Goal: Task Accomplishment & Management: Use online tool/utility

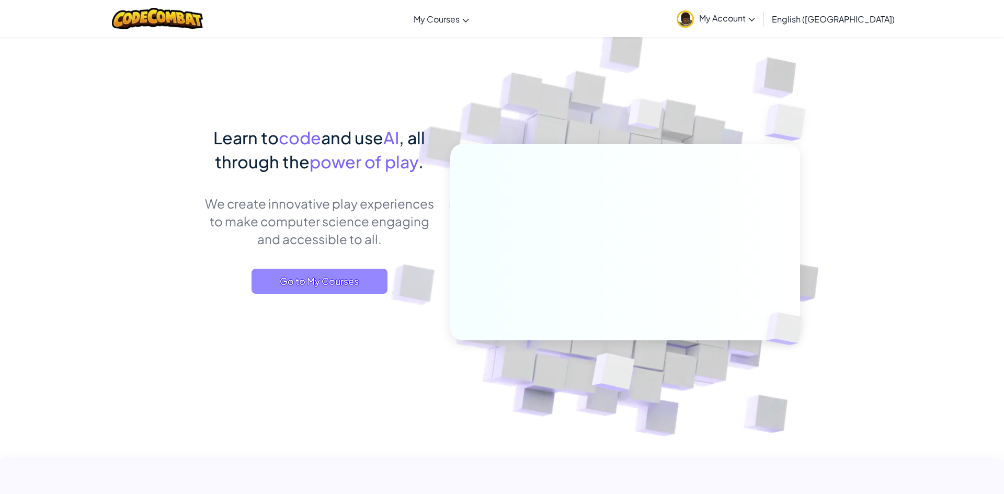
click at [376, 281] on span "Go to My Courses" at bounding box center [319, 281] width 136 height 25
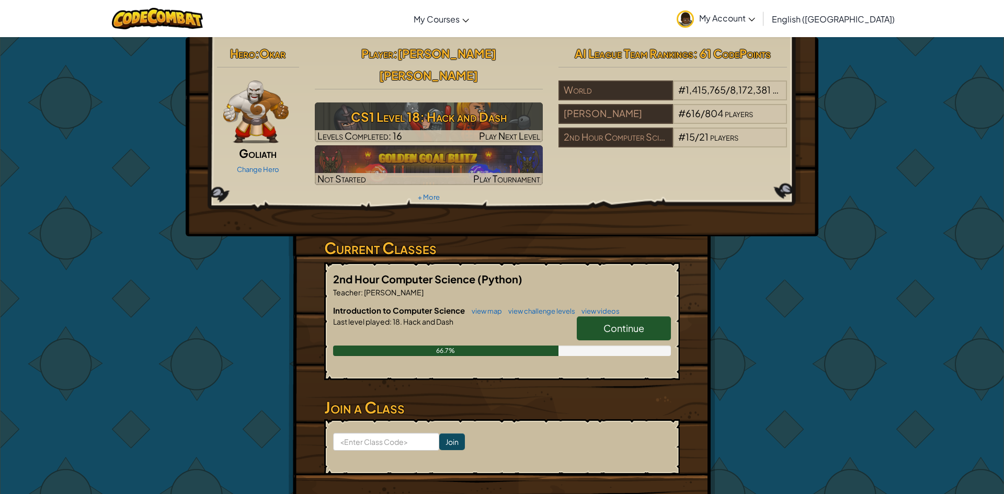
click at [632, 316] on link "Continue" at bounding box center [624, 328] width 94 height 24
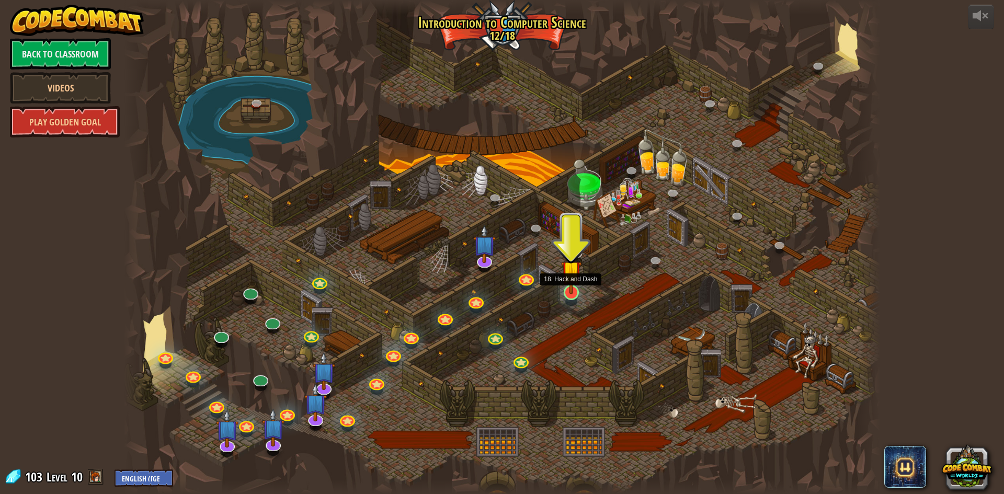
click at [577, 283] on img at bounding box center [571, 270] width 20 height 47
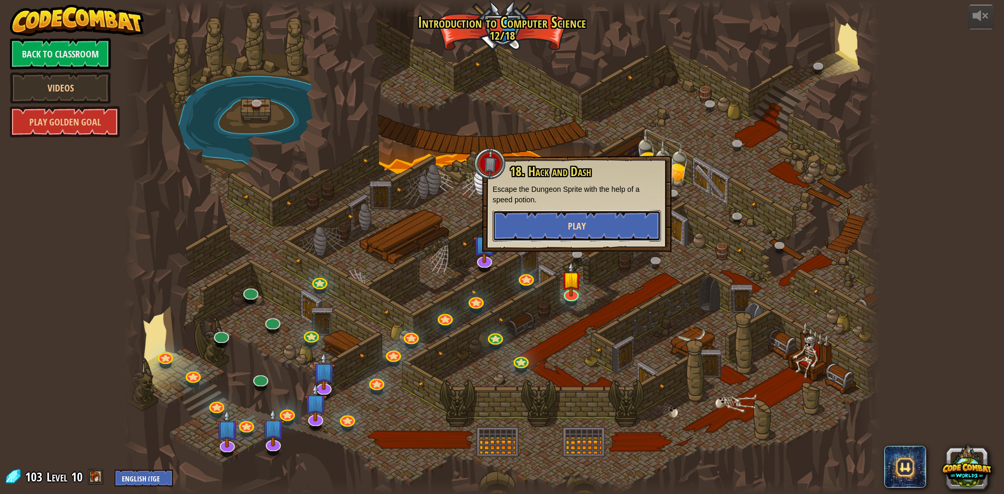
click at [591, 224] on button "Play" at bounding box center [576, 225] width 168 height 31
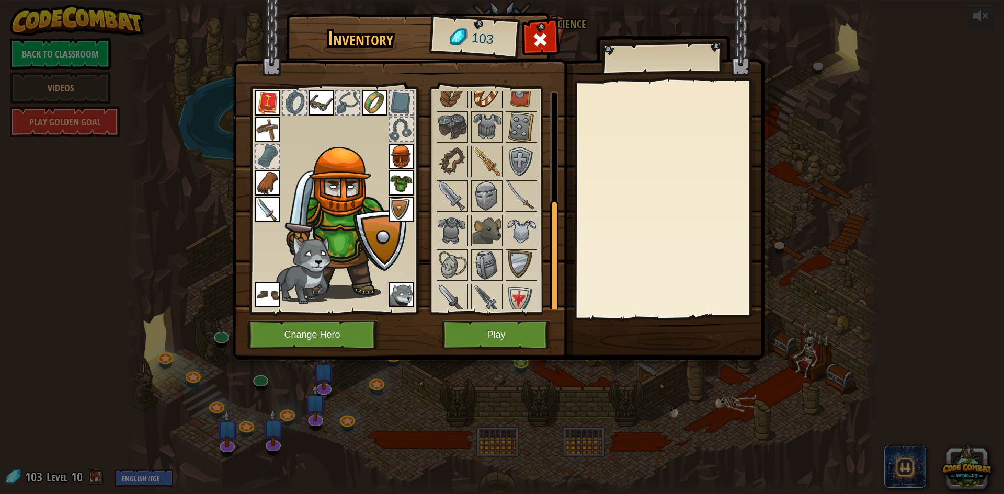
scroll to position [212, 0]
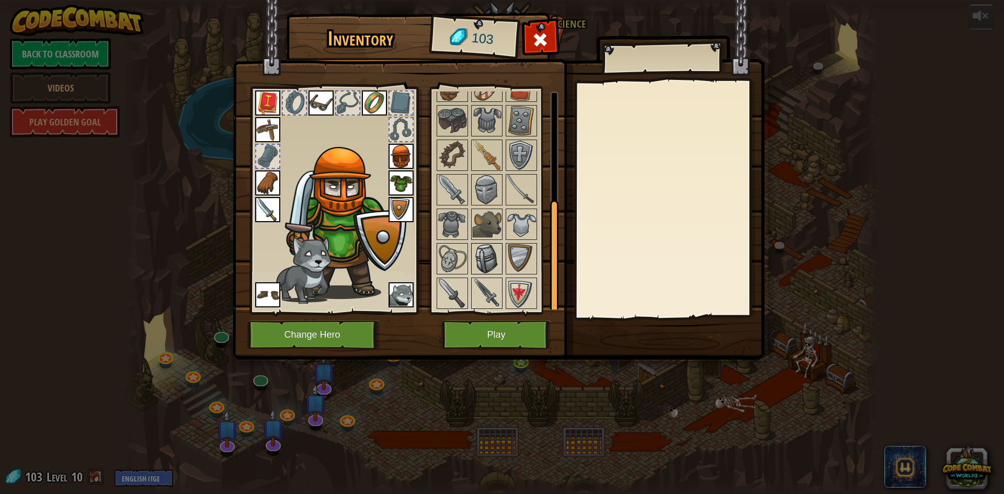
click at [482, 249] on img at bounding box center [486, 258] width 29 height 29
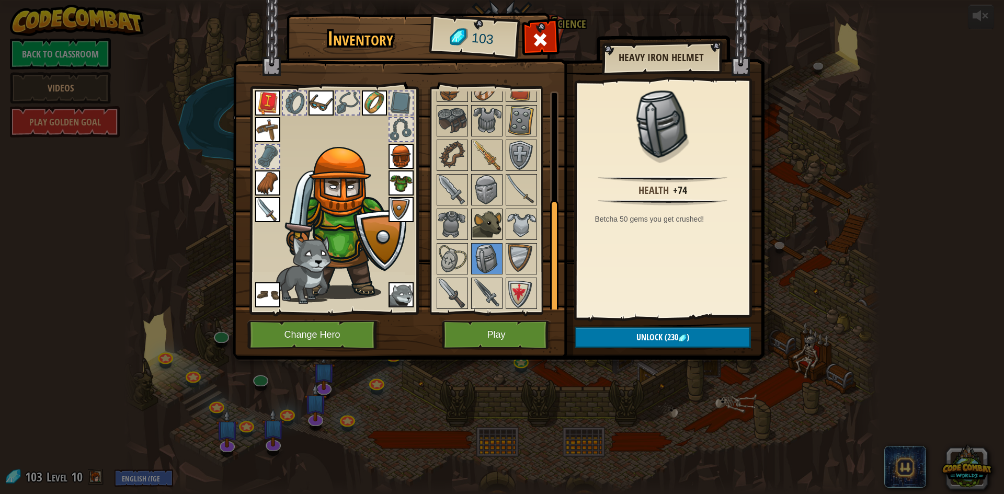
click at [493, 218] on img at bounding box center [486, 224] width 29 height 29
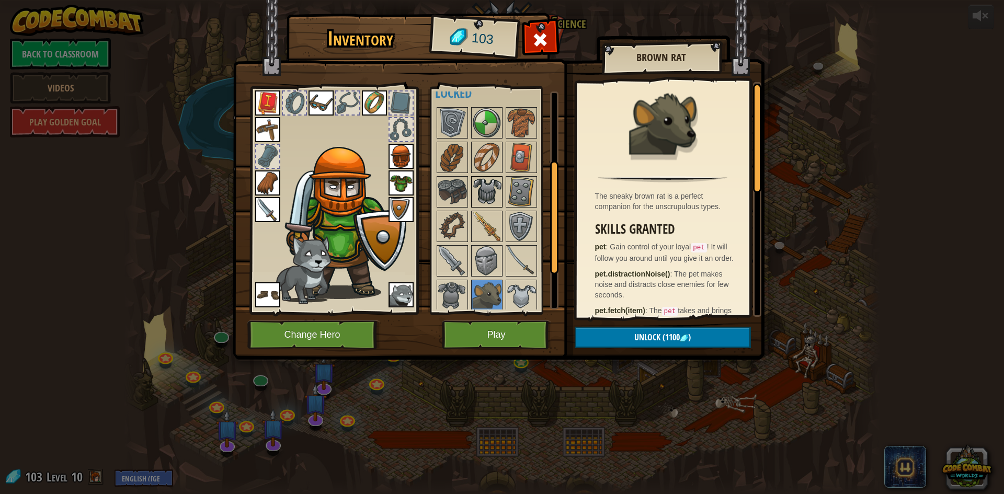
scroll to position [134, 0]
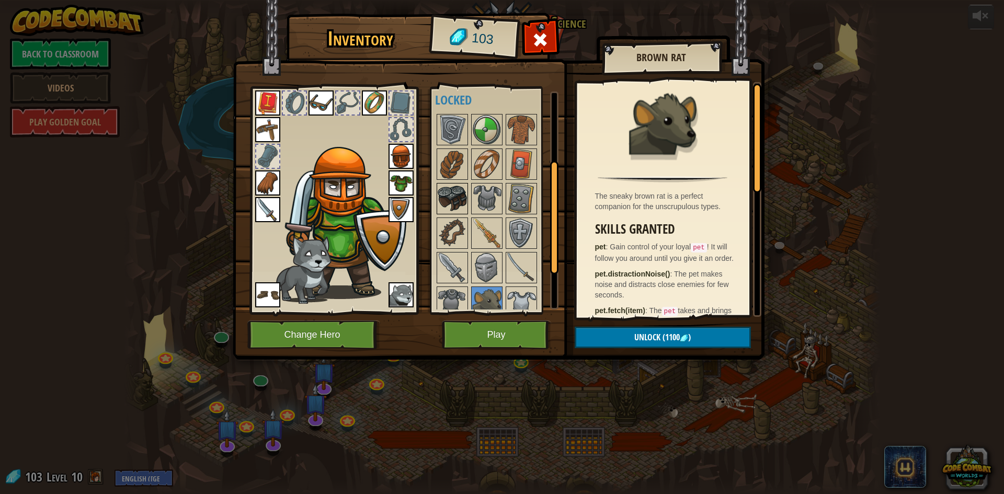
click at [446, 193] on img at bounding box center [452, 198] width 29 height 29
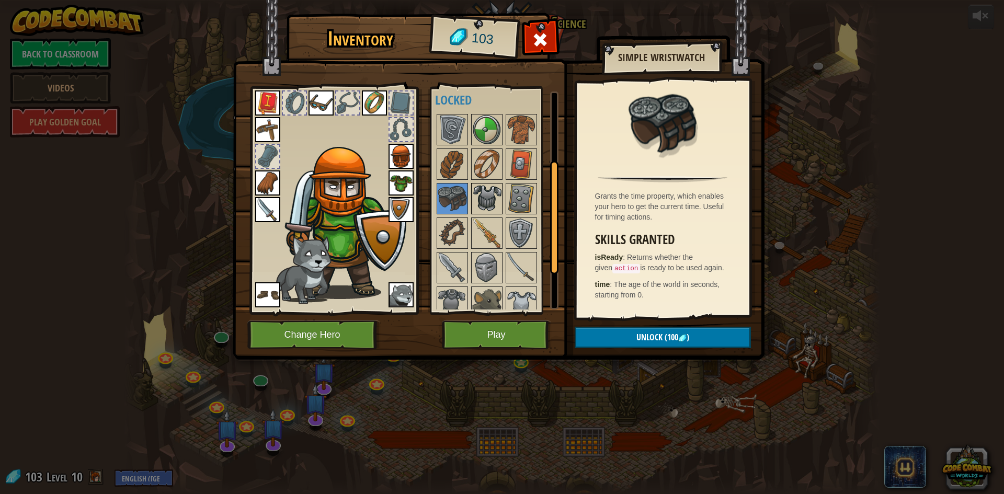
click at [488, 196] on img at bounding box center [486, 198] width 29 height 29
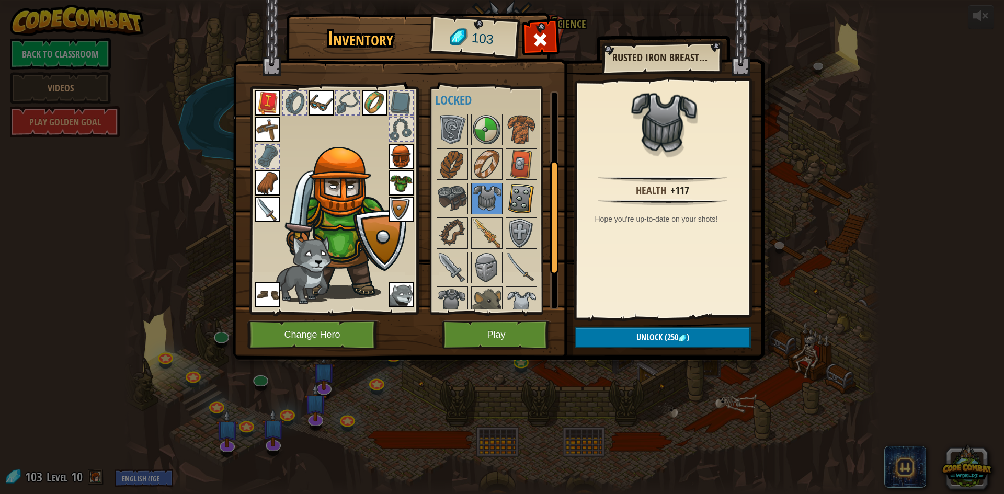
click at [528, 191] on img at bounding box center [521, 198] width 29 height 29
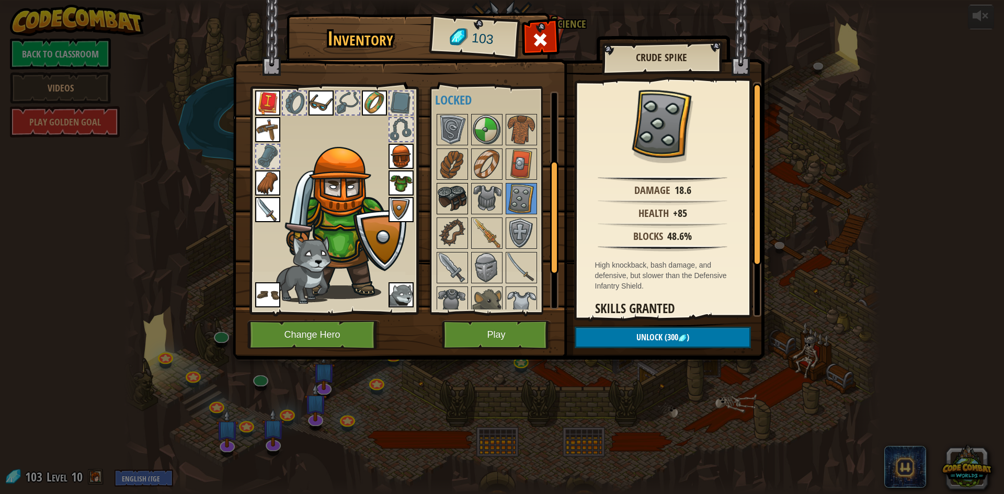
click at [450, 193] on img at bounding box center [452, 198] width 29 height 29
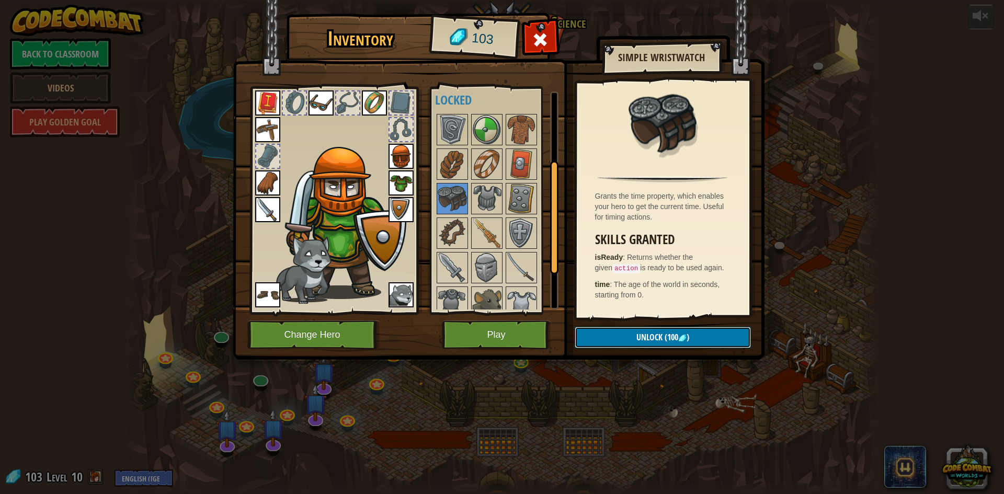
click at [693, 330] on button "Unlock (100 )" at bounding box center [662, 337] width 176 height 21
click at [693, 331] on button "Confirm" at bounding box center [662, 337] width 176 height 21
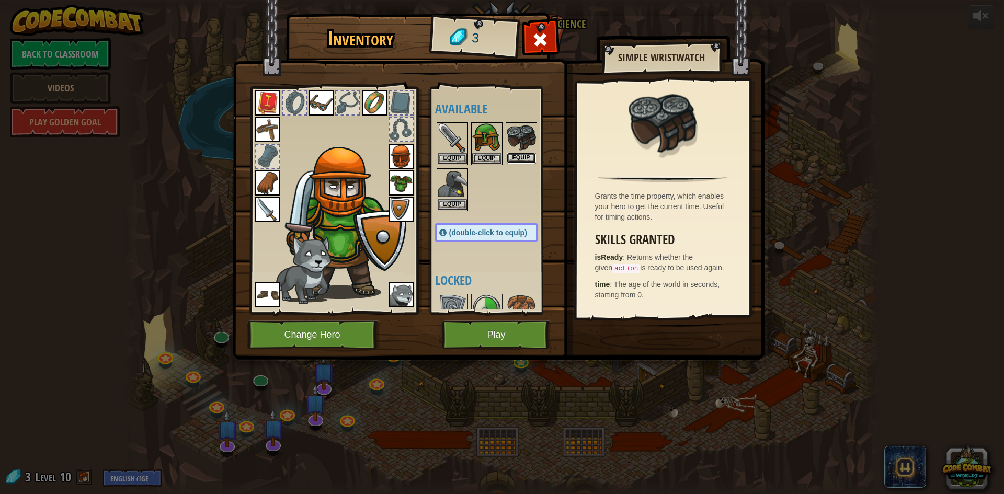
click at [513, 155] on button "Equip" at bounding box center [521, 158] width 29 height 11
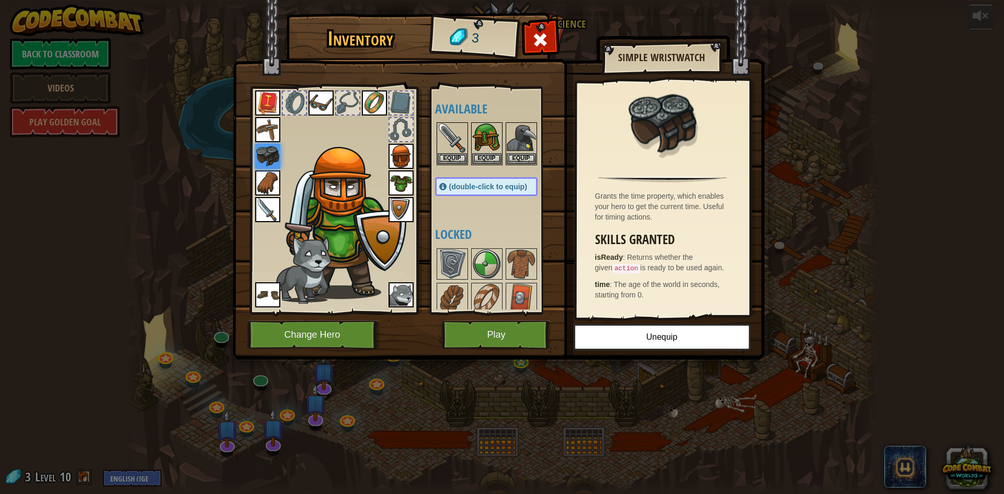
click at [413, 217] on img at bounding box center [400, 209] width 25 height 25
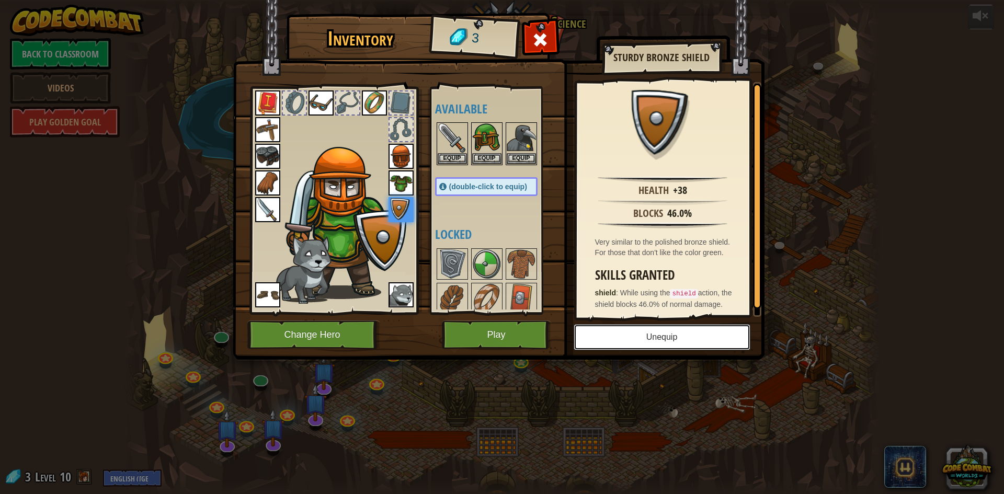
click at [653, 339] on button "Unequip" at bounding box center [661, 337] width 177 height 26
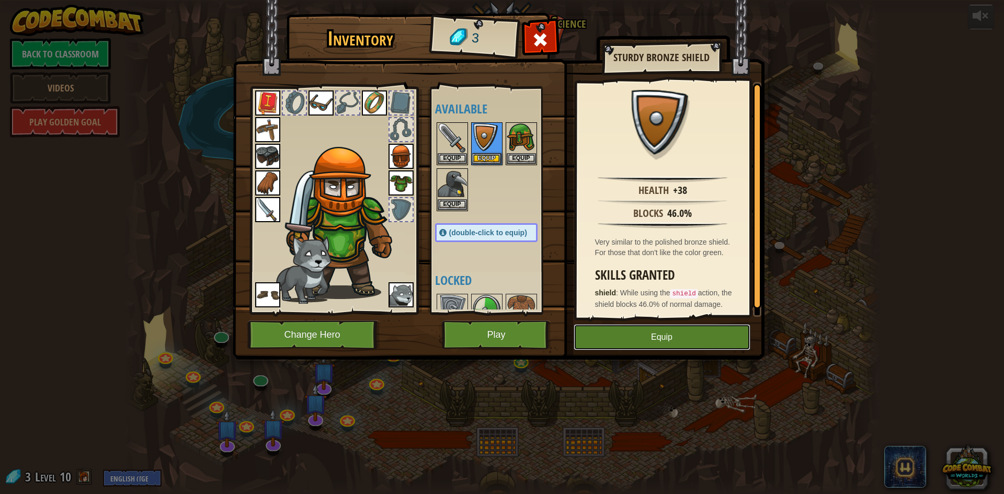
click at [653, 339] on button "Equip" at bounding box center [661, 337] width 177 height 26
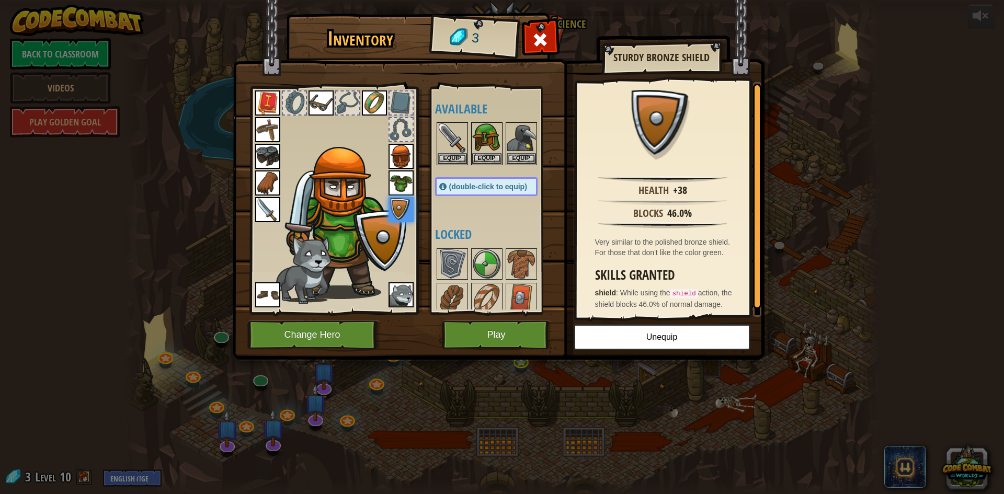
click at [270, 153] on img at bounding box center [267, 156] width 25 height 25
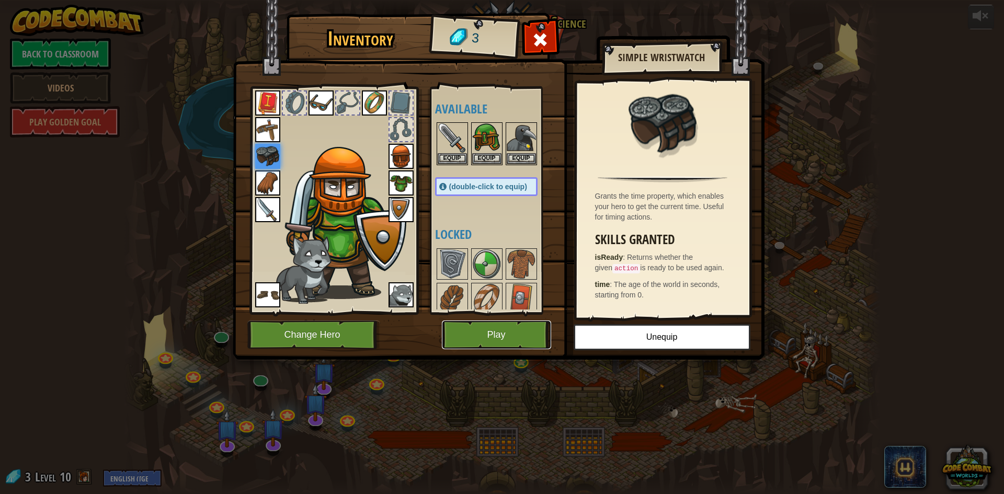
click at [528, 340] on button "Play" at bounding box center [496, 334] width 109 height 29
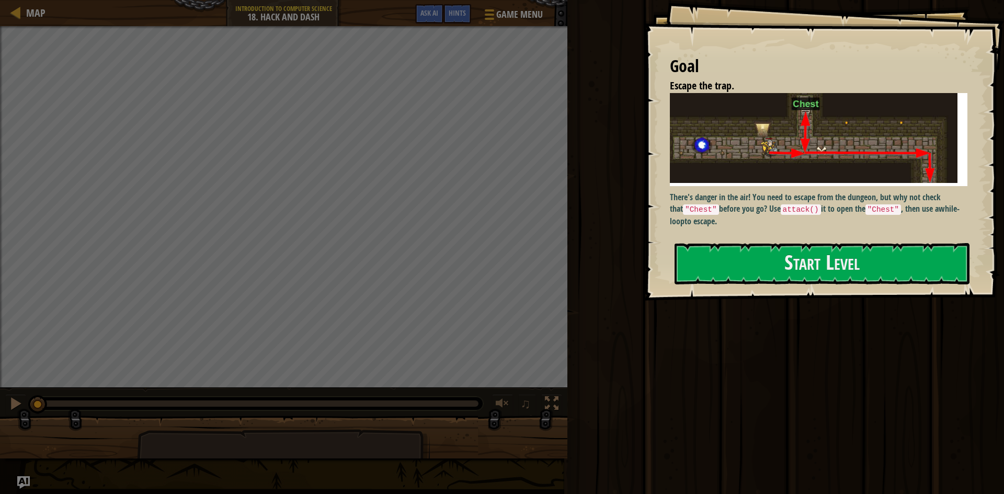
click at [772, 221] on p "There's danger in the air! You need to escape from the dungeon, but why not che…" at bounding box center [818, 209] width 297 height 36
click at [763, 256] on button "Start Level" at bounding box center [821, 263] width 295 height 41
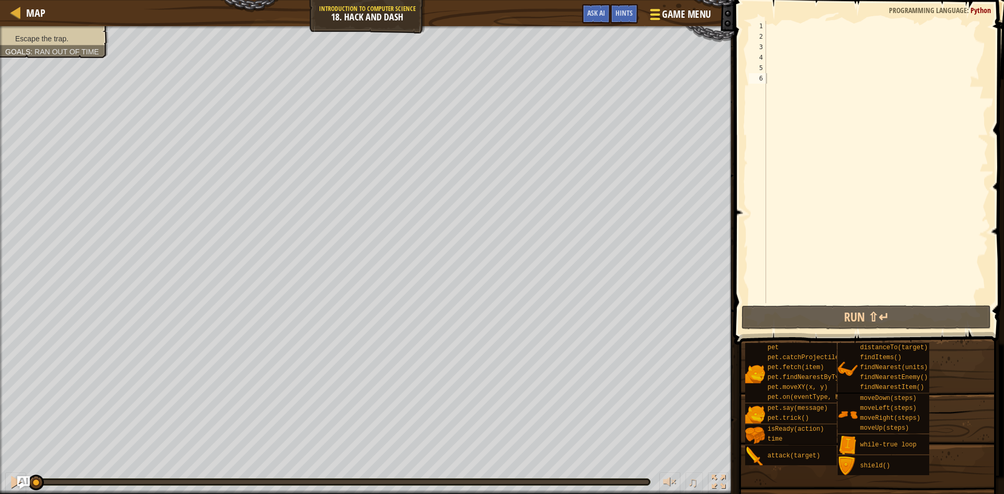
click at [653, 21] on div at bounding box center [655, 14] width 14 height 15
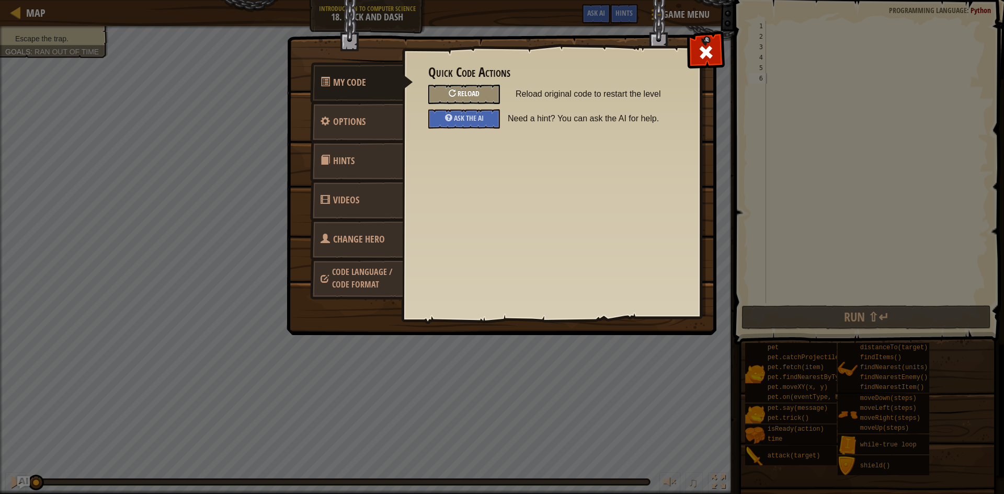
click at [475, 94] on span "Reload" at bounding box center [468, 93] width 22 height 10
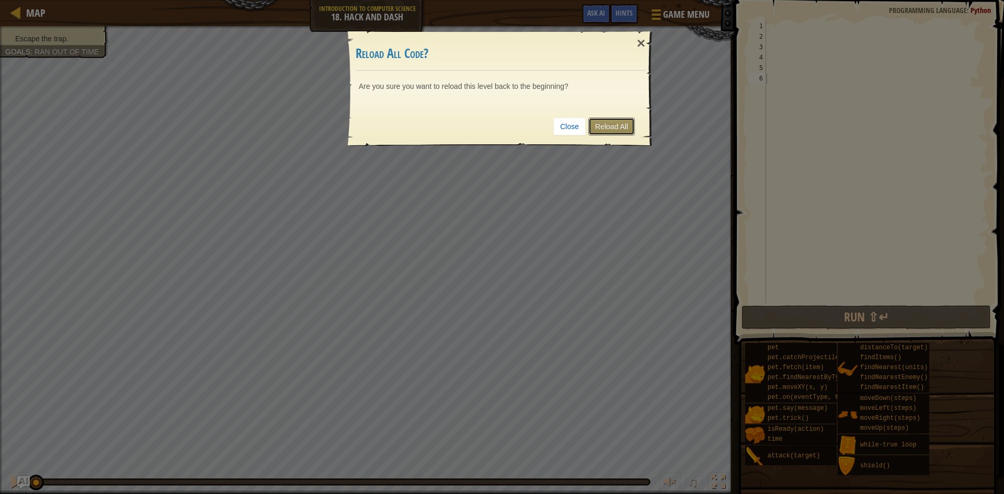
click at [630, 125] on link "Reload All" at bounding box center [611, 127] width 47 height 18
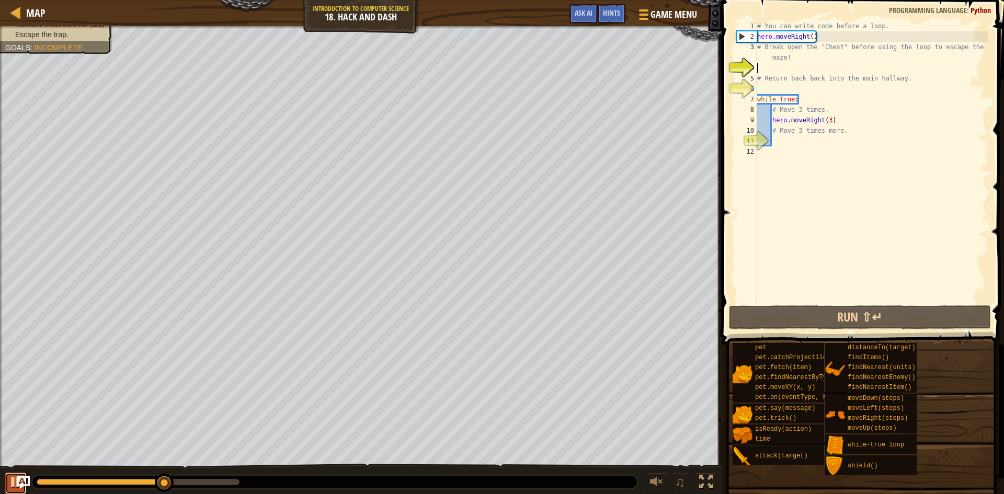
click at [9, 479] on div at bounding box center [16, 482] width 14 height 14
click at [797, 140] on div "# You can write code before a loop. hero . moveRight ( ) # Break open the "Ches…" at bounding box center [871, 172] width 233 height 303
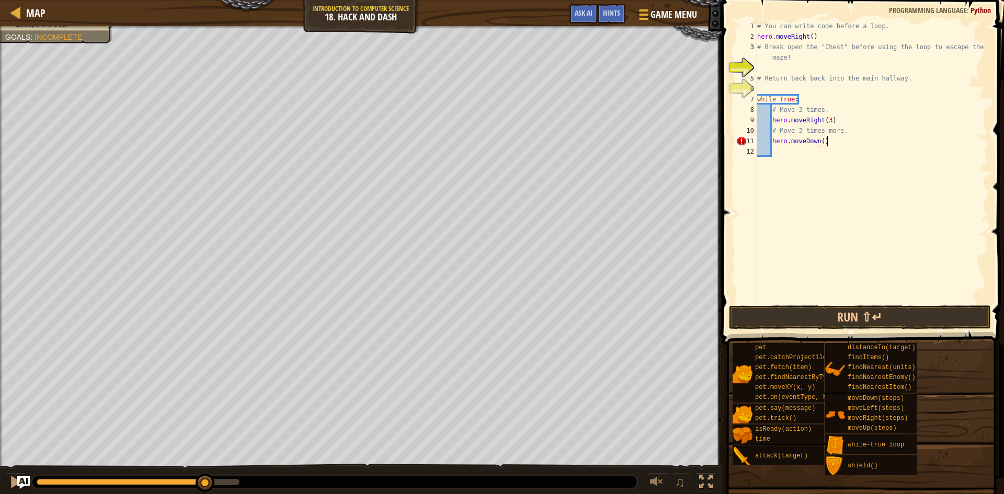
scroll to position [5, 9]
click at [818, 310] on button "Run ⇧↵" at bounding box center [860, 317] width 262 height 24
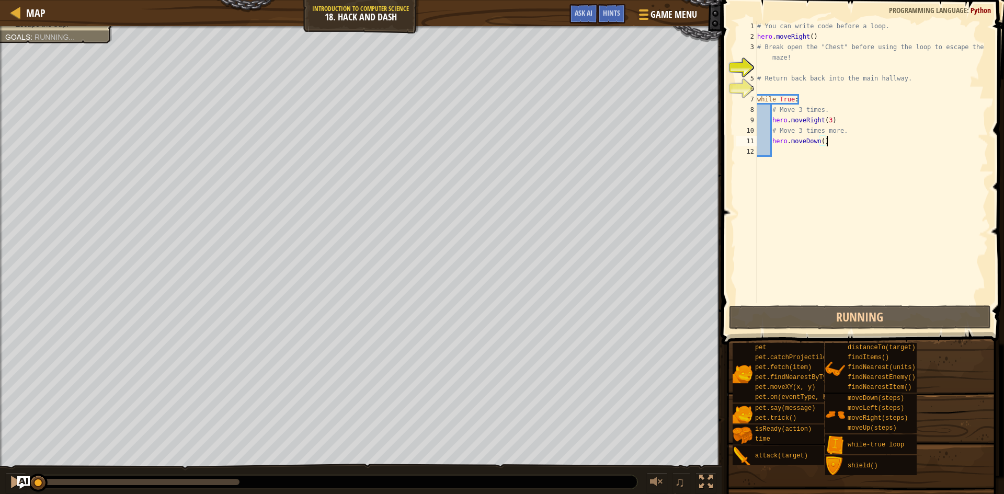
click at [3, 478] on div "♫" at bounding box center [360, 479] width 721 height 31
click at [9, 480] on div at bounding box center [16, 482] width 14 height 14
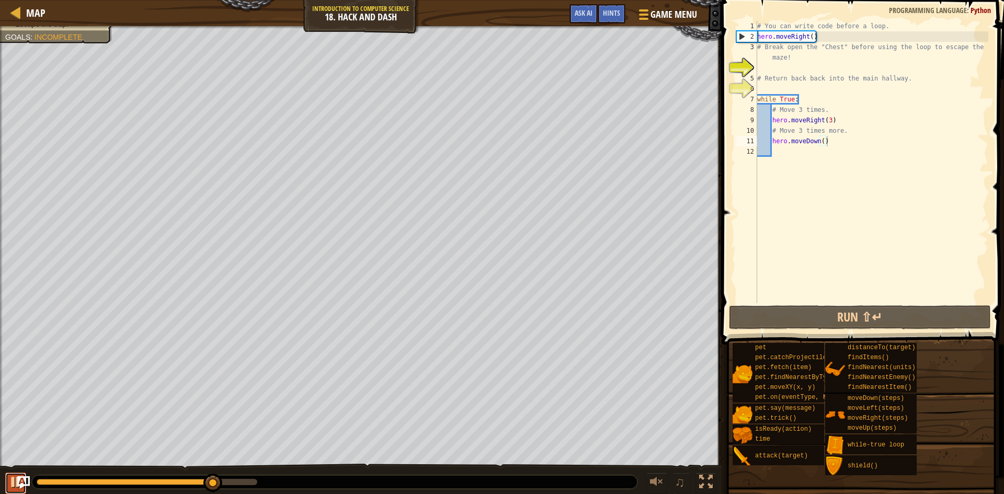
click at [7, 482] on button at bounding box center [15, 483] width 21 height 21
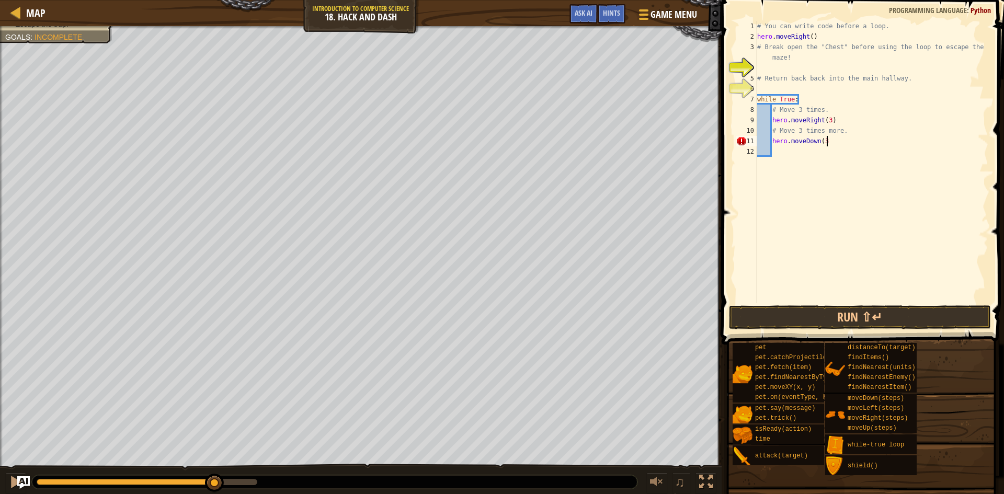
scroll to position [5, 10]
type textarea "hero.moveDown(3)"
click at [822, 313] on button "Run ⇧↵" at bounding box center [860, 317] width 262 height 24
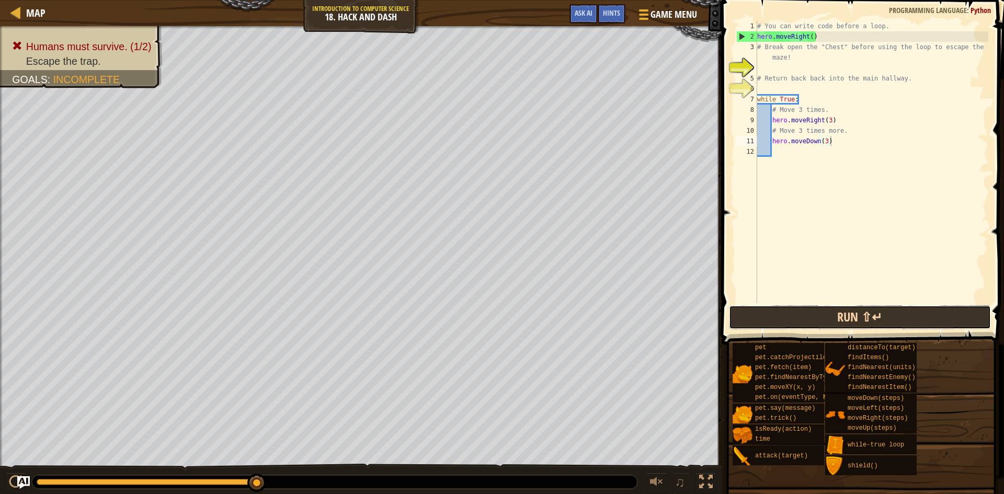
click at [849, 321] on button "Run ⇧↵" at bounding box center [860, 317] width 262 height 24
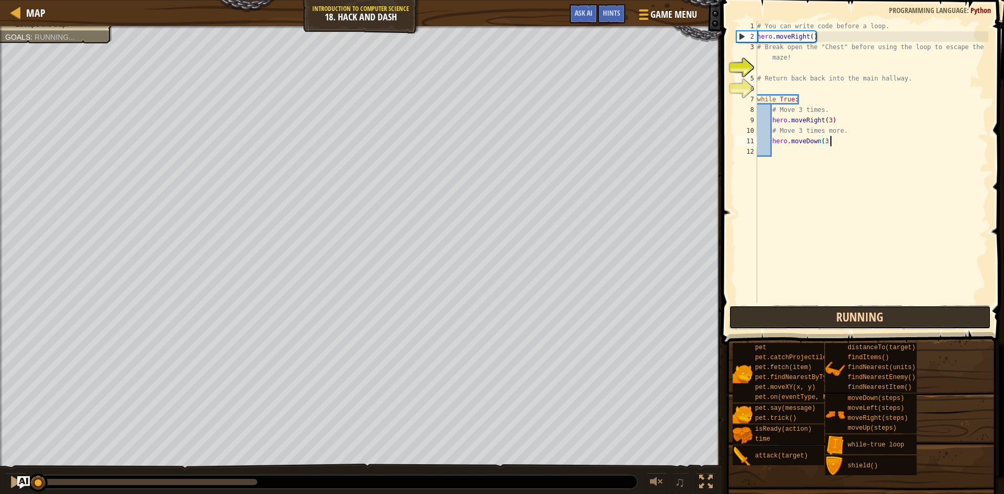
click at [849, 321] on button "Running" at bounding box center [860, 317] width 262 height 24
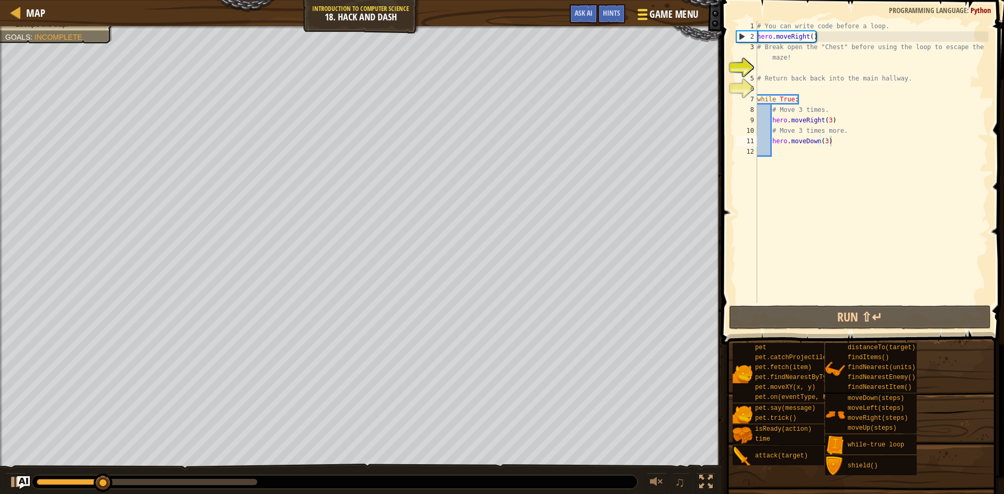
click at [676, 16] on span "Game Menu" at bounding box center [673, 14] width 49 height 14
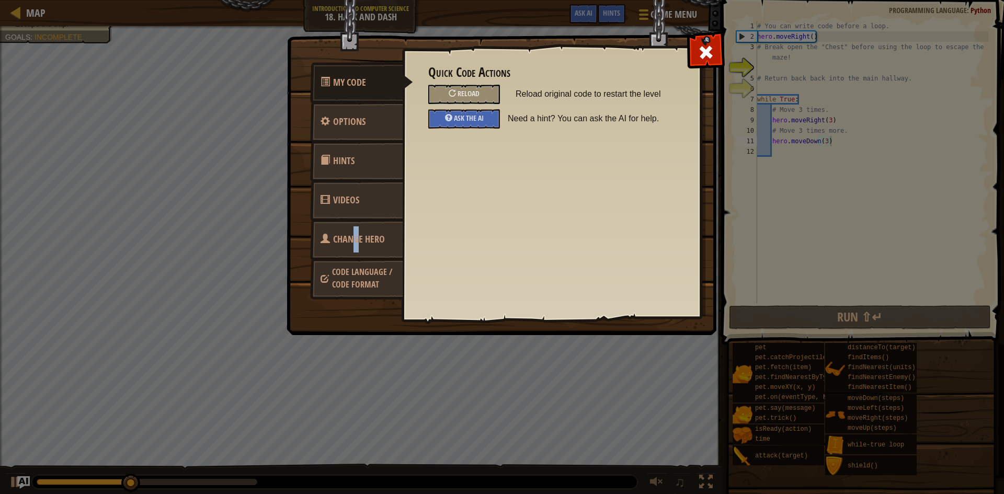
click at [358, 254] on link "Change Hero" at bounding box center [356, 239] width 93 height 41
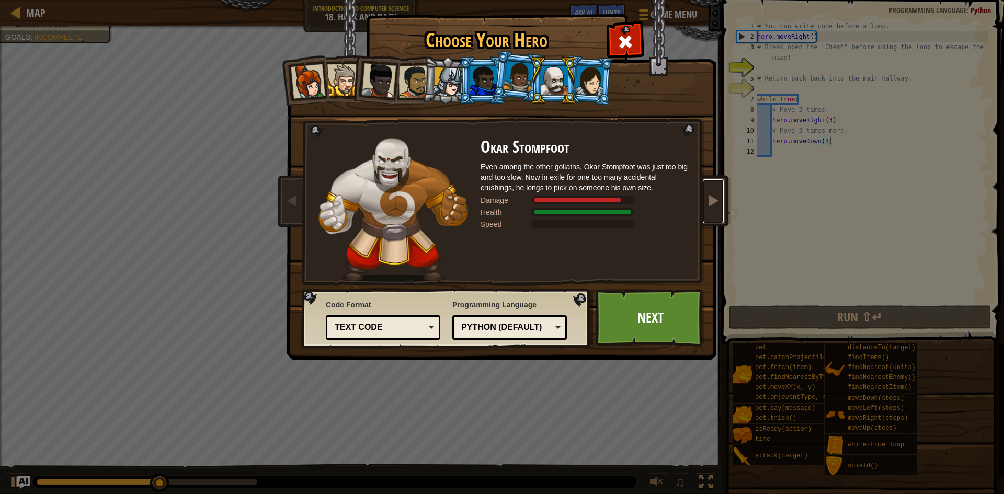
click at [718, 191] on link at bounding box center [713, 201] width 21 height 44
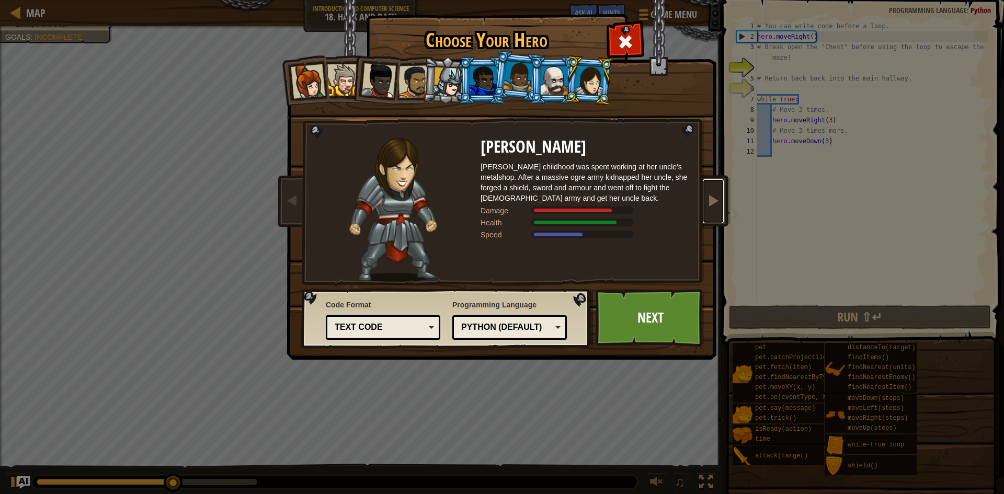
click at [718, 191] on link at bounding box center [713, 201] width 21 height 44
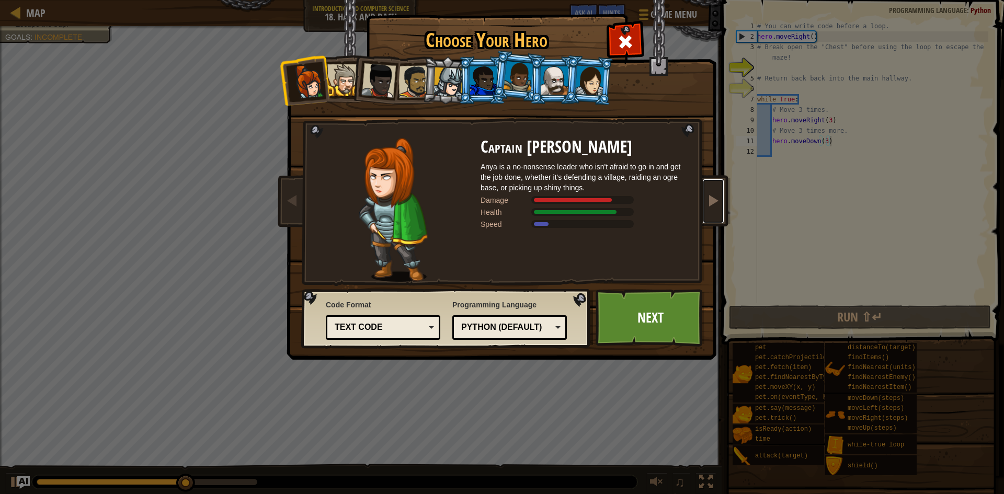
click at [718, 191] on link at bounding box center [713, 201] width 21 height 44
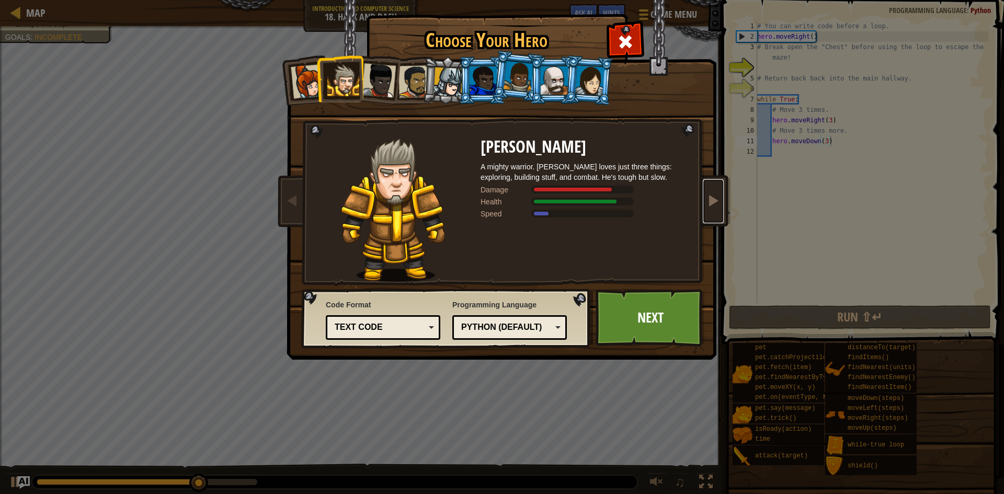
click at [718, 191] on link at bounding box center [713, 201] width 21 height 44
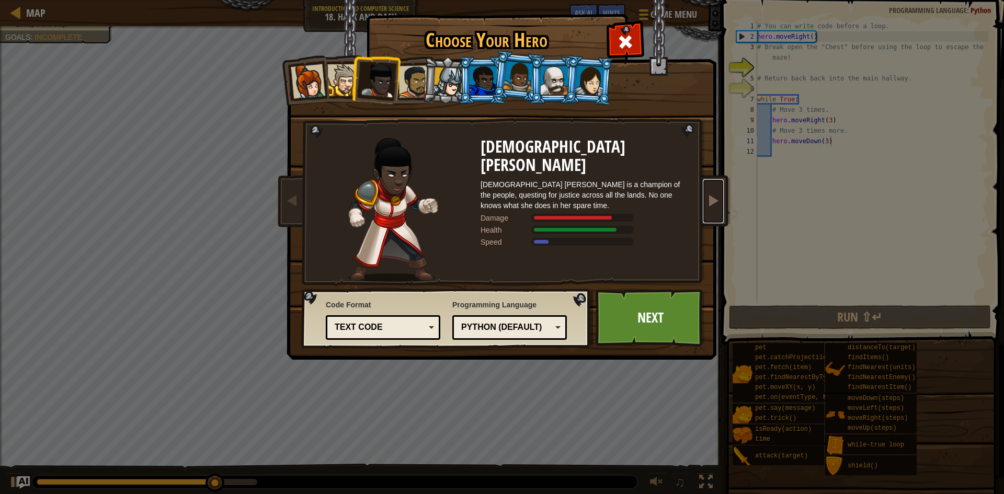
click at [718, 191] on link at bounding box center [713, 201] width 21 height 44
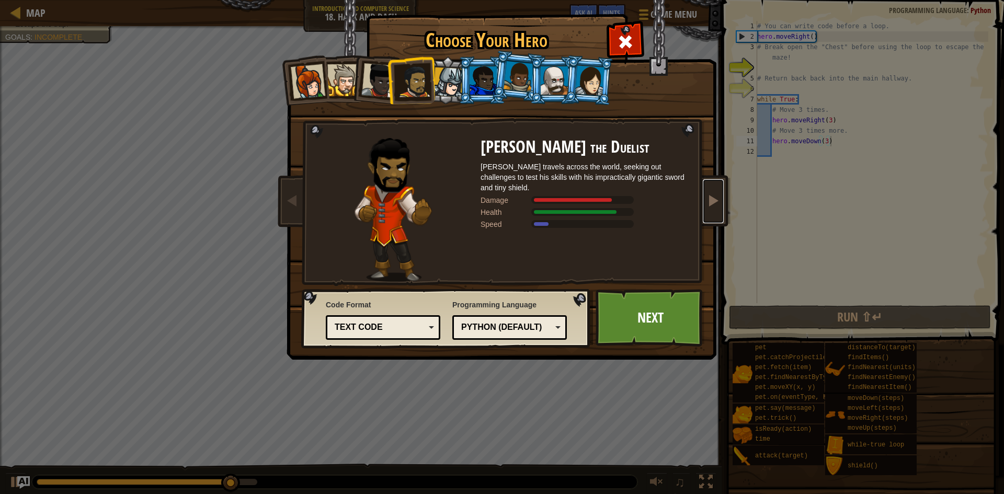
click at [718, 191] on link at bounding box center [713, 201] width 21 height 44
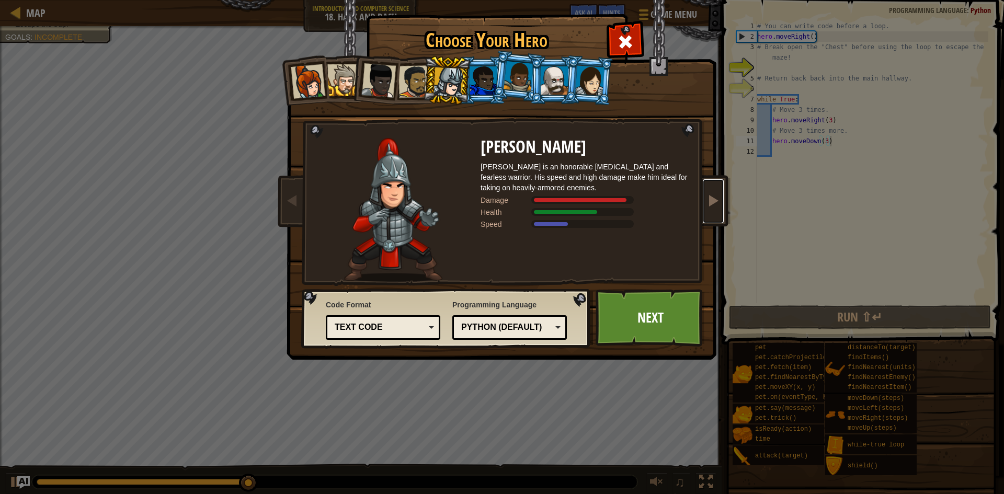
click at [718, 191] on link at bounding box center [713, 201] width 21 height 44
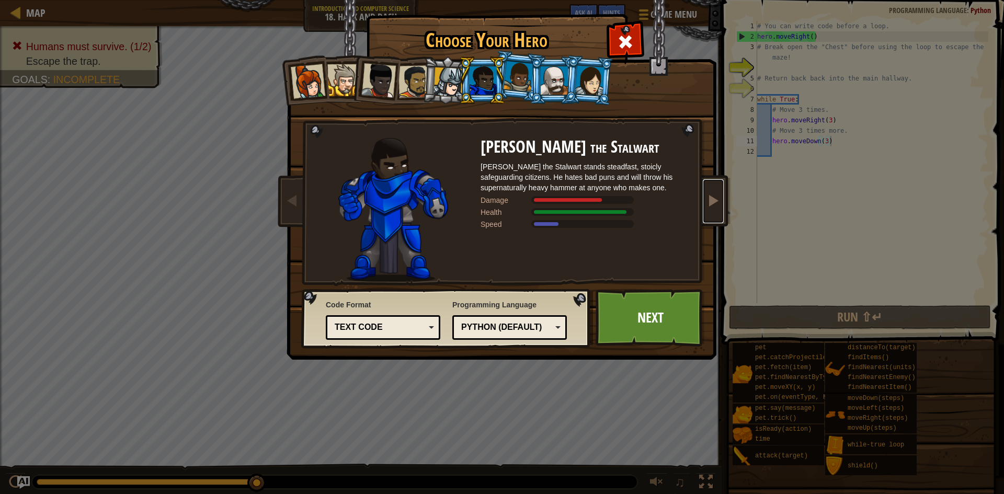
click at [718, 191] on link at bounding box center [713, 201] width 21 height 44
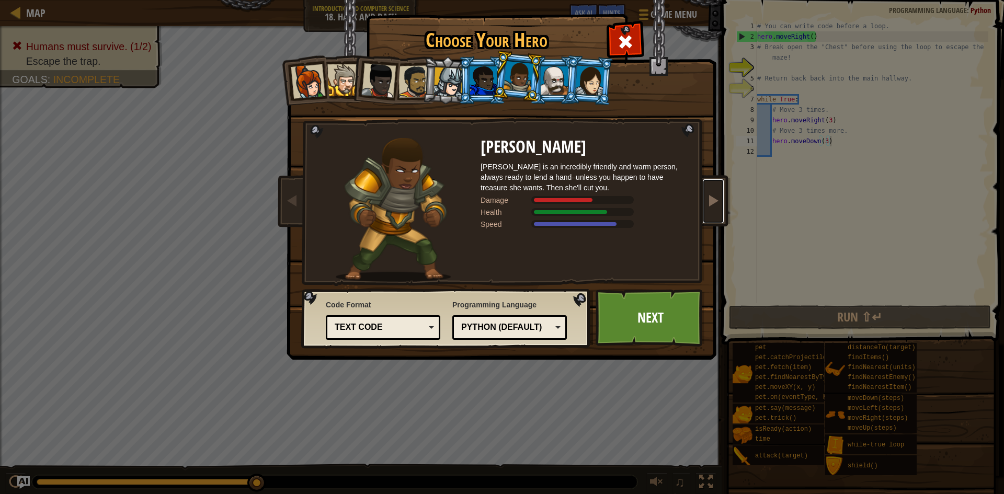
click at [718, 191] on link at bounding box center [713, 201] width 21 height 44
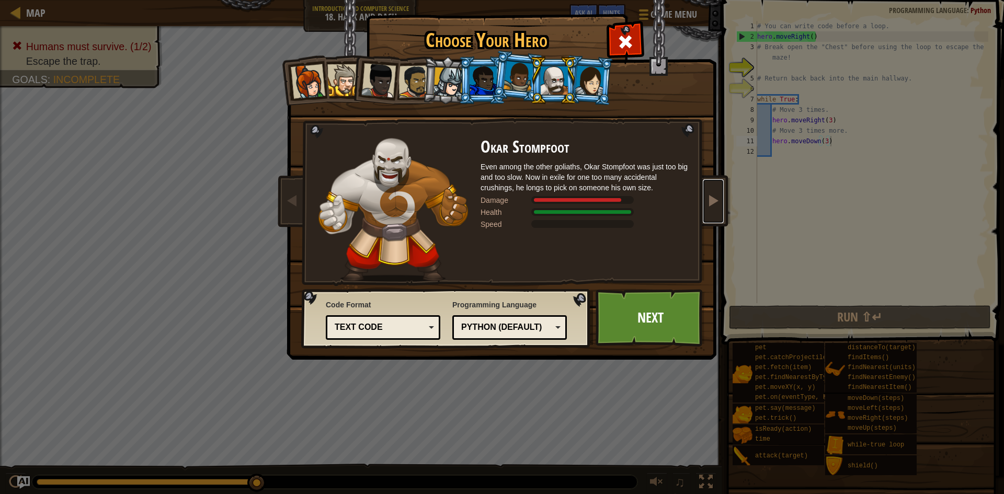
click at [718, 191] on link at bounding box center [713, 201] width 21 height 44
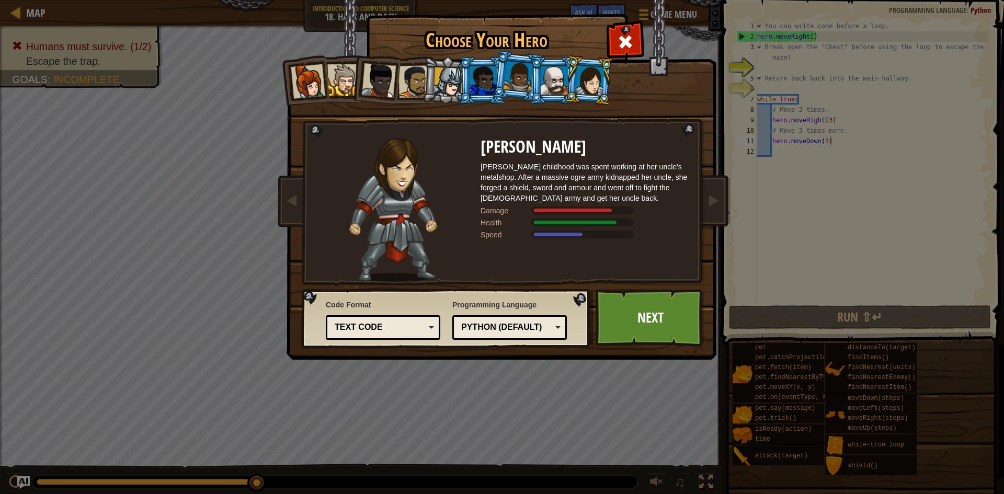
click at [521, 90] on div at bounding box center [518, 76] width 30 height 31
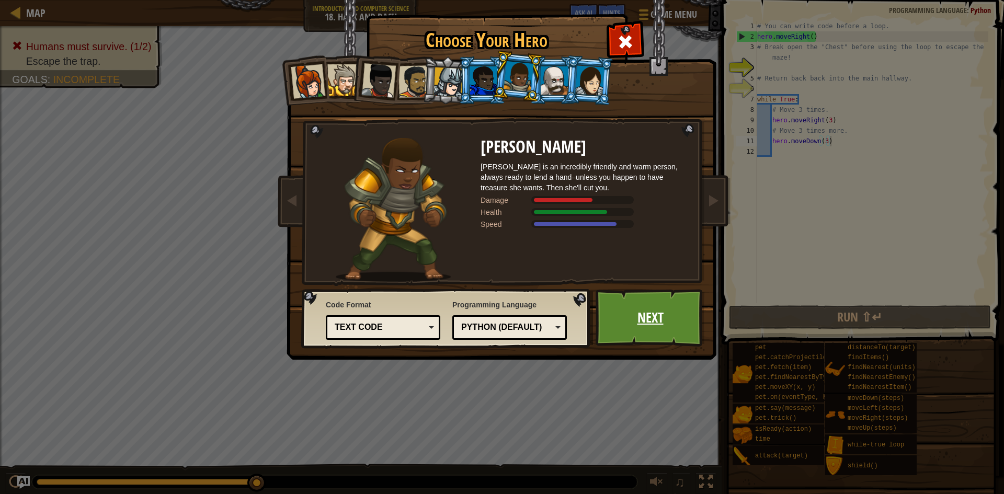
click at [666, 330] on link "Next" at bounding box center [649, 317] width 109 height 57
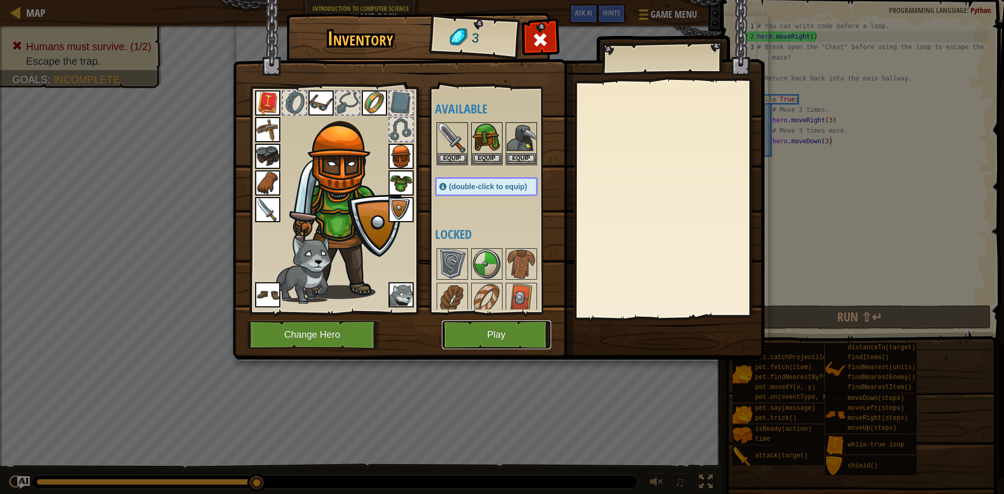
click at [509, 335] on button "Play" at bounding box center [496, 334] width 109 height 29
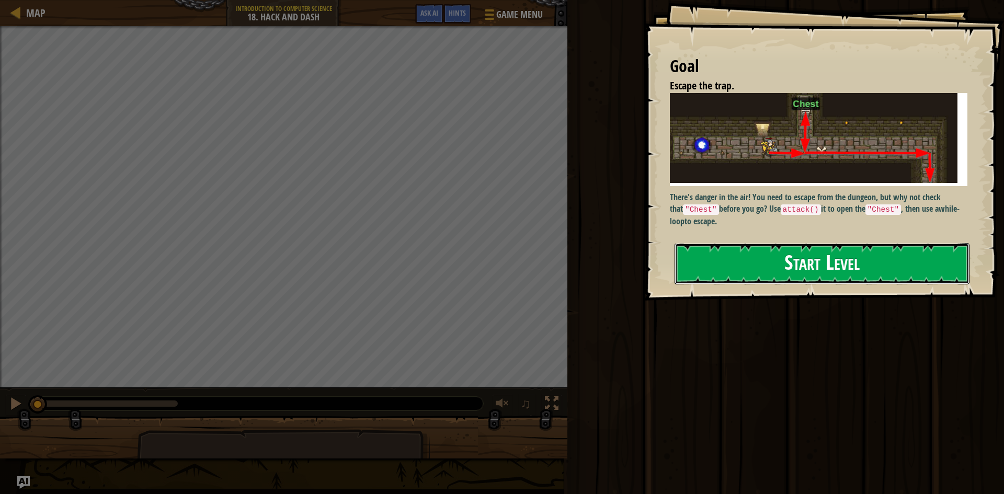
click at [773, 258] on button "Start Level" at bounding box center [821, 263] width 295 height 41
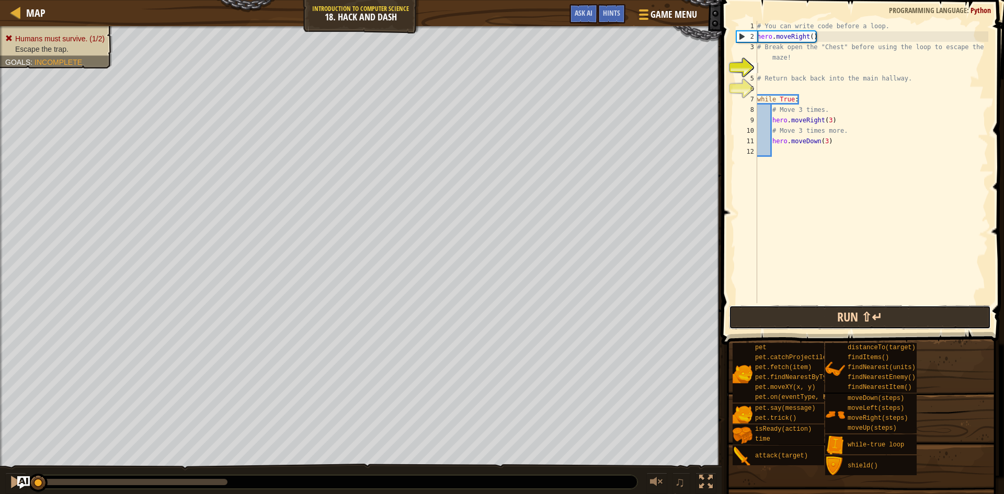
click at [785, 317] on button "Run ⇧↵" at bounding box center [860, 317] width 262 height 24
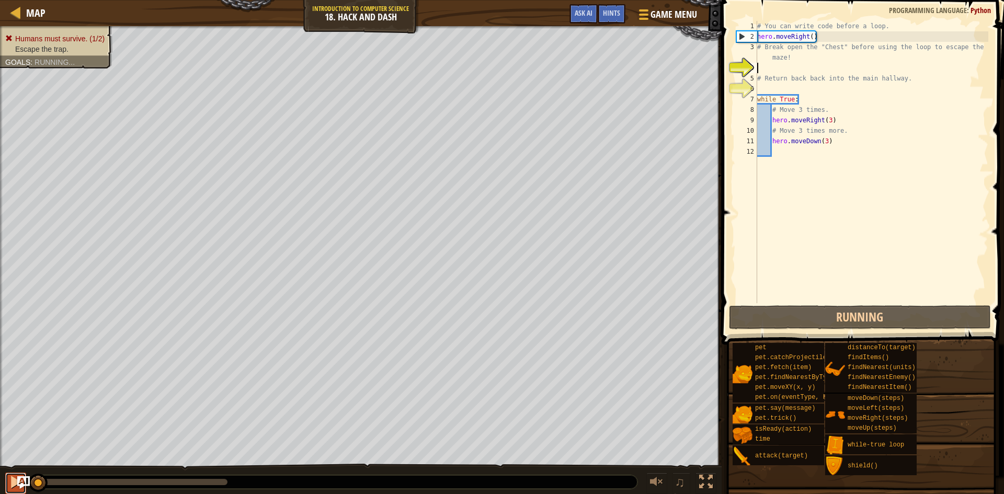
click at [9, 482] on div at bounding box center [16, 482] width 14 height 14
drag, startPoint x: 224, startPoint y: 485, endPoint x: 27, endPoint y: 487, distance: 197.6
click at [27, 487] on div "Map Introduction to Computer Science 18. Hack and Dash Game Menu Done Hints Ask…" at bounding box center [502, 247] width 1004 height 494
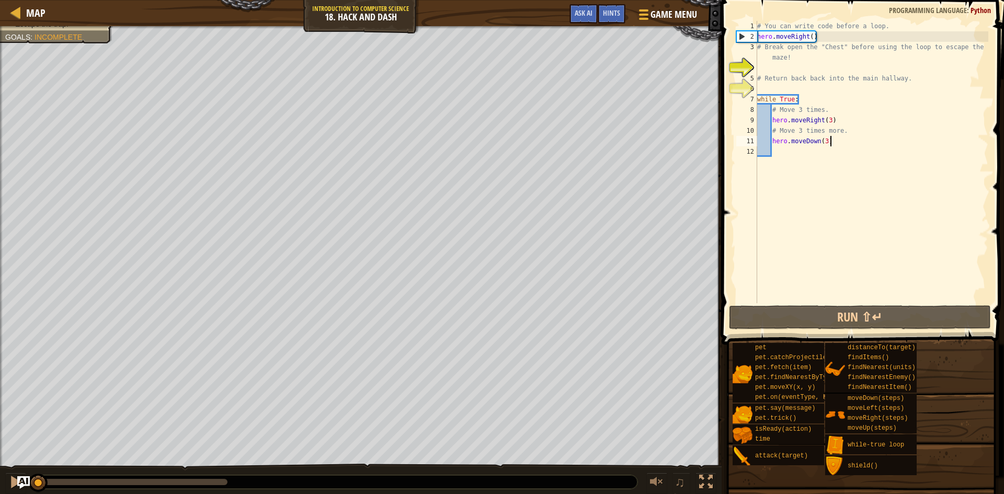
click at [835, 142] on div "# You can write code before a loop. hero . moveRight ( ) # Break open the "Ches…" at bounding box center [871, 172] width 233 height 303
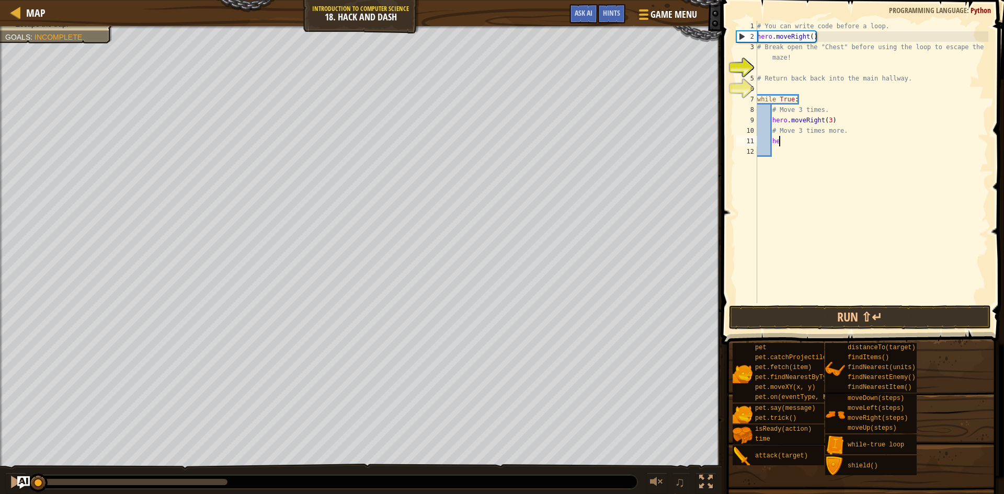
type textarea "h"
type textarea "#"
type textarea "h"
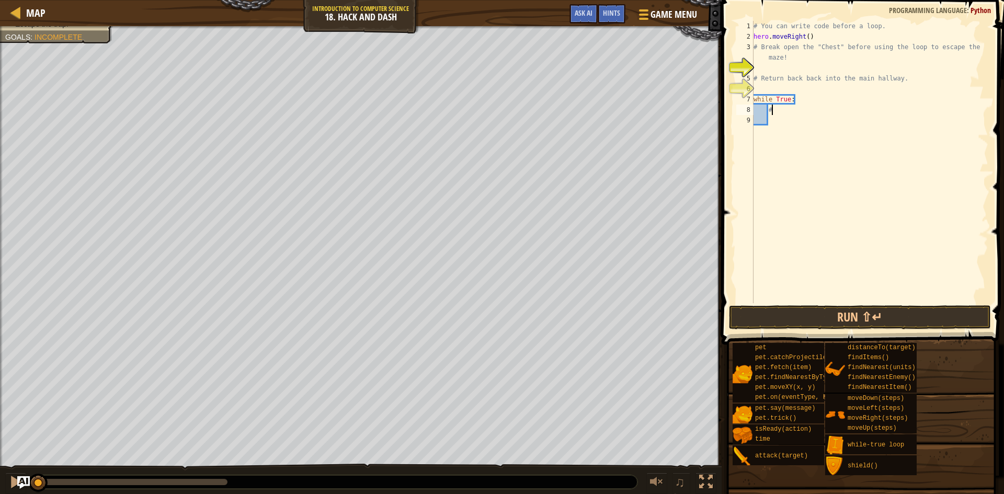
type textarea "#"
type textarea "w"
type textarea "h"
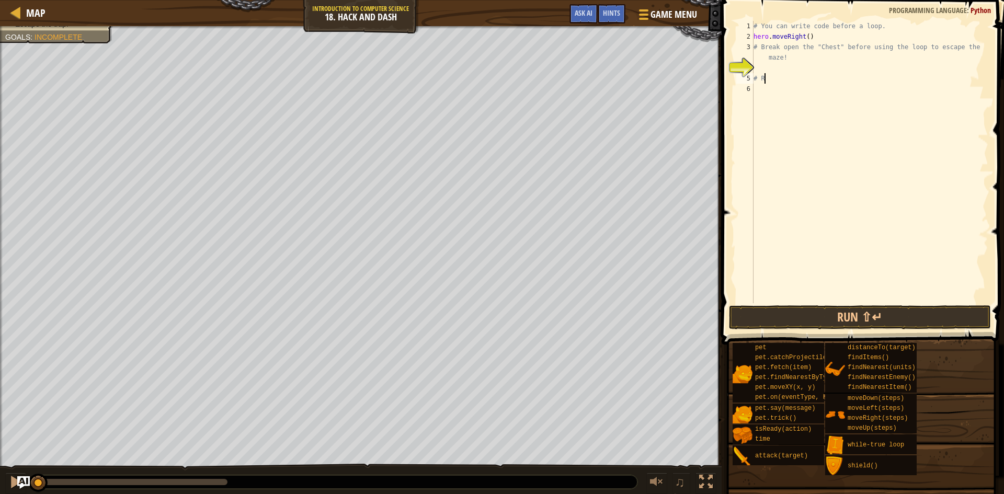
type textarea "#"
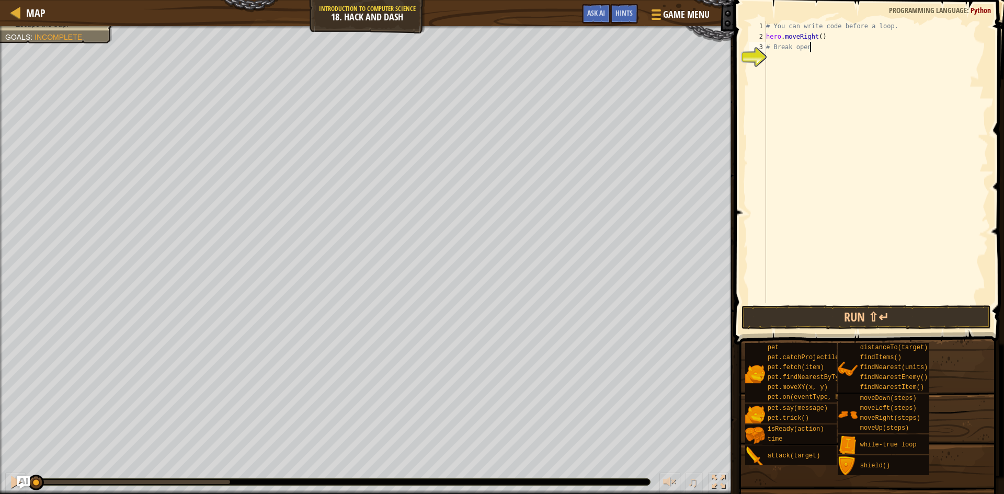
type textarea "#"
type textarea "h"
type textarea "#"
type textarea "hero.moveRight(2)"
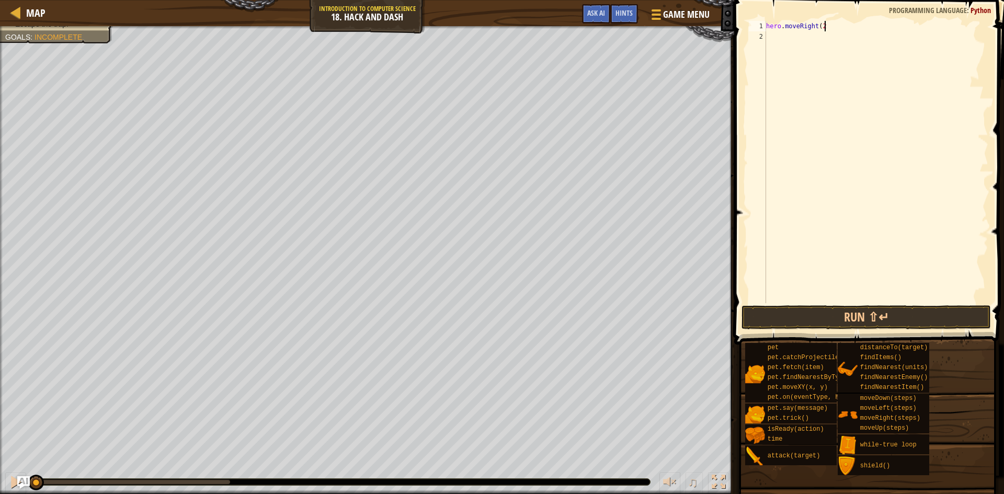
scroll to position [5, 8]
click at [787, 32] on div "hero . moveRight ( 2 )" at bounding box center [876, 172] width 224 height 303
click at [771, 40] on div "hero . moveRight ( 2 )" at bounding box center [876, 172] width 224 height 303
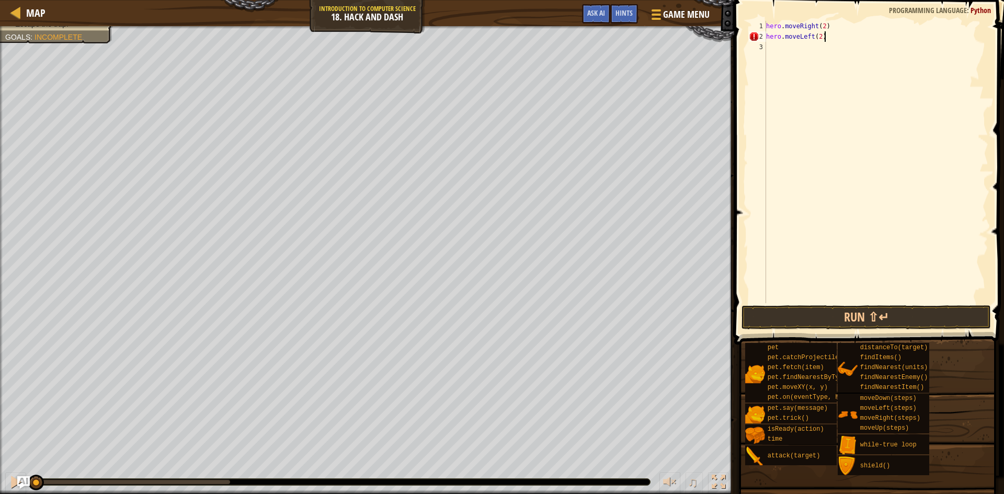
type textarea "hero.moveLeft(2)"
click at [783, 44] on div "hero . moveRight ( 2 ) hero . moveLeft ( 2 )" at bounding box center [876, 172] width 224 height 303
type textarea "H"
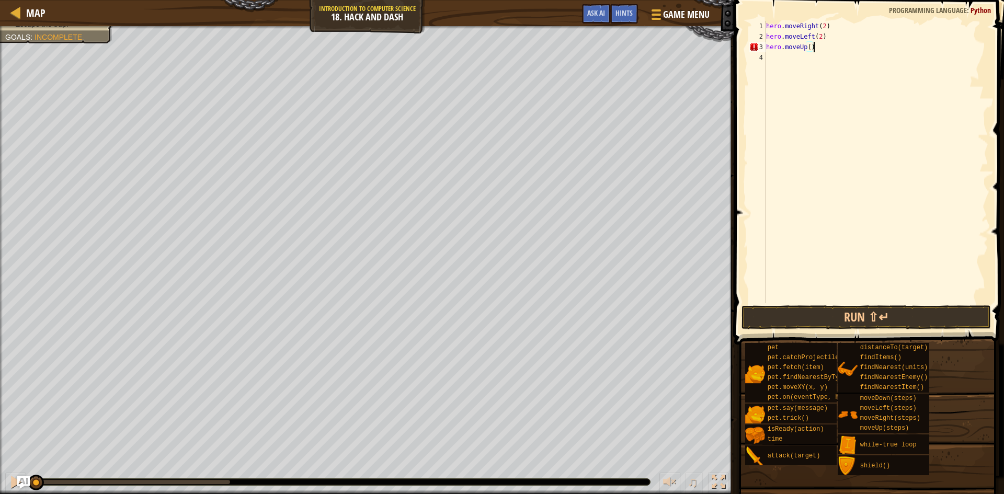
scroll to position [5, 6]
click at [925, 319] on button "Run ⇧↵" at bounding box center [865, 317] width 249 height 24
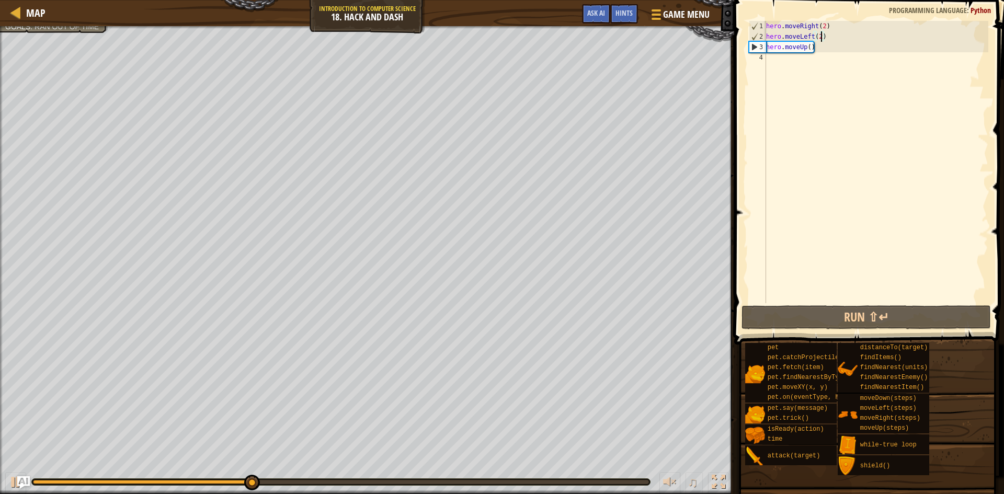
click at [821, 33] on div "hero . moveRight ( 2 ) hero . moveLeft ( 2 ) hero . moveUp ( )" at bounding box center [876, 172] width 224 height 303
type textarea "hero.moveLeft()"
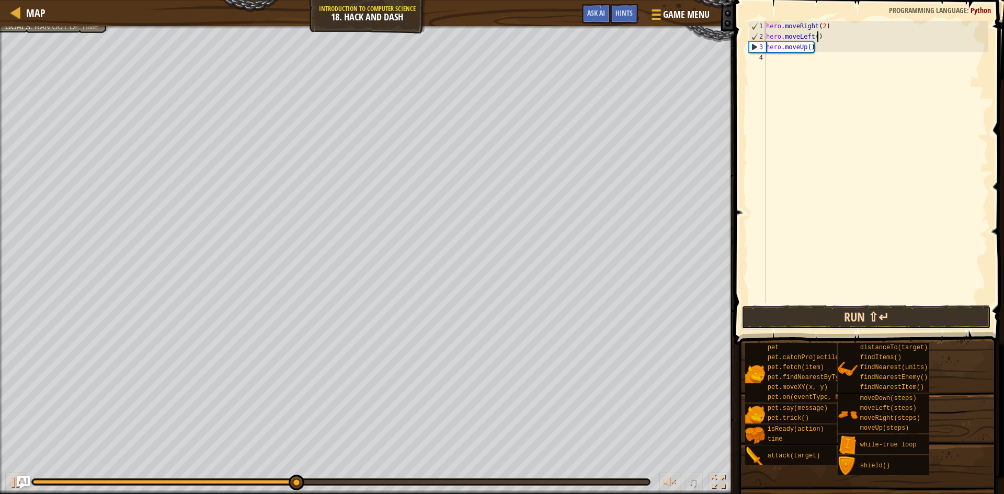
click at [808, 312] on button "Run ⇧↵" at bounding box center [865, 317] width 249 height 24
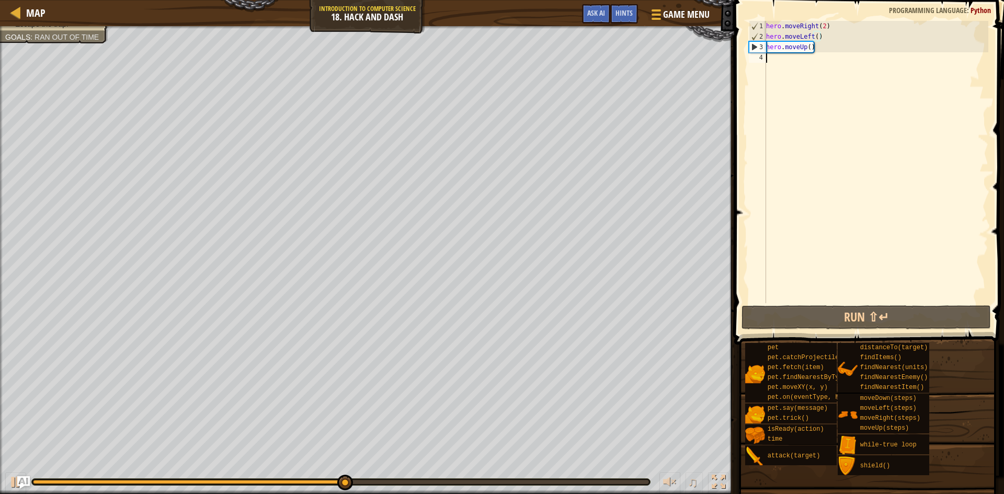
click at [783, 56] on div "hero . moveRight ( 2 ) hero . moveLeft ( ) hero . moveUp ( )" at bounding box center [876, 172] width 224 height 303
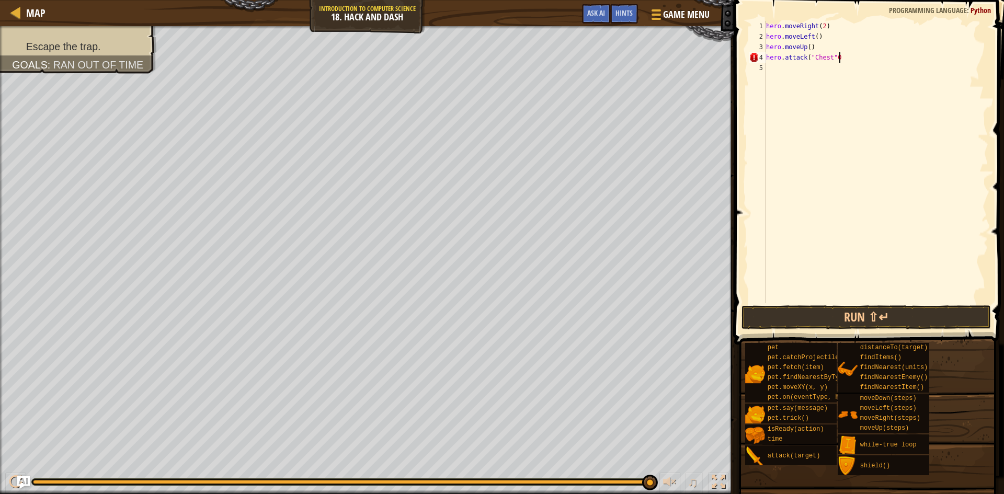
scroll to position [5, 10]
type textarea "hero.attack("Chest")"
drag, startPoint x: 849, startPoint y: 56, endPoint x: 761, endPoint y: 57, distance: 87.8
click at [761, 57] on div "hero.attack("Chest") 1 2 3 4 5 hero . moveRight ( 2 ) hero . moveLeft ( ) hero …" at bounding box center [866, 162] width 241 height 282
click at [778, 67] on div "hero . moveRight ( 2 ) hero . moveLeft ( ) hero . moveUp ( ) hero . attack ( "C…" at bounding box center [876, 172] width 224 height 303
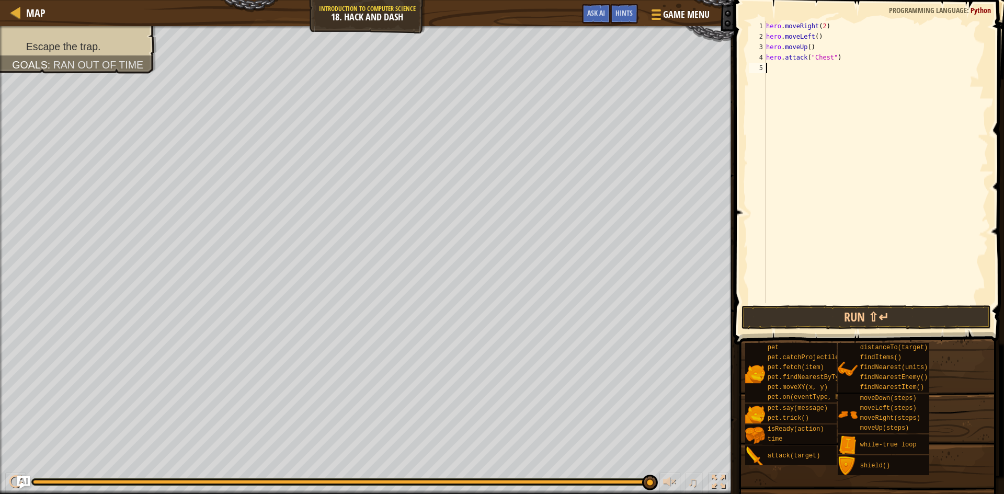
scroll to position [5, 0]
paste textarea "hero.attack("Chest")"
type textarea "hero.attack("Chest")"
click at [844, 322] on button "Run ⇧↵" at bounding box center [865, 317] width 249 height 24
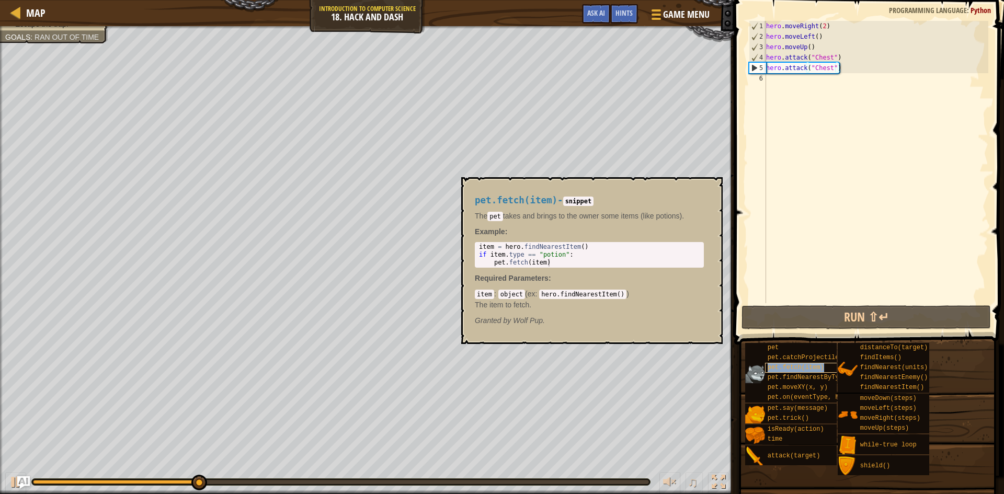
click at [819, 364] on span "pet.fetch(item)" at bounding box center [795, 367] width 56 height 7
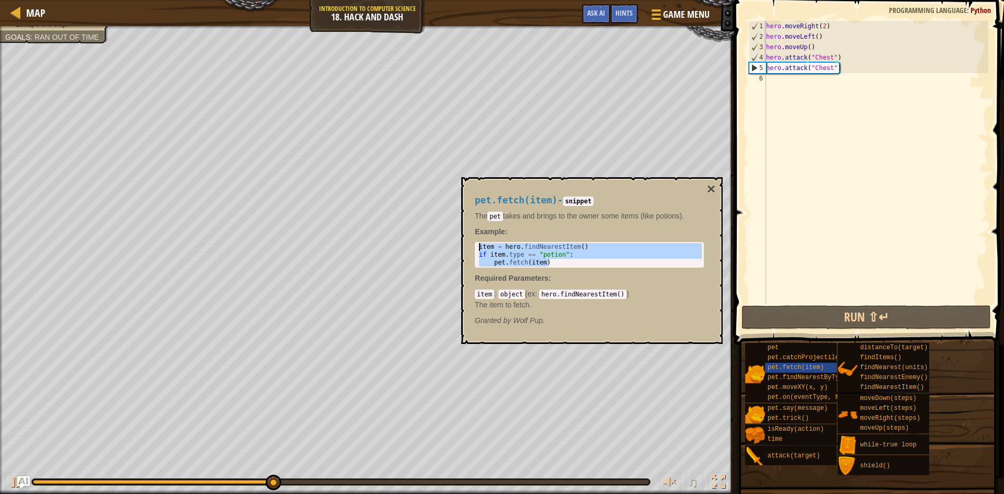
drag, startPoint x: 556, startPoint y: 262, endPoint x: 464, endPoint y: 244, distance: 93.8
click at [464, 244] on div "pet.fetch(item) - snippet The pet takes and brings to the owner some items (lik…" at bounding box center [591, 260] width 261 height 167
type textarea "item = hero.findNearestItem() if item.type == "potion":"
click at [770, 79] on div "hero . moveRight ( 2 ) hero . moveLeft ( ) hero . moveUp ( ) hero . attack ( "C…" at bounding box center [876, 172] width 224 height 303
paste textarea "pet.fetch(item)"
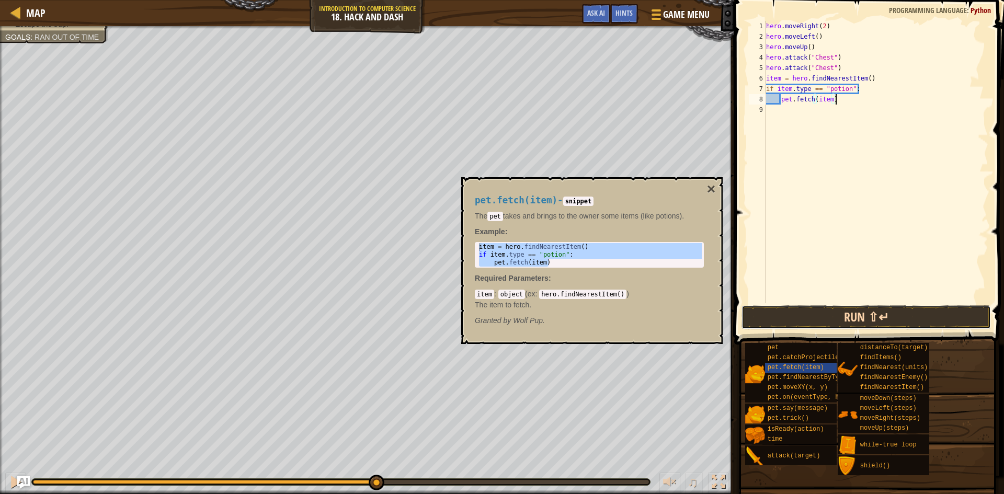
click at [813, 316] on button "Run ⇧↵" at bounding box center [865, 317] width 249 height 24
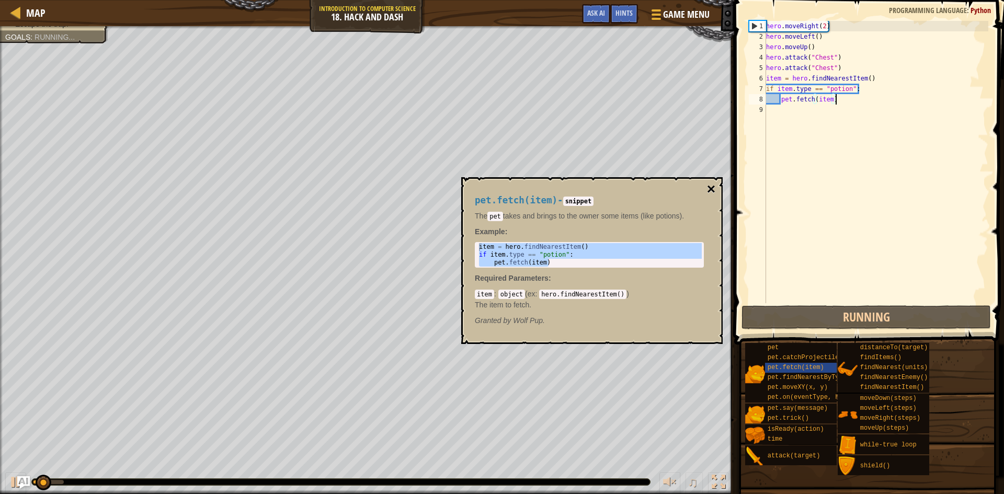
click at [711, 184] on button "×" at bounding box center [711, 189] width 8 height 15
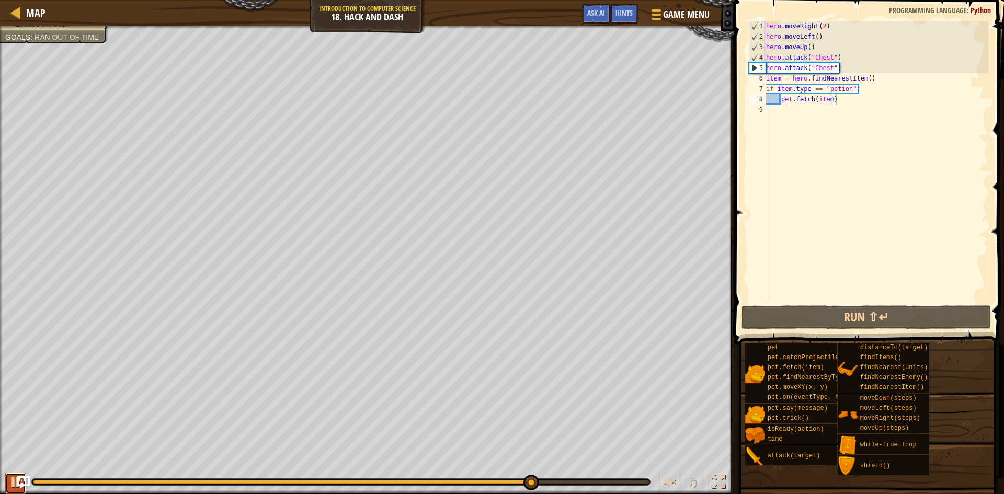
click at [7, 475] on button at bounding box center [15, 483] width 21 height 21
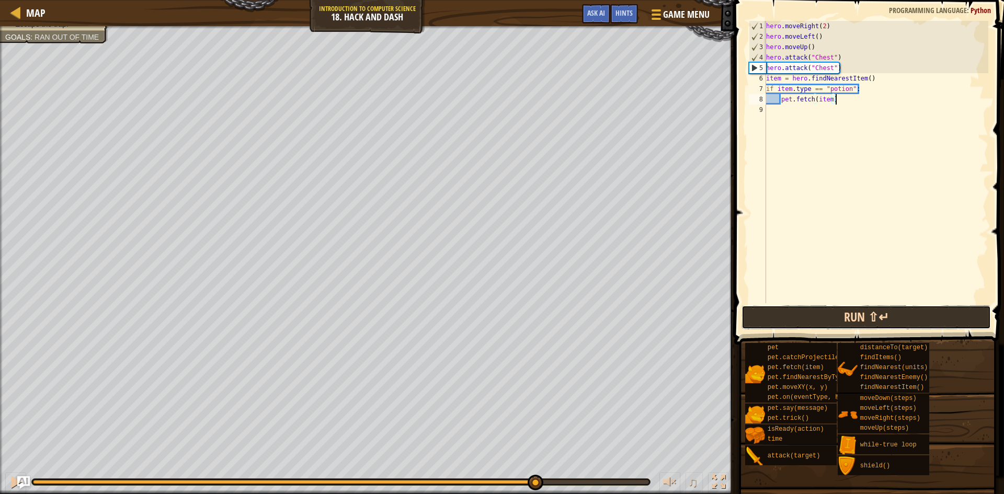
click at [900, 307] on button "Run ⇧↵" at bounding box center [865, 317] width 249 height 24
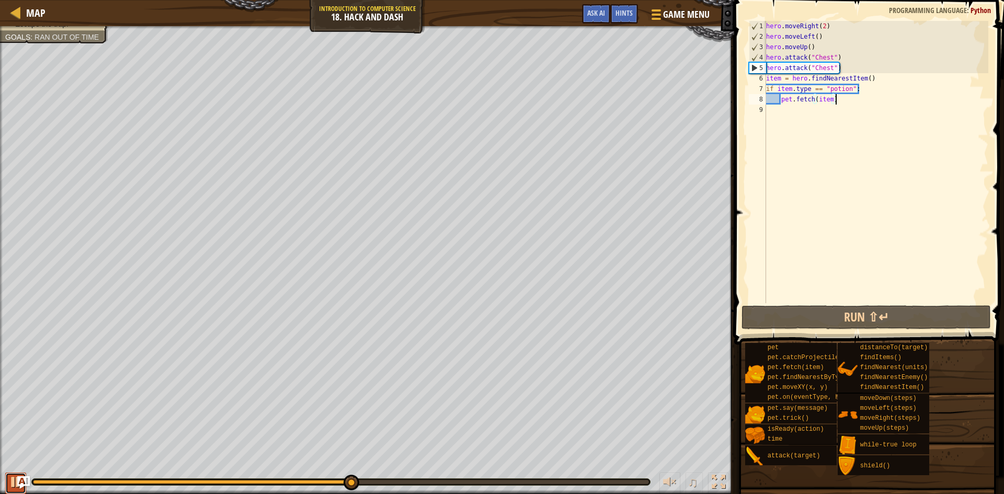
click at [6, 476] on button at bounding box center [15, 483] width 21 height 21
click at [869, 76] on div "hero . moveRight ( 2 ) hero . moveLeft ( ) hero . moveUp ( ) hero . attack ( "C…" at bounding box center [876, 172] width 224 height 303
drag, startPoint x: 864, startPoint y: 88, endPoint x: 745, endPoint y: 93, distance: 118.7
click at [746, 93] on div "item = hero.findNearestItem() 1 2 3 4 5 6 7 8 9 hero . moveRight ( 2 ) hero . m…" at bounding box center [866, 162] width 241 height 282
type textarea "if item.type == "potion":"
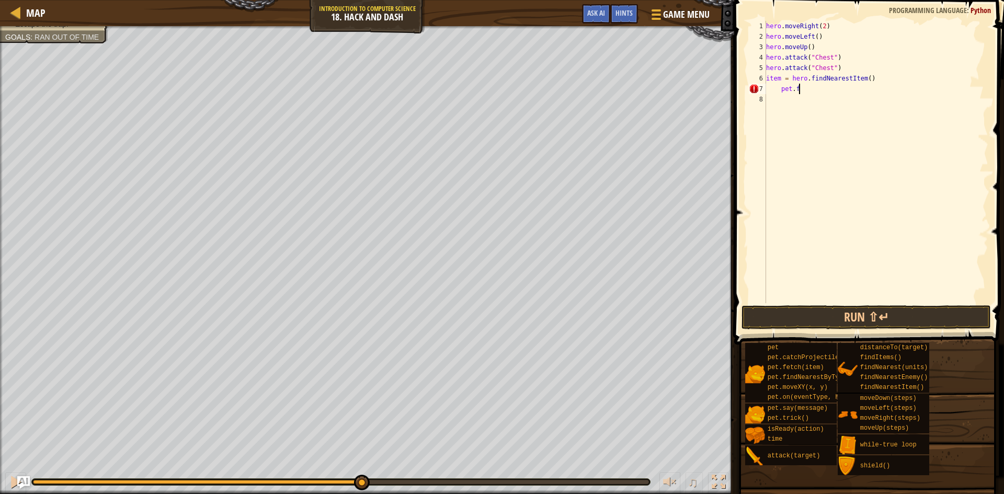
type textarea "p"
click at [868, 78] on div "hero . moveRight ( 2 ) hero . moveLeft ( ) hero . moveUp ( ) hero . attack ( "C…" at bounding box center [876, 172] width 224 height 303
click at [882, 309] on button "Run ⇧↵" at bounding box center [865, 317] width 249 height 24
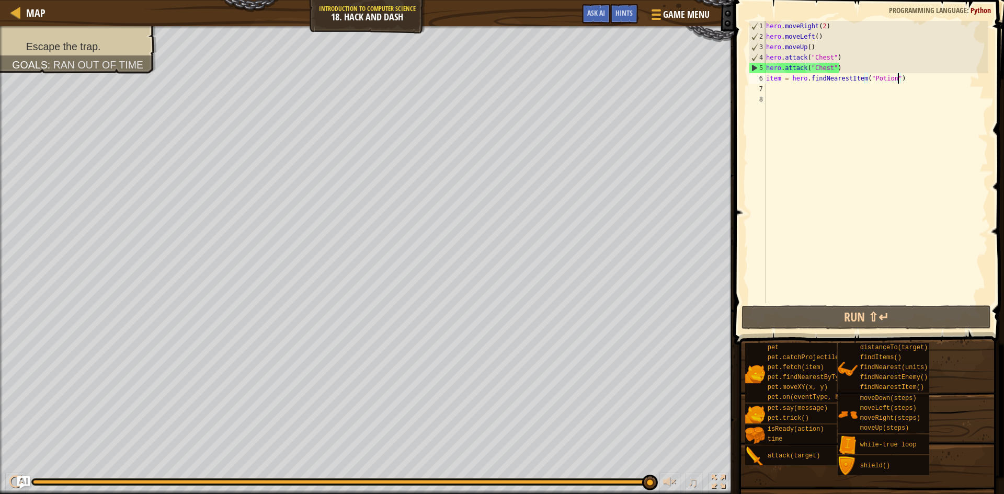
scroll to position [5, 10]
type textarea "item = hero.findNearestItem("Potion")"
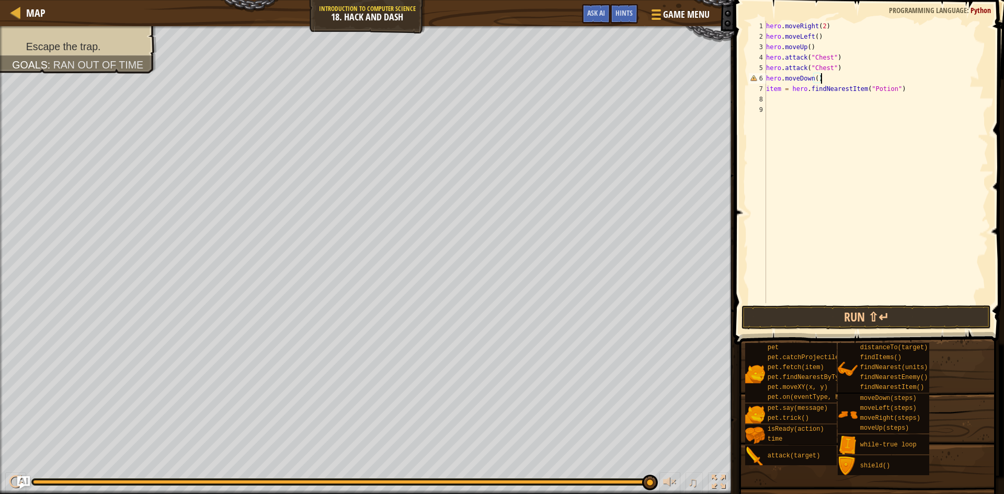
scroll to position [5, 7]
click at [840, 312] on button "Run ⇧↵" at bounding box center [865, 317] width 249 height 24
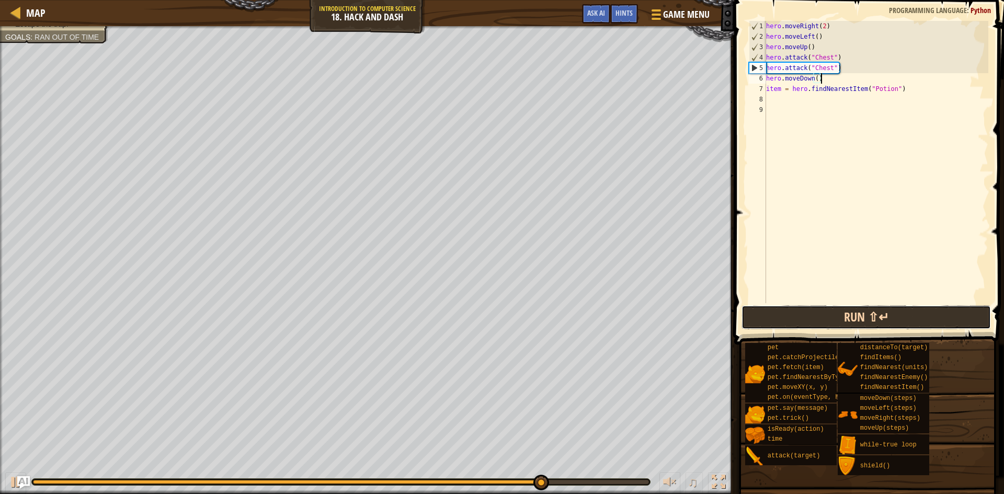
click at [904, 317] on button "Run ⇧↵" at bounding box center [865, 317] width 249 height 24
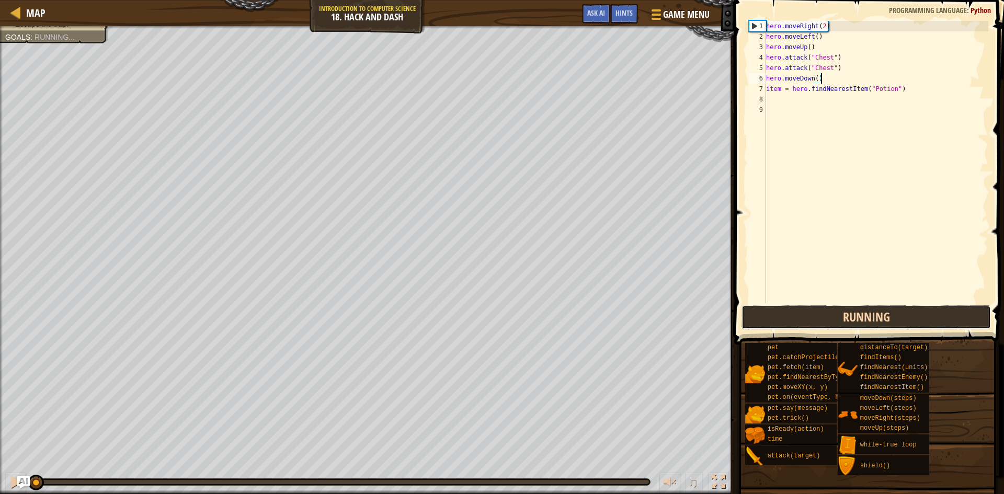
click at [903, 317] on button "Running" at bounding box center [865, 317] width 249 height 24
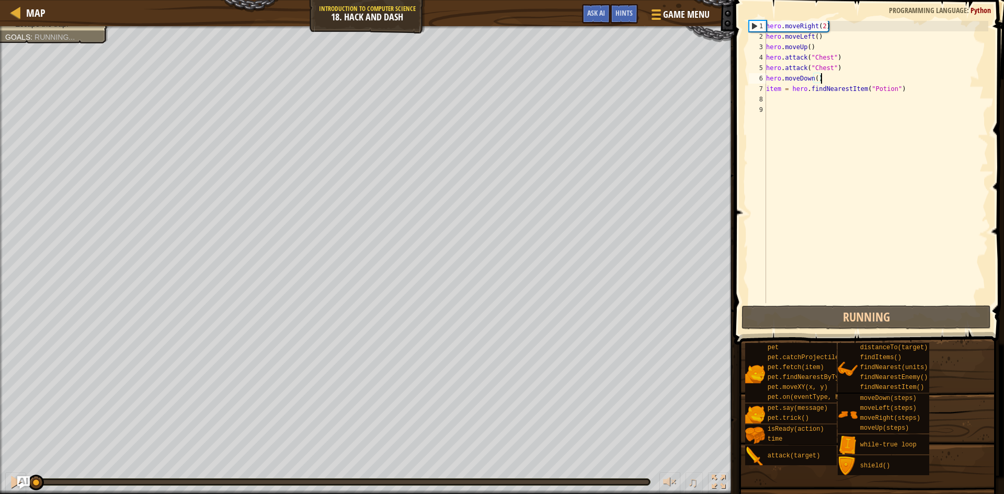
click at [846, 67] on div "hero . moveRight ( 2 ) hero . moveLeft ( ) hero . moveUp ( ) hero . attack ( "C…" at bounding box center [876, 172] width 224 height 303
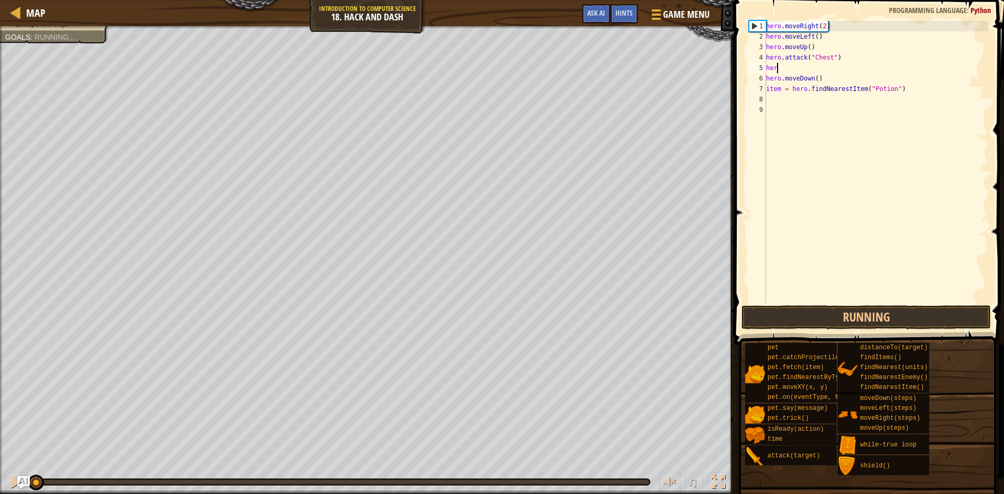
scroll to position [5, 1]
type textarea "h"
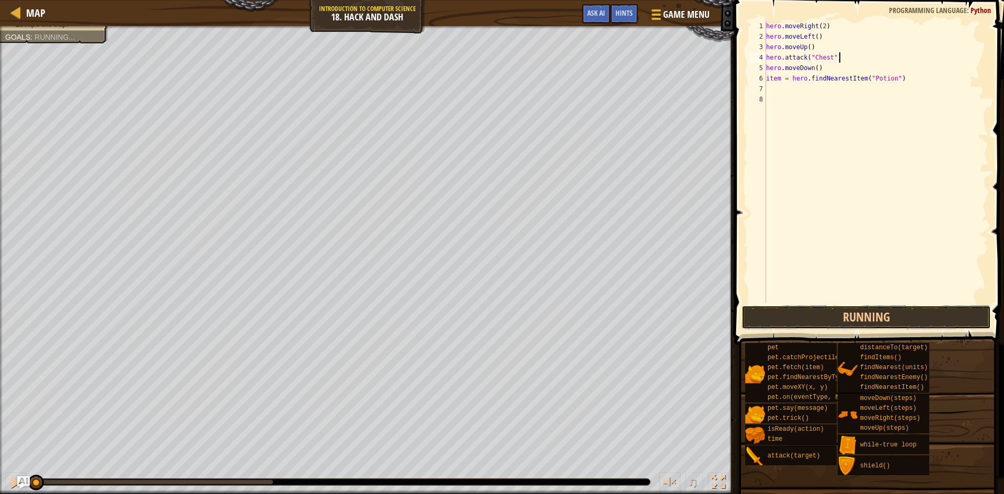
click at [867, 319] on button "Running" at bounding box center [865, 317] width 249 height 24
click at [9, 481] on div at bounding box center [16, 482] width 14 height 14
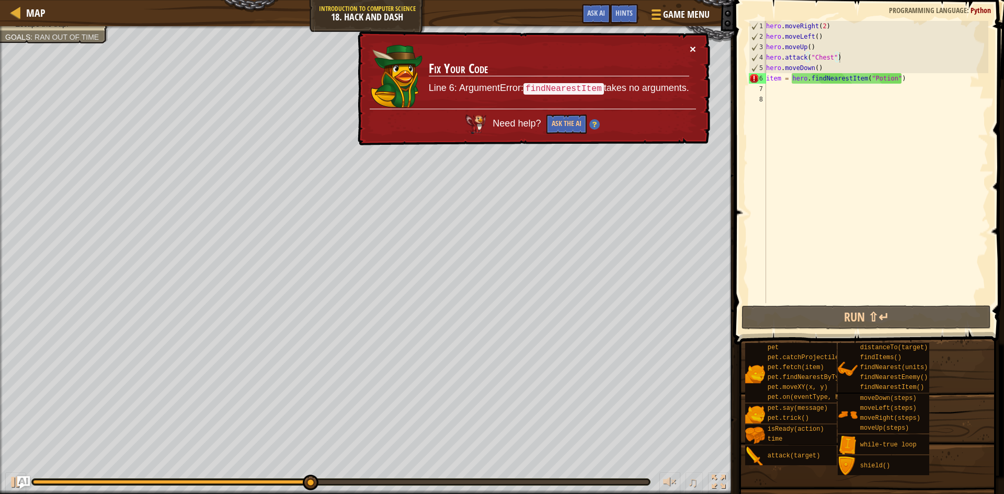
click at [695, 45] on button "×" at bounding box center [692, 48] width 6 height 11
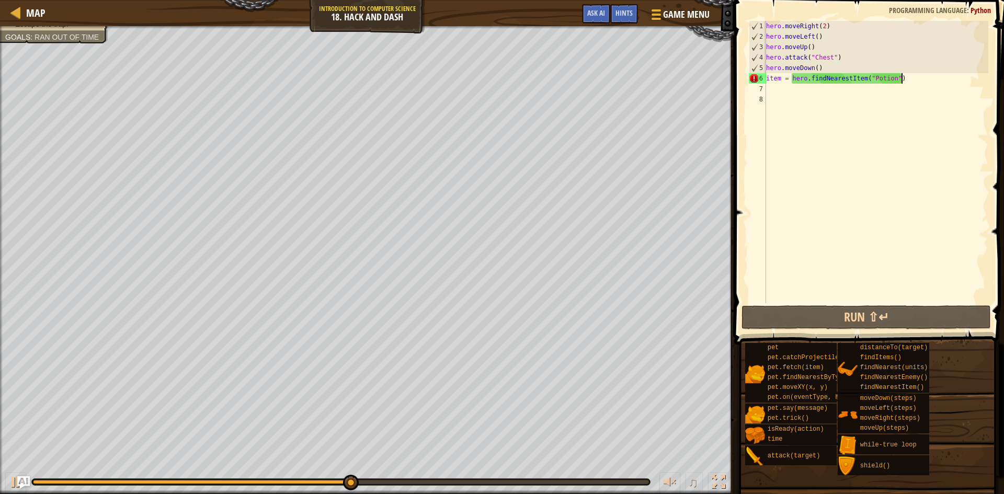
click at [903, 77] on div "hero . moveRight ( 2 ) hero . moveLeft ( ) hero . moveUp ( ) hero . attack ( "C…" at bounding box center [876, 172] width 224 height 303
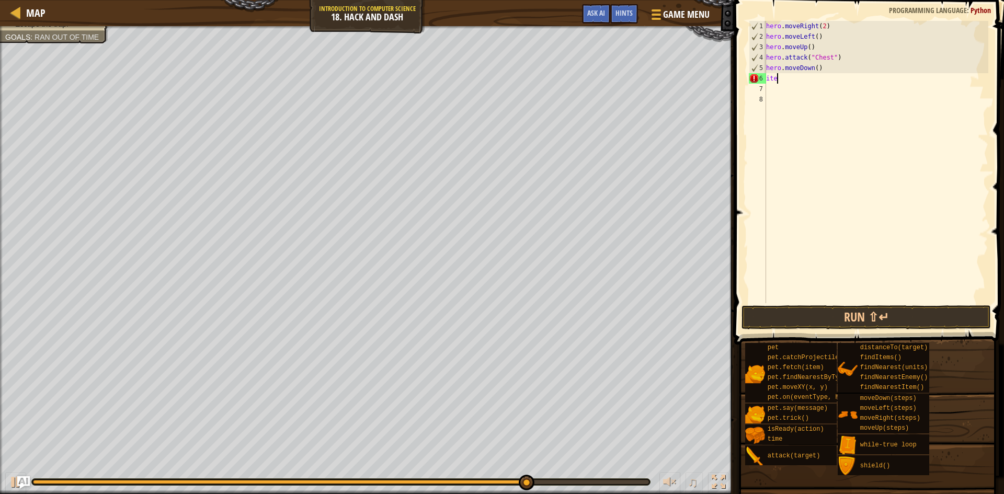
type textarea "i"
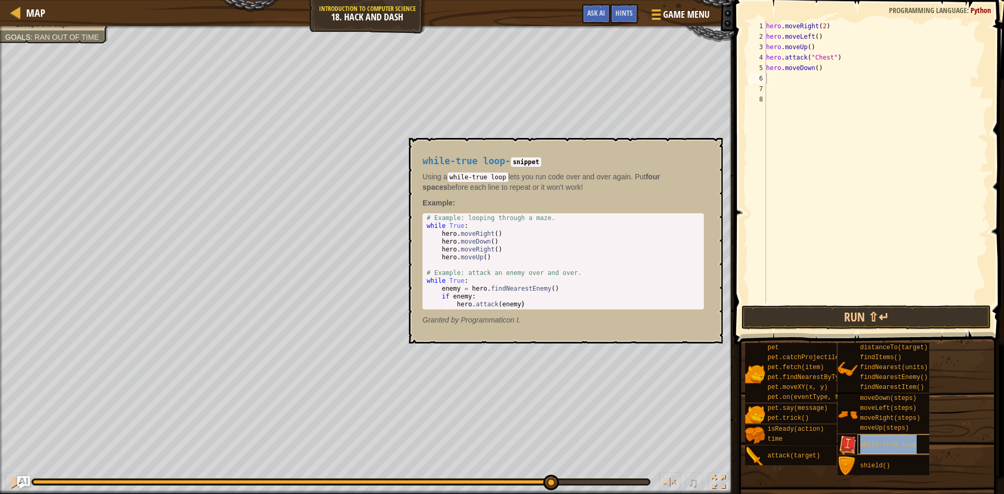
click at [876, 450] on div "while-true loop" at bounding box center [907, 444] width 100 height 20
click at [708, 152] on button "×" at bounding box center [711, 150] width 8 height 15
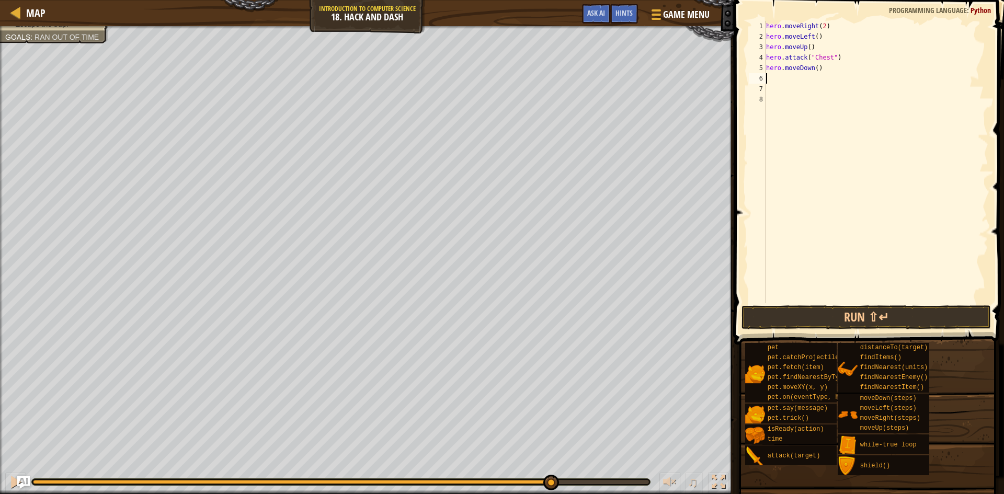
click at [798, 74] on div "hero . moveRight ( 2 ) hero . moveLeft ( ) hero . moveUp ( ) hero . attack ( "C…" at bounding box center [876, 172] width 224 height 303
type textarea "hero.moveRight(3)"
click at [798, 90] on div "hero . moveRight ( 2 ) hero . moveLeft ( ) hero . moveUp ( ) hero . attack ( "C…" at bounding box center [876, 172] width 224 height 303
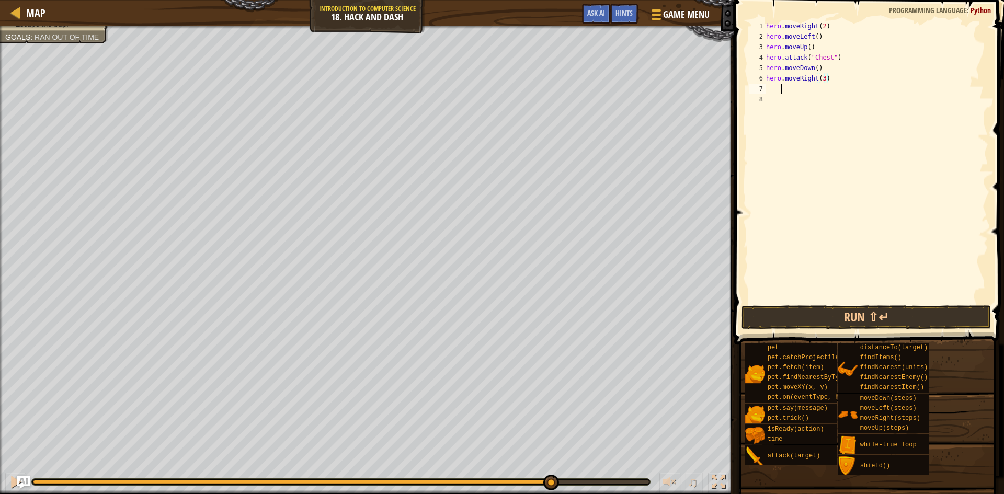
scroll to position [5, 2]
click at [768, 89] on div "hero . moveRight ( 2 ) hero . moveLeft ( ) hero . moveUp ( ) hero . attack ( "C…" at bounding box center [876, 172] width 224 height 303
type textarea "hero.moveDown(3)"
click at [797, 320] on button "Run ⇧↵" at bounding box center [865, 317] width 249 height 24
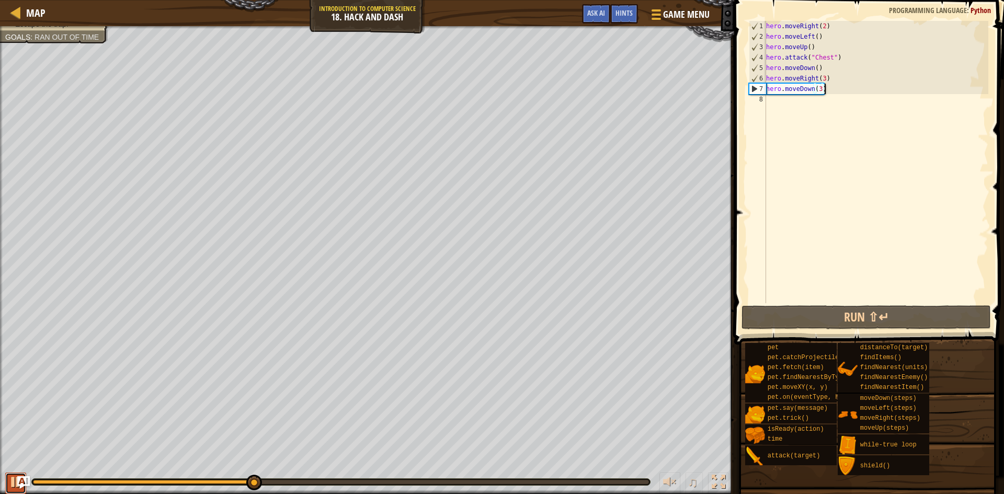
click at [7, 480] on button at bounding box center [15, 483] width 21 height 21
click at [786, 99] on div "hero . moveRight ( 2 ) hero . moveLeft ( ) hero . moveUp ( ) hero . attack ( "C…" at bounding box center [876, 172] width 224 height 303
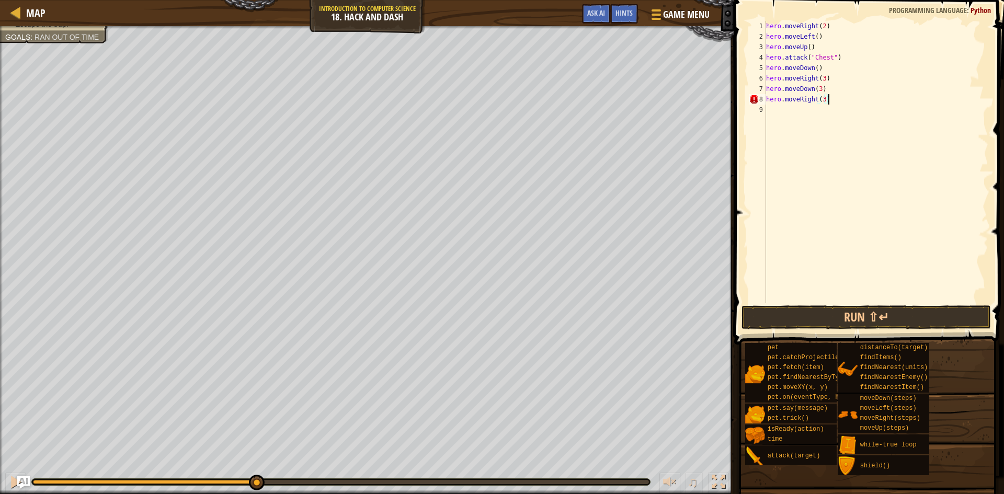
scroll to position [5, 8]
drag, startPoint x: 826, startPoint y: 88, endPoint x: 758, endPoint y: 90, distance: 68.5
click at [758, 90] on div "hero.moveRight(3) 1 2 3 4 5 6 7 8 9 hero . moveRight ( 2 ) hero . moveLeft ( ) …" at bounding box center [866, 162] width 241 height 282
type textarea "hero.moveDown(3)"
click at [787, 108] on div "hero . moveRight ( 2 ) hero . moveLeft ( ) hero . moveUp ( ) hero . attack ( "C…" at bounding box center [876, 172] width 224 height 303
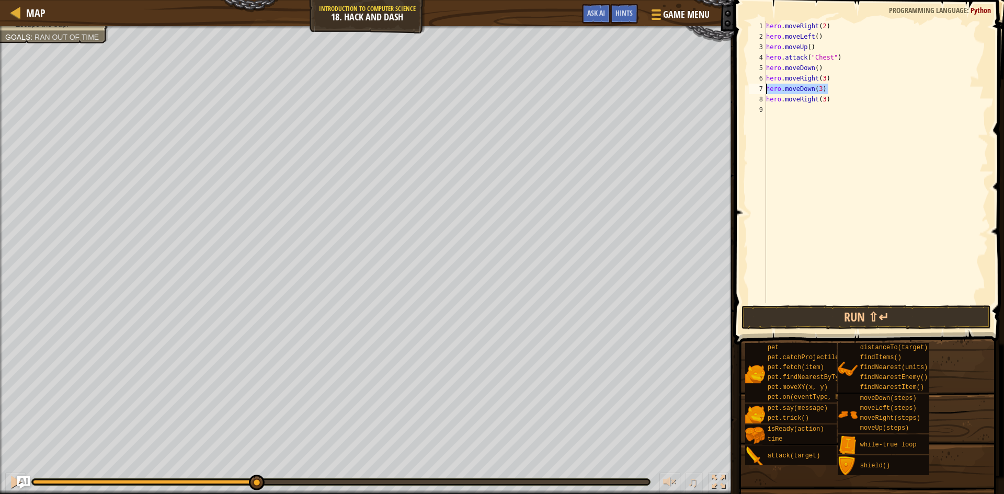
scroll to position [5, 0]
paste textarea "hero.moveDown(3)"
click at [782, 321] on button "Run ⇧↵" at bounding box center [865, 317] width 249 height 24
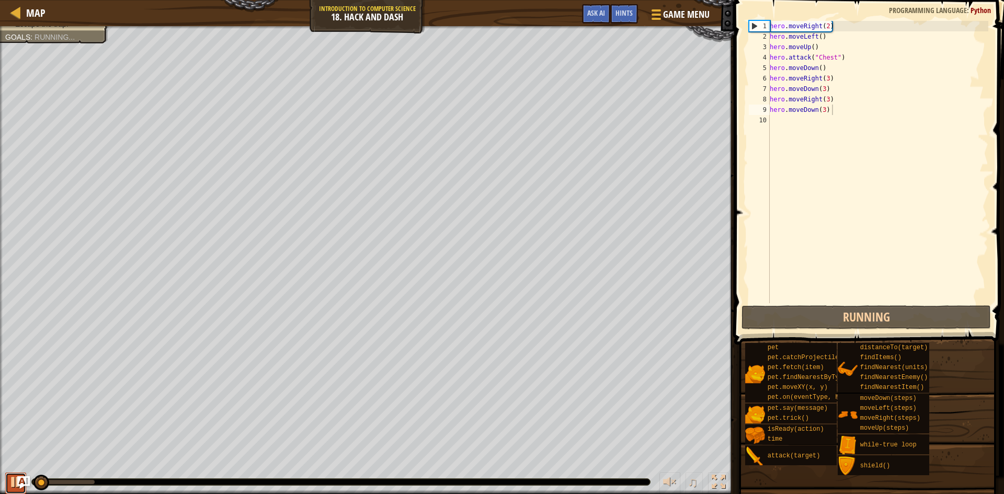
click at [12, 486] on button at bounding box center [15, 483] width 21 height 21
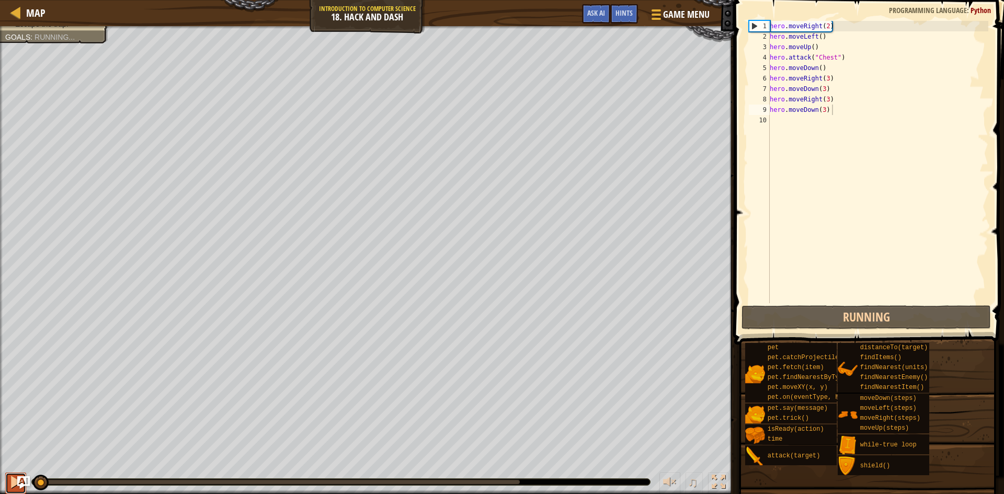
click at [8, 485] on button at bounding box center [15, 483] width 21 height 21
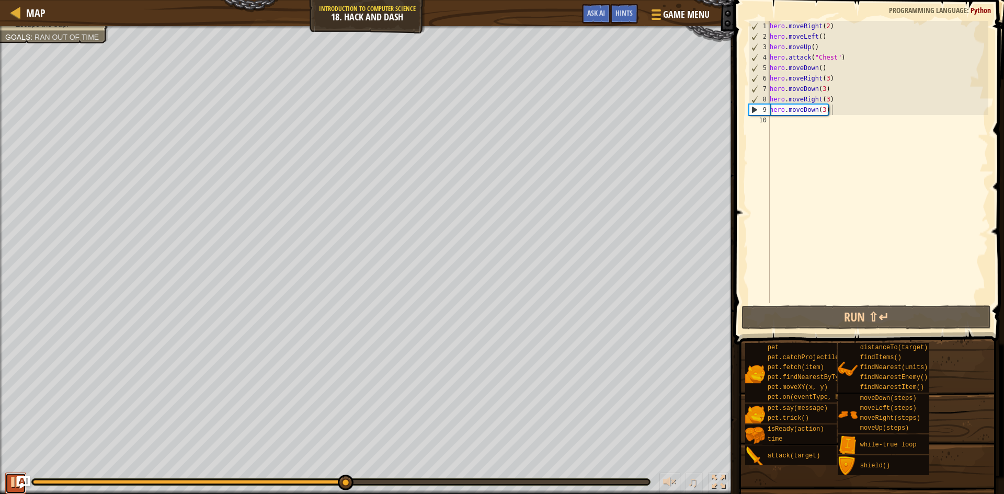
click at [5, 485] on button at bounding box center [15, 483] width 21 height 21
drag, startPoint x: 831, startPoint y: 97, endPoint x: 768, endPoint y: 99, distance: 62.8
click at [768, 99] on div "hero.moveDown(3) 1 2 3 4 5 6 7 8 9 10 hero . moveRight ( 2 ) hero . moveLeft ( …" at bounding box center [866, 162] width 241 height 282
type textarea "hero.moveRight(3)"
click at [780, 120] on div "hero . moveRight ( 2 ) hero . moveLeft ( ) hero . moveUp ( ) hero . attack ( "C…" at bounding box center [877, 172] width 221 height 303
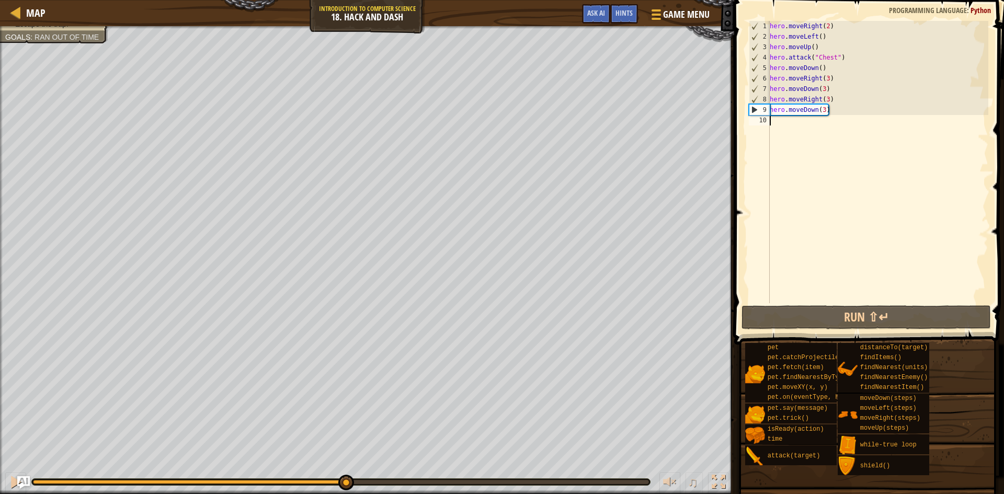
paste textarea "hero.moveRight(3)"
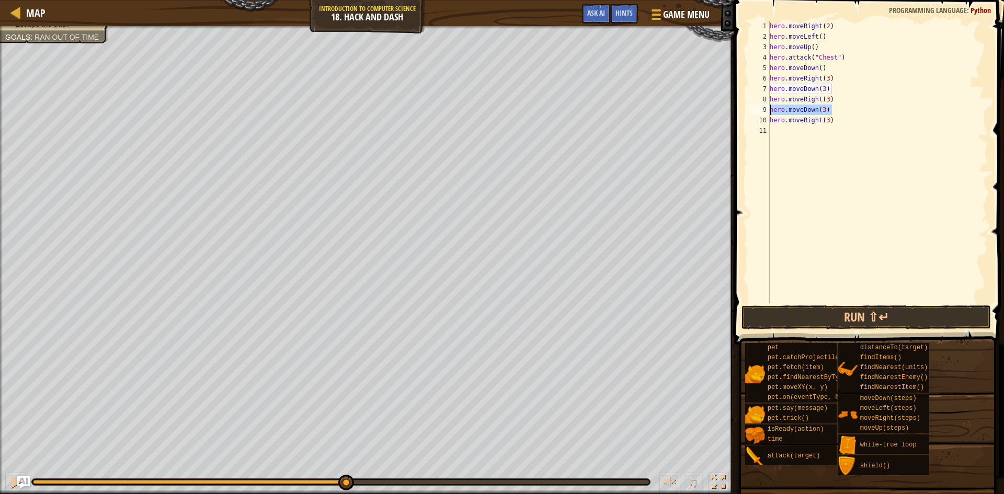
drag, startPoint x: 831, startPoint y: 107, endPoint x: 770, endPoint y: 112, distance: 60.4
click at [770, 112] on div "hero . moveRight ( 2 ) hero . moveLeft ( ) hero . moveUp ( ) hero . attack ( "C…" at bounding box center [877, 172] width 221 height 303
paste textarea "Right(3)"
type textarea "hero.moveRight(3)"
drag, startPoint x: 836, startPoint y: 109, endPoint x: 765, endPoint y: 106, distance: 70.7
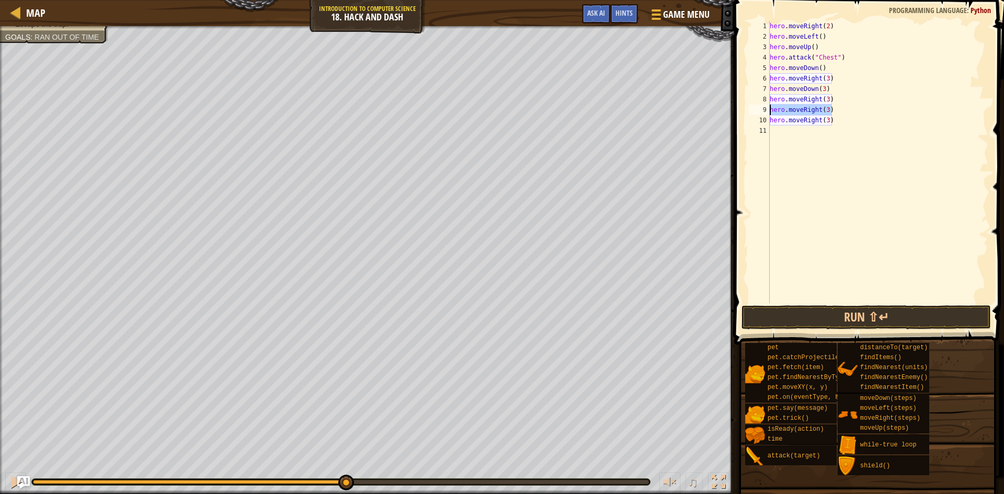
click at [765, 106] on div "hero.moveRight(3) 1 2 3 4 5 6 7 8 9 10 11 hero . moveRight ( 2 ) hero . moveLef…" at bounding box center [866, 162] width 241 height 282
click at [773, 126] on div "hero . moveRight ( 2 ) hero . moveLeft ( ) hero . moveUp ( ) hero . attack ( "C…" at bounding box center [877, 172] width 221 height 303
paste textarea "hero.moveRight(3)"
drag, startPoint x: 833, startPoint y: 123, endPoint x: 762, endPoint y: 106, distance: 73.3
click at [762, 106] on div "hero.moveRight(3) 1 2 3 4 5 6 7 8 9 10 11 12 hero . moveRight ( 2 ) hero . move…" at bounding box center [866, 162] width 241 height 282
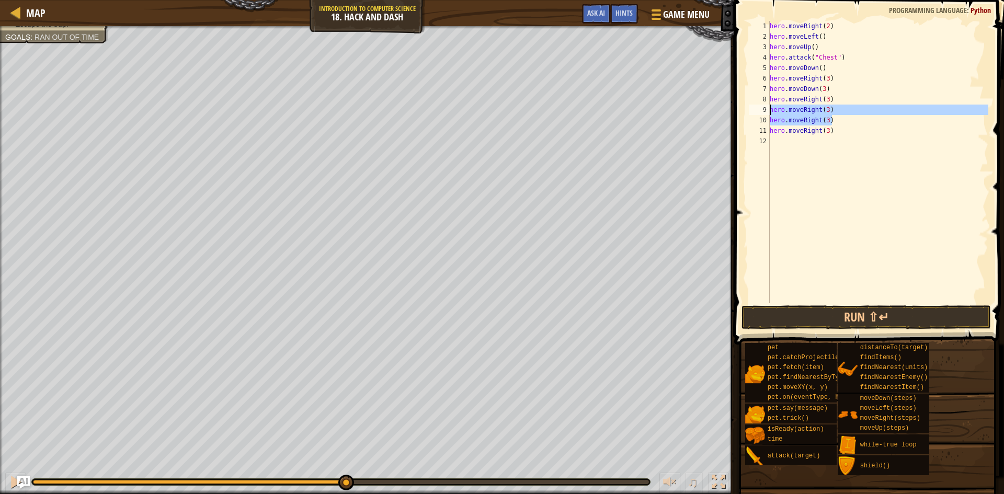
type textarea "hero.moveRight(3) hero.moveRight(3)"
click at [933, 318] on button "Run ⇧↵" at bounding box center [865, 317] width 249 height 24
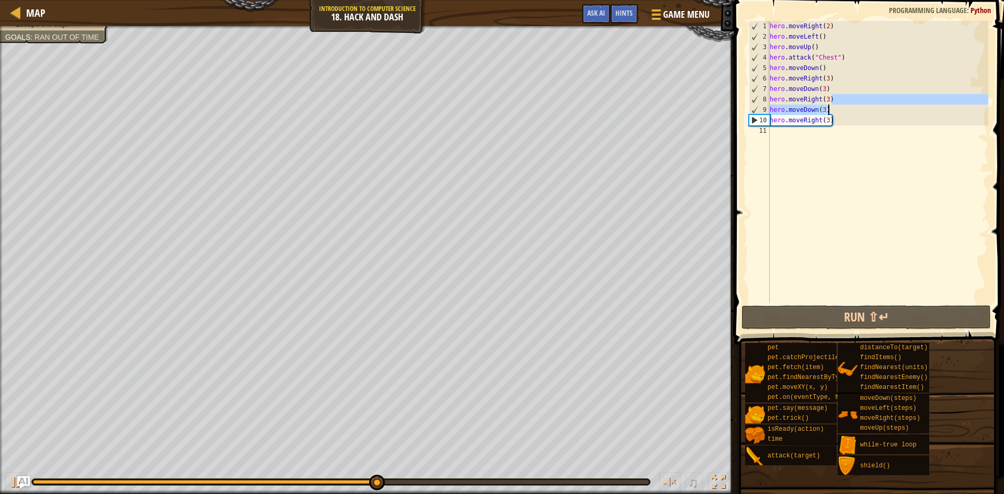
drag, startPoint x: 832, startPoint y: 103, endPoint x: 841, endPoint y: 105, distance: 8.9
click at [841, 105] on div "hero . moveRight ( 2 ) hero . moveLeft ( ) hero . moveUp ( ) hero . attack ( "C…" at bounding box center [877, 172] width 221 height 303
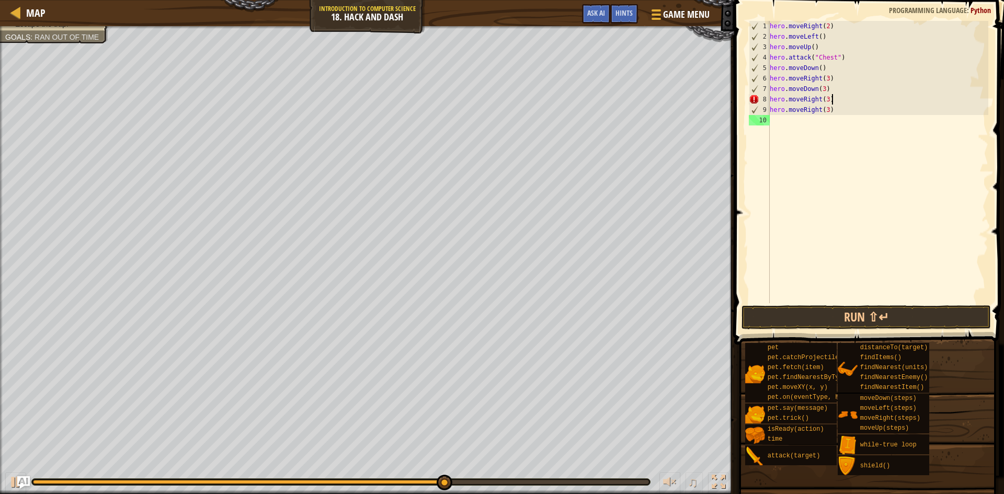
type textarea "hero.moveRight(3)"
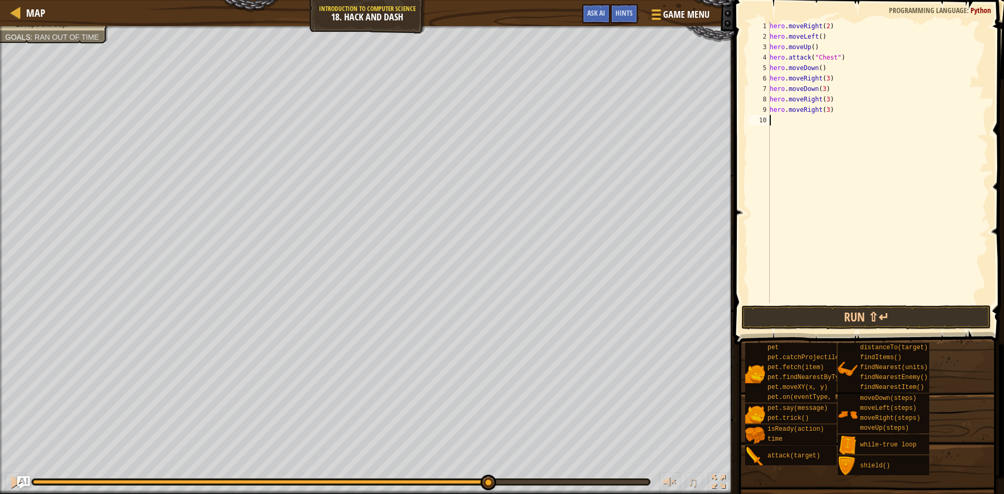
click at [783, 120] on div "hero . moveRight ( 2 ) hero . moveLeft ( ) hero . moveUp ( ) hero . attack ( "C…" at bounding box center [877, 172] width 221 height 303
paste textarea "hero.moveRight(3)"
type textarea "h"
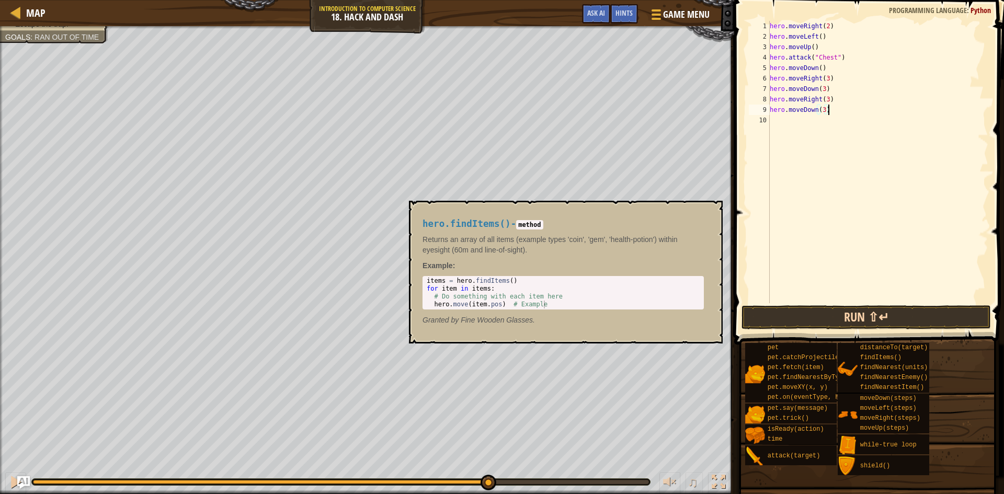
type textarea "hero.moveDown(3)"
click at [833, 313] on button "Run ⇧↵" at bounding box center [865, 317] width 249 height 24
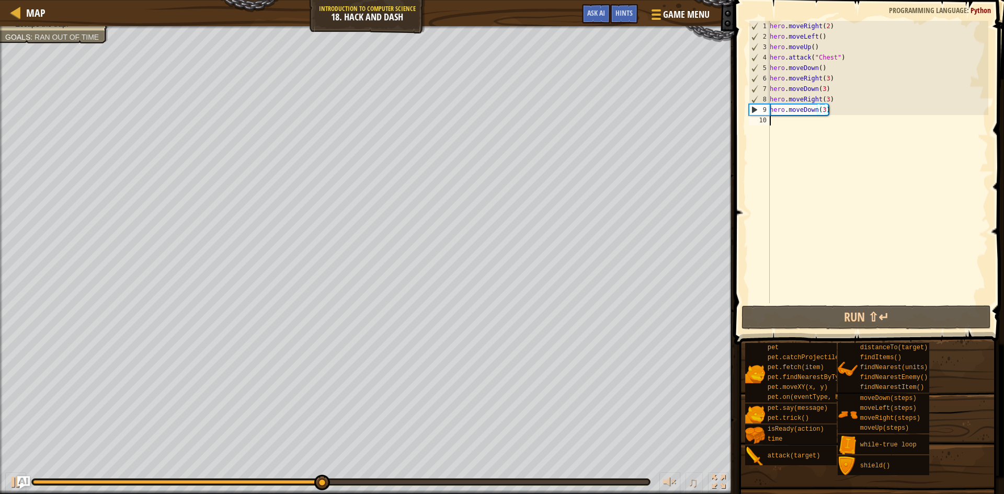
click at [792, 119] on div "hero . moveRight ( 2 ) hero . moveLeft ( ) hero . moveUp ( ) hero . attack ( "C…" at bounding box center [877, 172] width 221 height 303
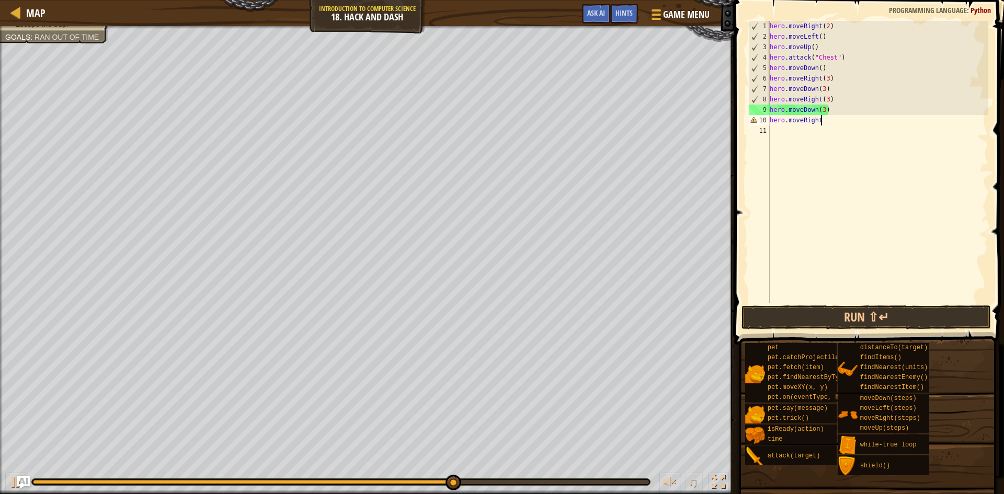
scroll to position [5, 7]
type textarea "hero.moveRight(3)"
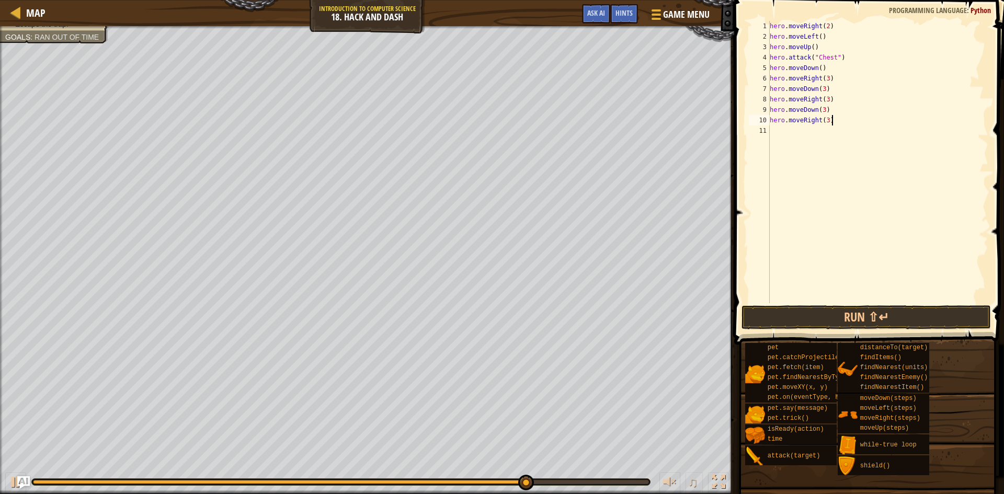
scroll to position [5, 8]
click at [777, 128] on div "hero . moveRight ( 2 ) hero . moveLeft ( ) hero . moveUp ( ) hero . attack ( "C…" at bounding box center [877, 172] width 221 height 303
click at [825, 321] on button "Run ⇧↵" at bounding box center [865, 317] width 249 height 24
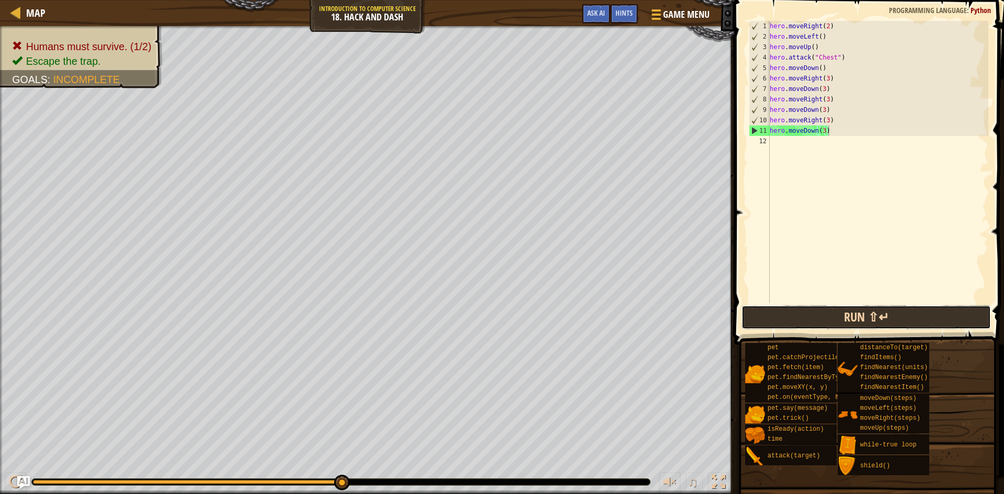
click at [782, 315] on button "Run ⇧↵" at bounding box center [865, 317] width 249 height 24
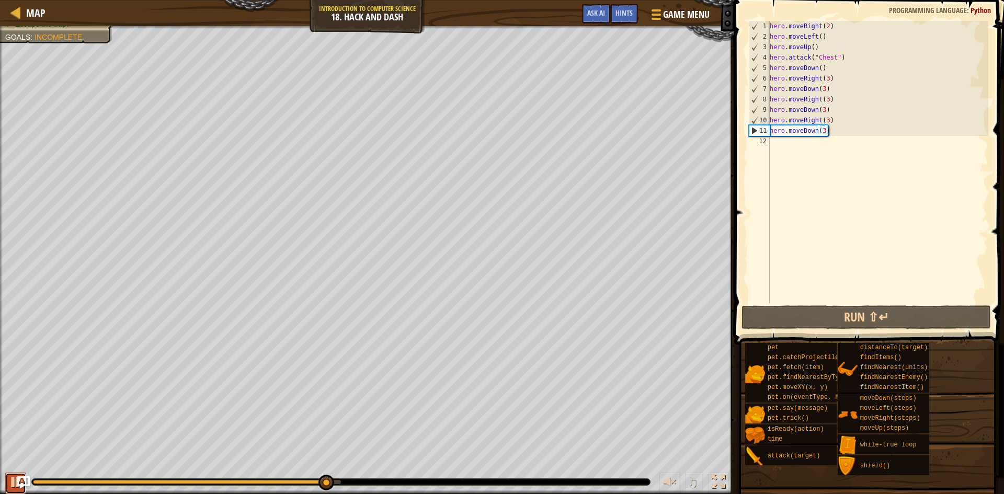
click at [10, 482] on div at bounding box center [16, 482] width 14 height 14
click at [829, 24] on div "hero . moveRight ( 2 ) hero . moveLeft ( ) hero . moveUp ( ) hero . attack ( "C…" at bounding box center [877, 172] width 221 height 303
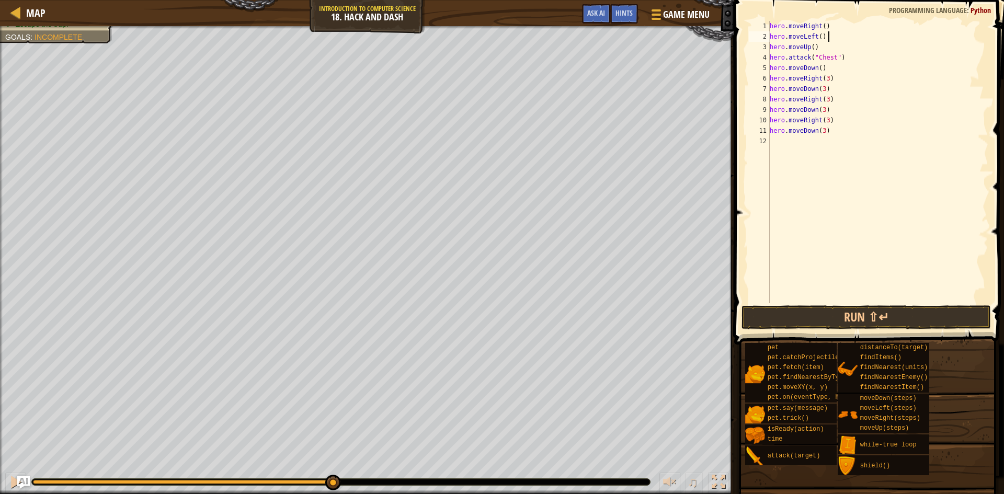
click at [829, 40] on div "hero . moveRight ( ) hero . moveLeft ( ) hero . moveUp ( ) hero . attack ( "Che…" at bounding box center [877, 172] width 221 height 303
type textarea "h"
type textarea "hero.moveRight()"
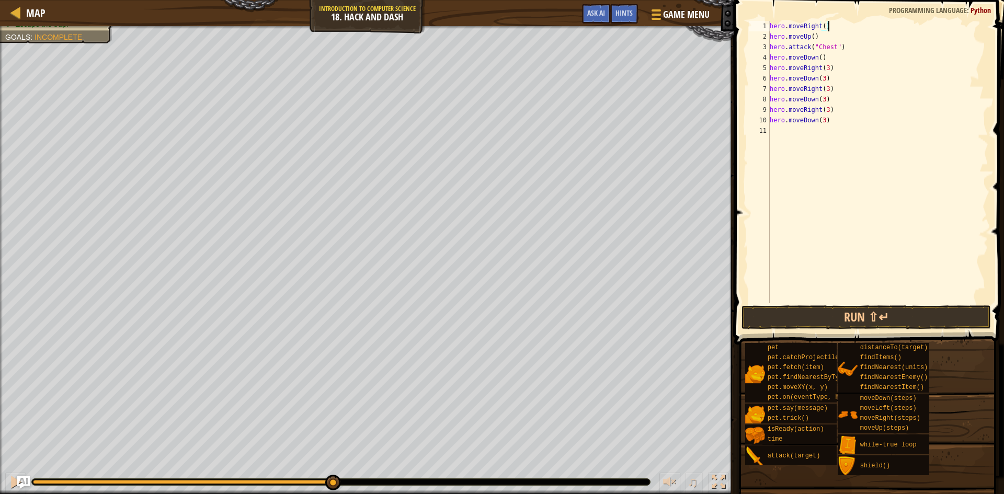
scroll to position [5, 1]
click at [831, 305] on button "Run ⇧↵" at bounding box center [865, 317] width 249 height 24
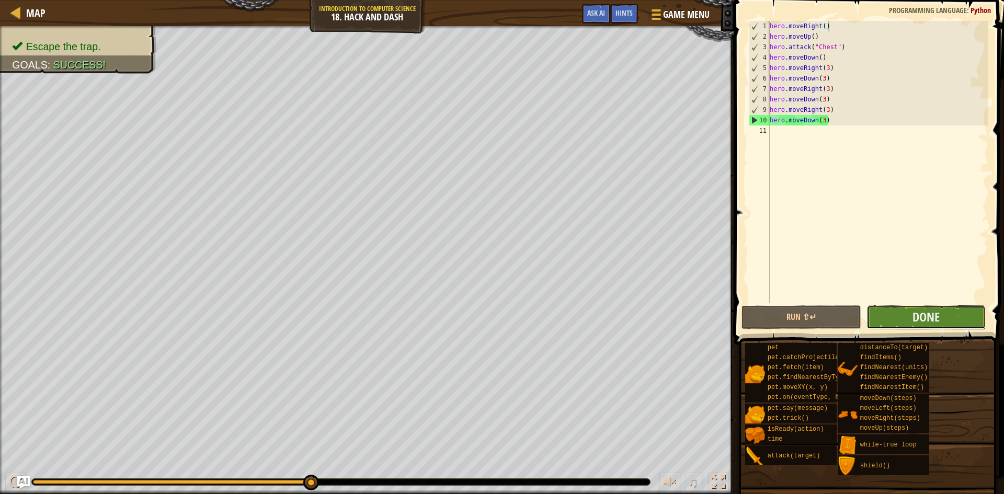
click at [892, 308] on button "Done" at bounding box center [926, 317] width 120 height 24
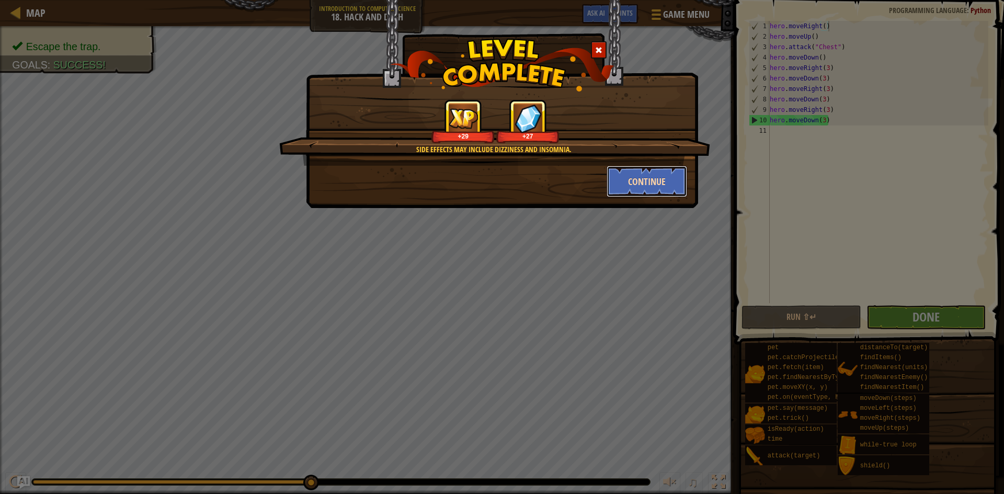
click at [636, 182] on button "Continue" at bounding box center [646, 181] width 81 height 31
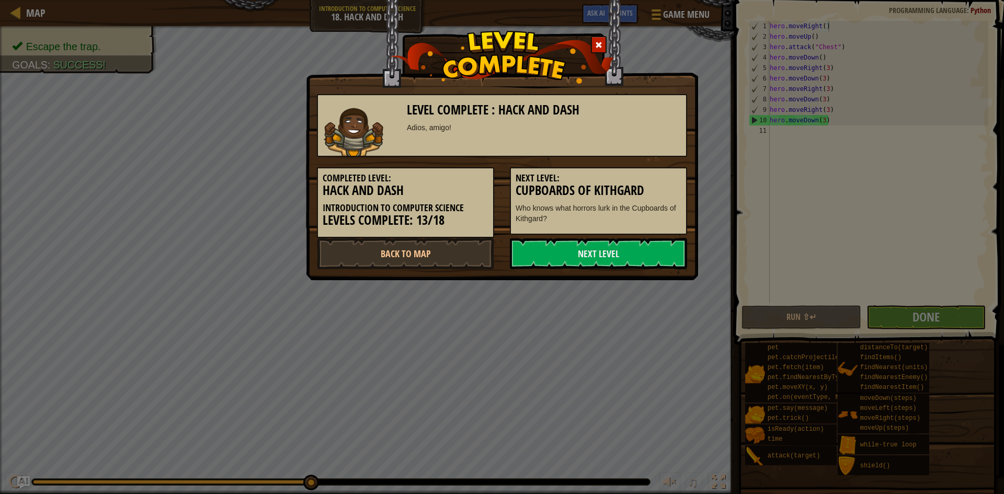
click at [639, 180] on h5 "Next Level:" at bounding box center [598, 178] width 166 height 10
click at [654, 258] on link "Next Level" at bounding box center [598, 253] width 177 height 31
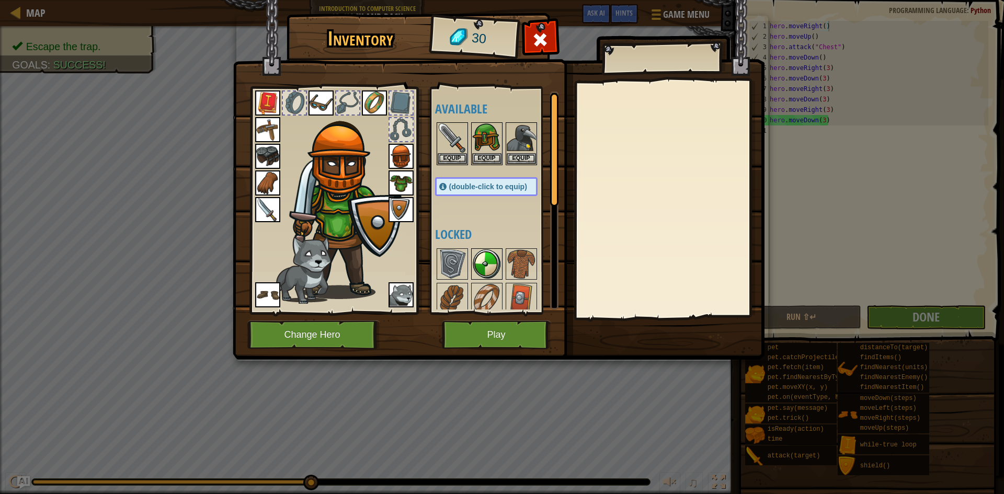
click at [480, 251] on img at bounding box center [486, 263] width 29 height 29
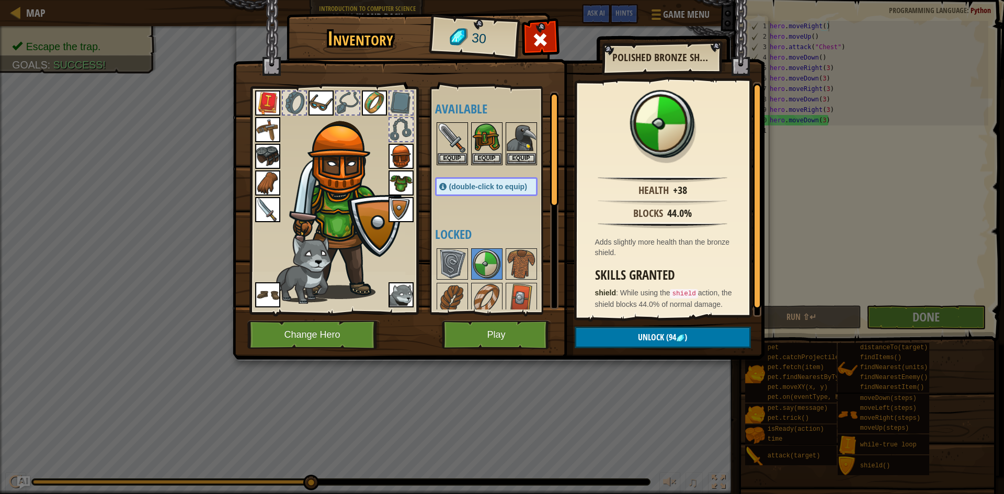
click at [271, 164] on img at bounding box center [267, 156] width 25 height 25
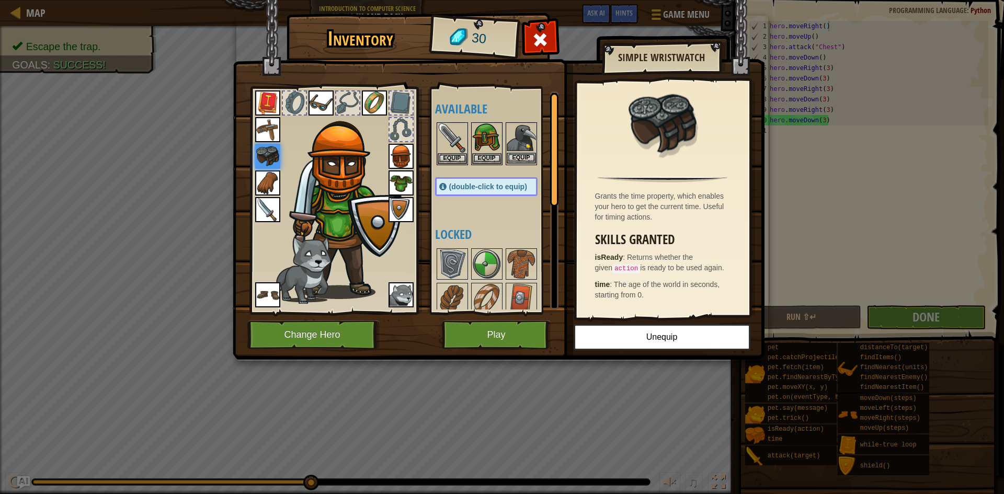
click at [520, 135] on img at bounding box center [521, 137] width 29 height 29
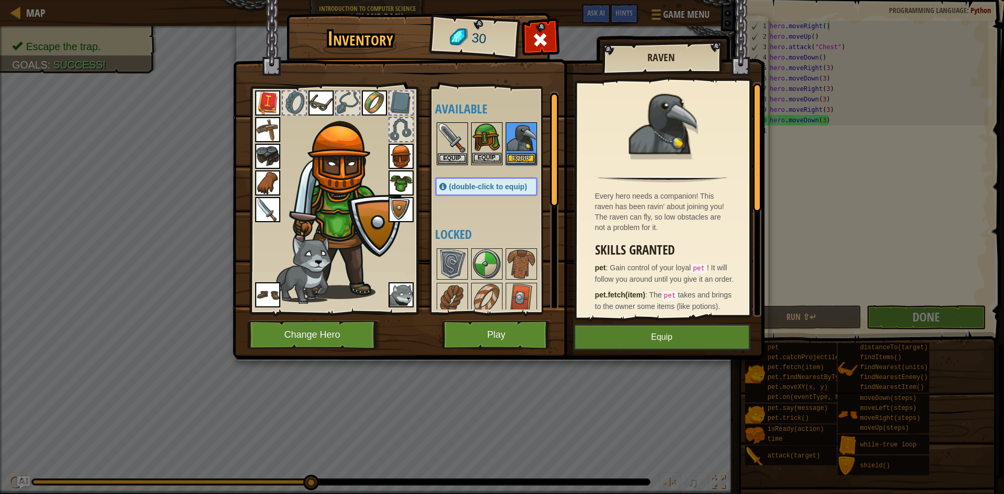
click at [496, 132] on img at bounding box center [486, 137] width 29 height 29
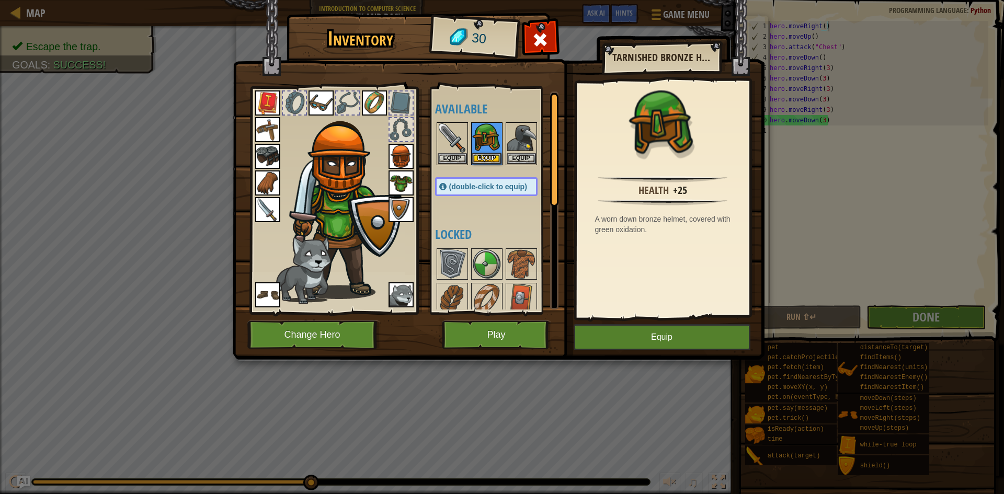
click at [267, 289] on img at bounding box center [267, 294] width 25 height 25
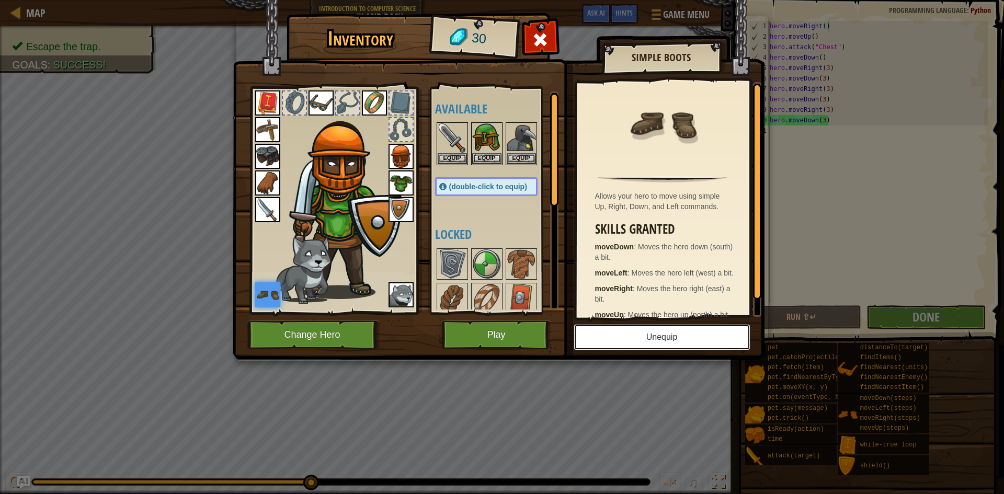
click at [712, 338] on button "Unequip" at bounding box center [661, 337] width 177 height 26
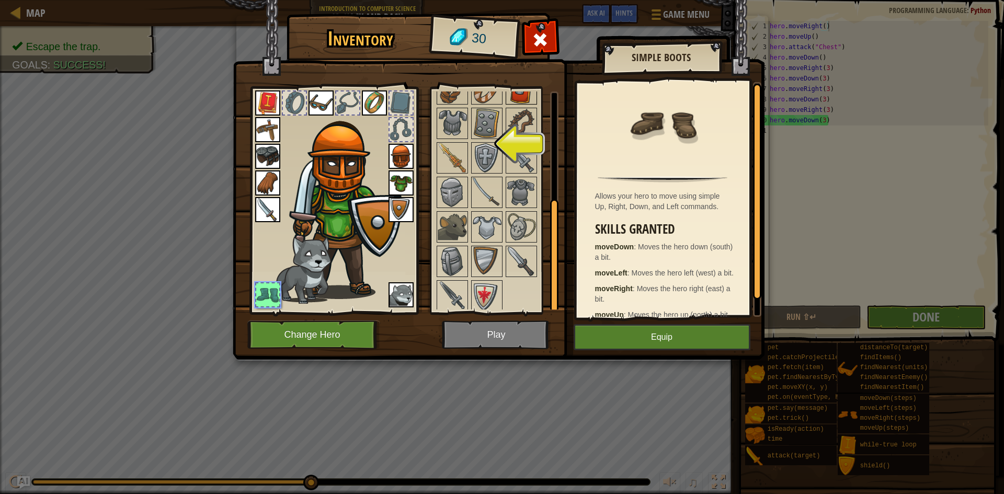
scroll to position [259, 0]
click at [519, 230] on img at bounding box center [521, 223] width 29 height 29
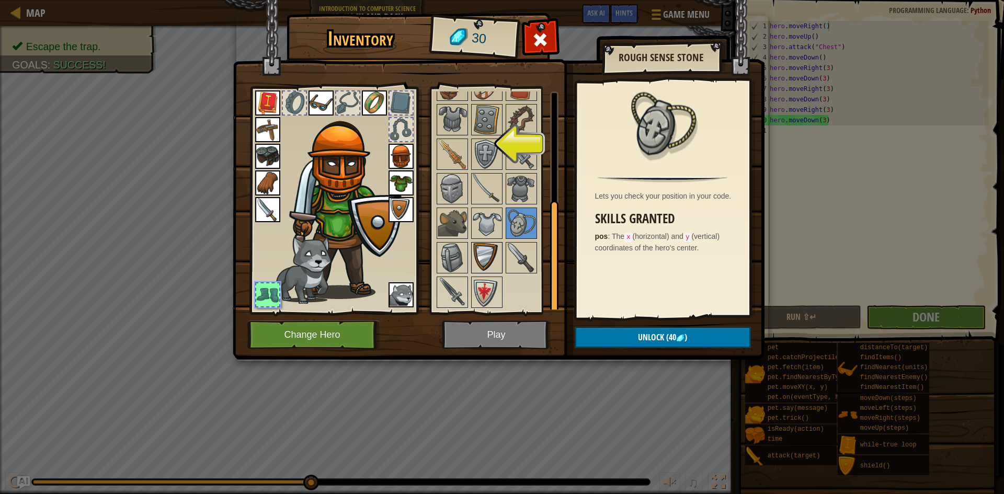
click at [484, 249] on img at bounding box center [486, 257] width 29 height 29
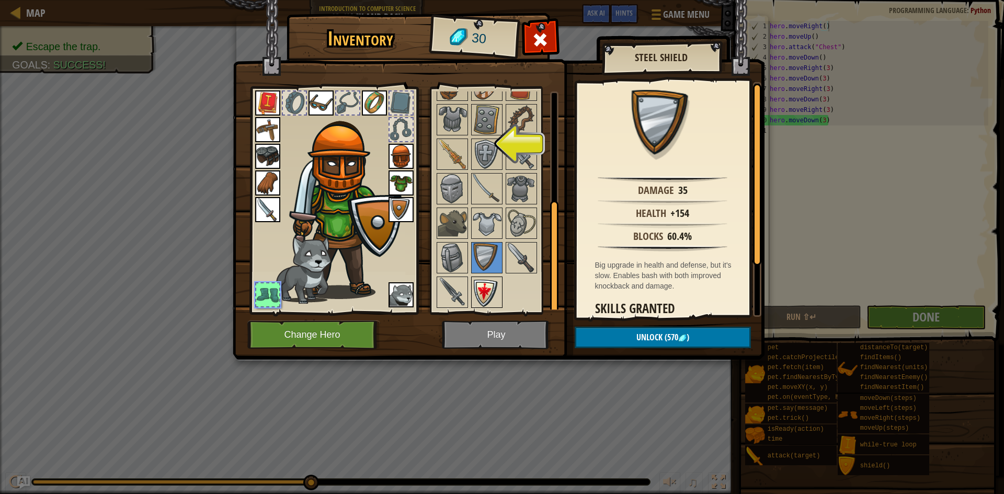
click at [486, 286] on img at bounding box center [486, 292] width 29 height 29
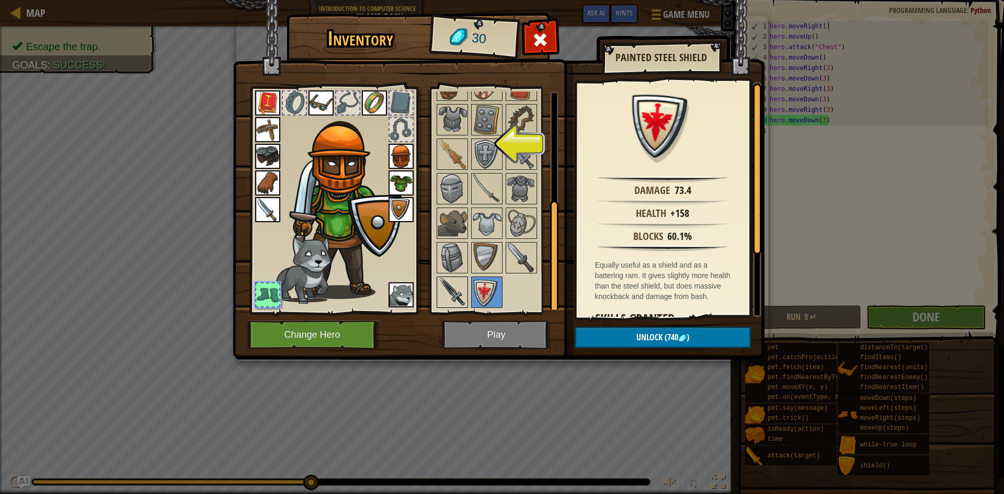
click at [446, 281] on img at bounding box center [452, 292] width 29 height 29
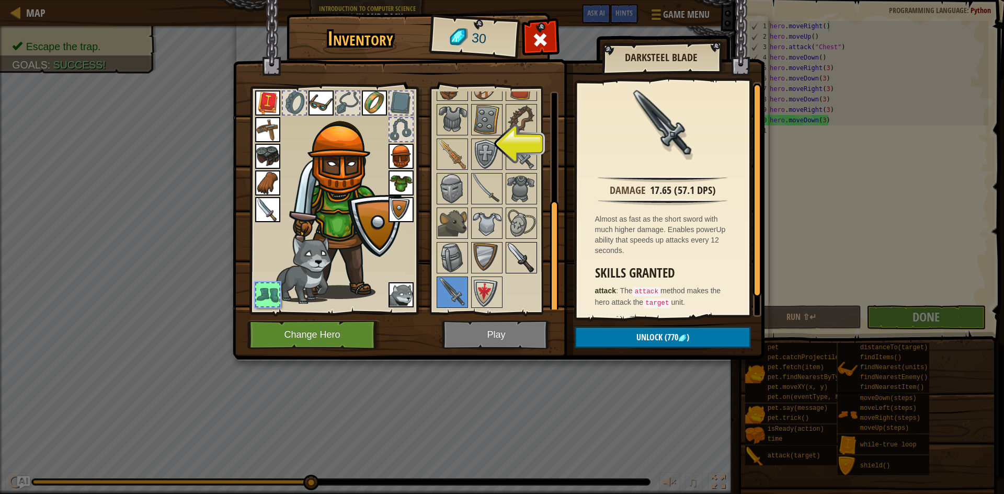
click at [526, 258] on img at bounding box center [521, 257] width 29 height 29
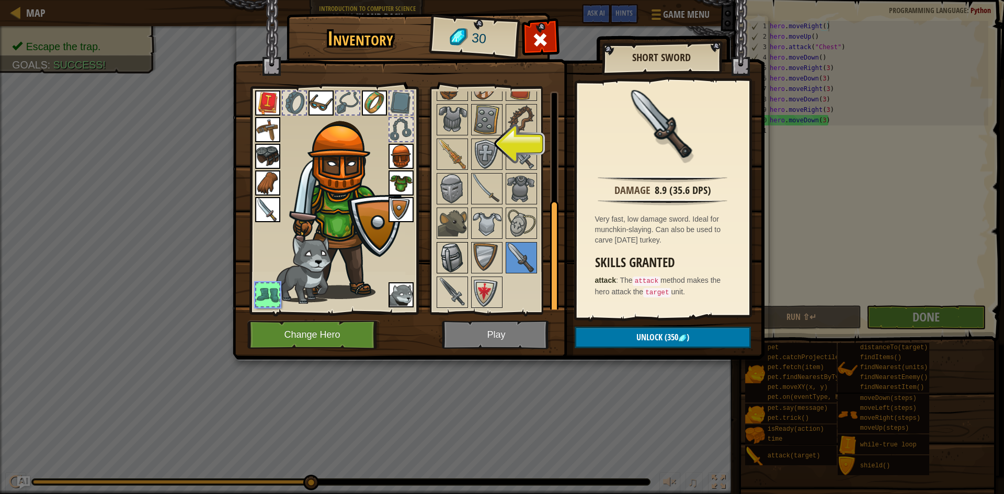
click at [455, 257] on img at bounding box center [452, 257] width 29 height 29
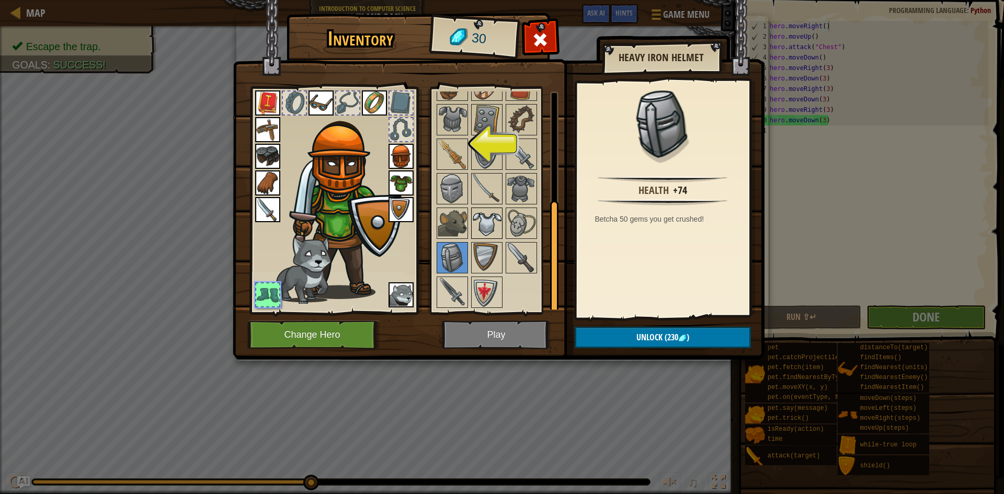
click at [493, 232] on img at bounding box center [486, 223] width 29 height 29
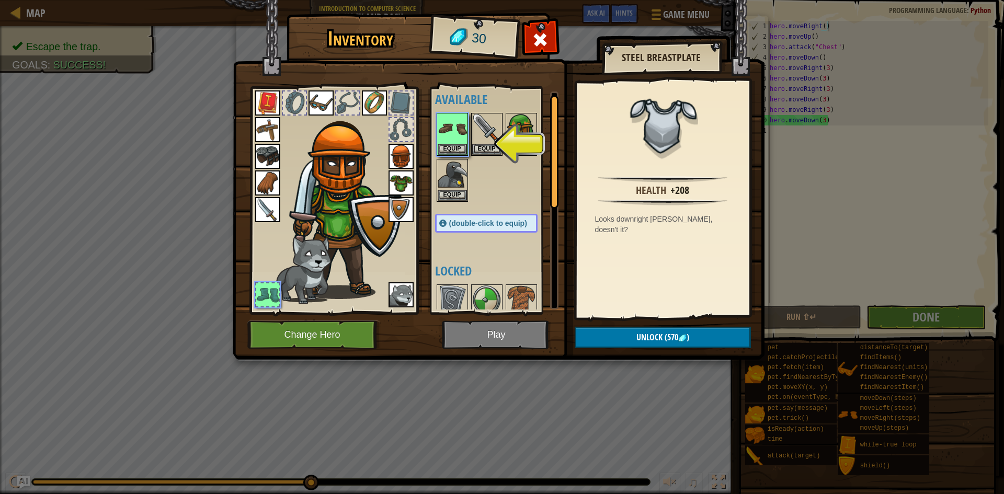
scroll to position [0, 0]
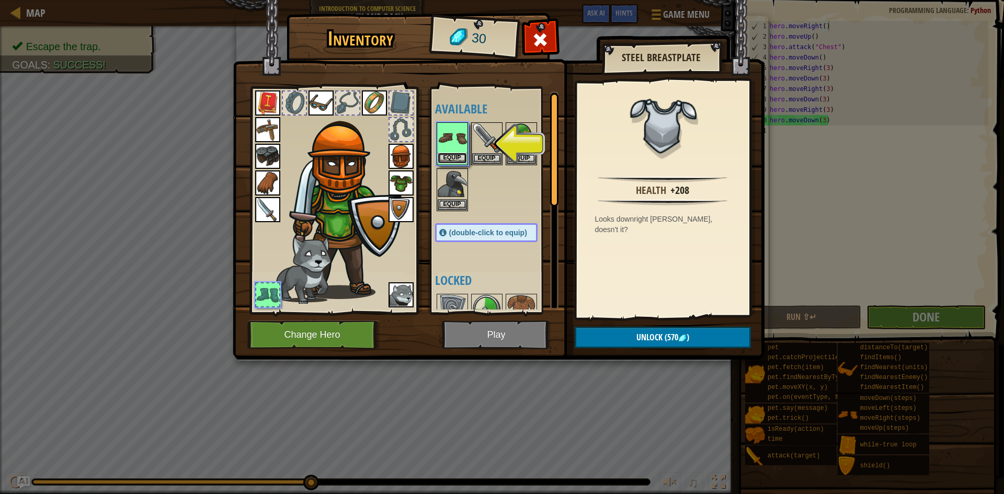
click at [462, 158] on button "Equip" at bounding box center [452, 158] width 29 height 11
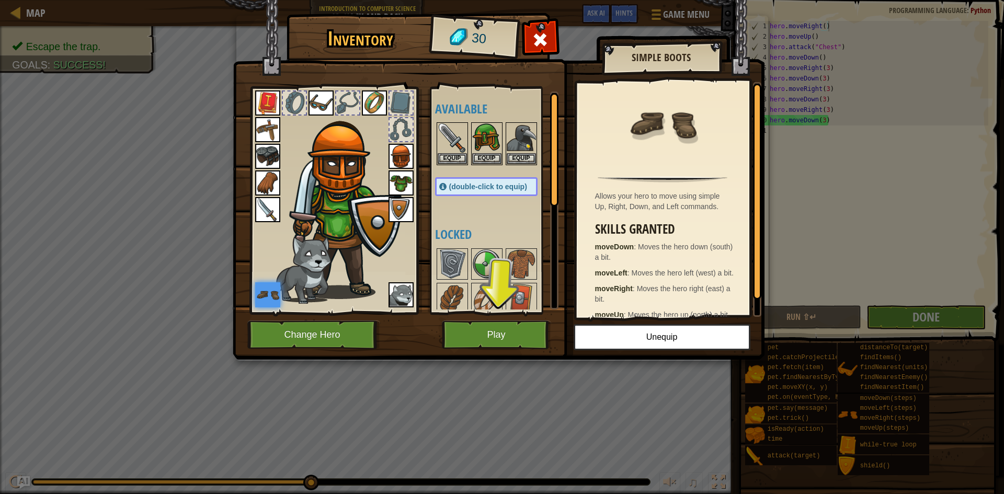
click at [399, 180] on img at bounding box center [400, 182] width 25 height 25
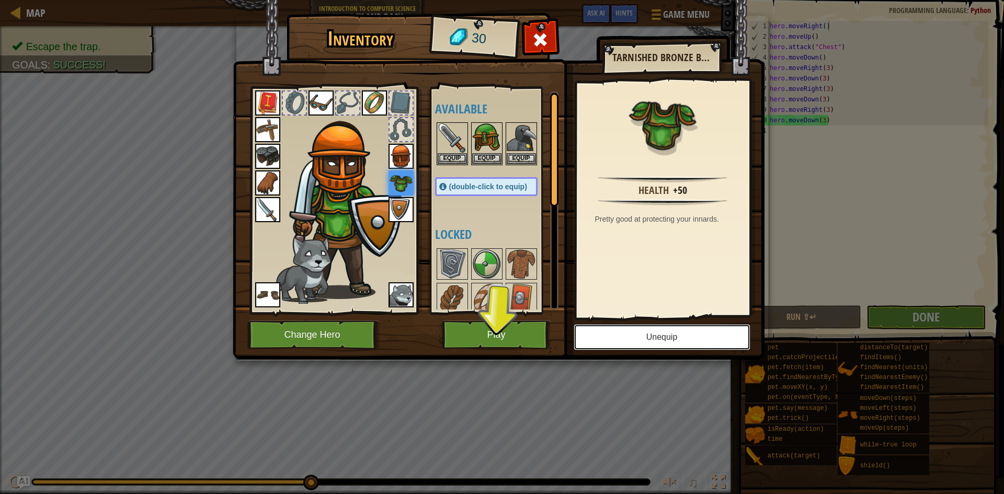
click at [716, 341] on button "Unequip" at bounding box center [661, 337] width 177 height 26
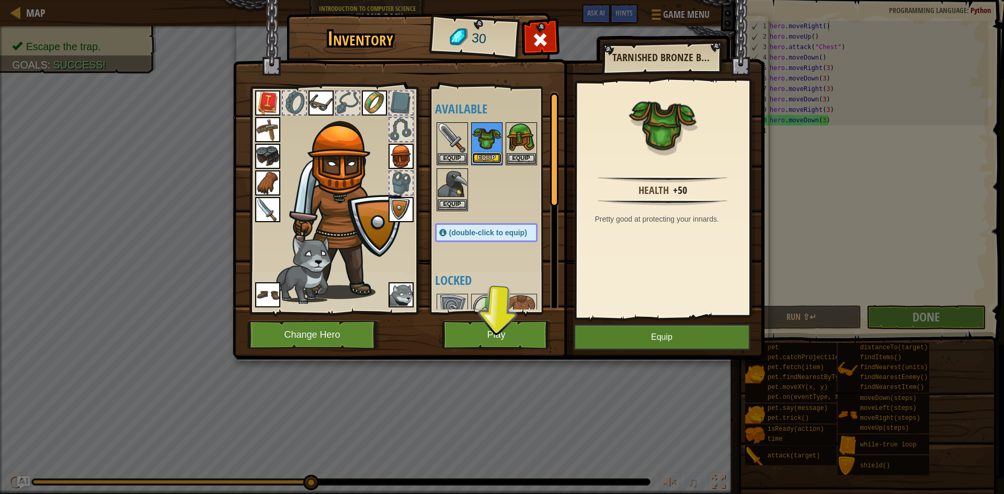
click at [485, 153] on button "Equip" at bounding box center [486, 158] width 29 height 11
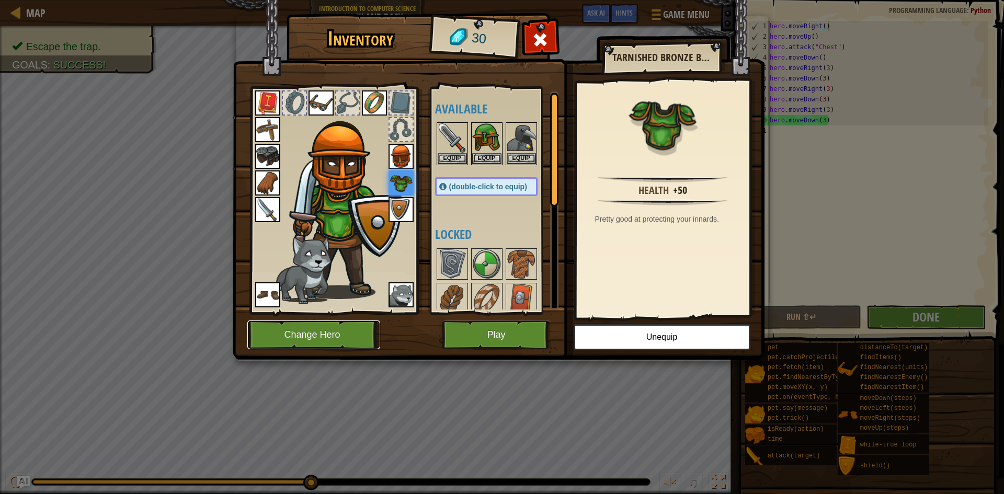
click at [298, 346] on button "Change Hero" at bounding box center [313, 334] width 133 height 29
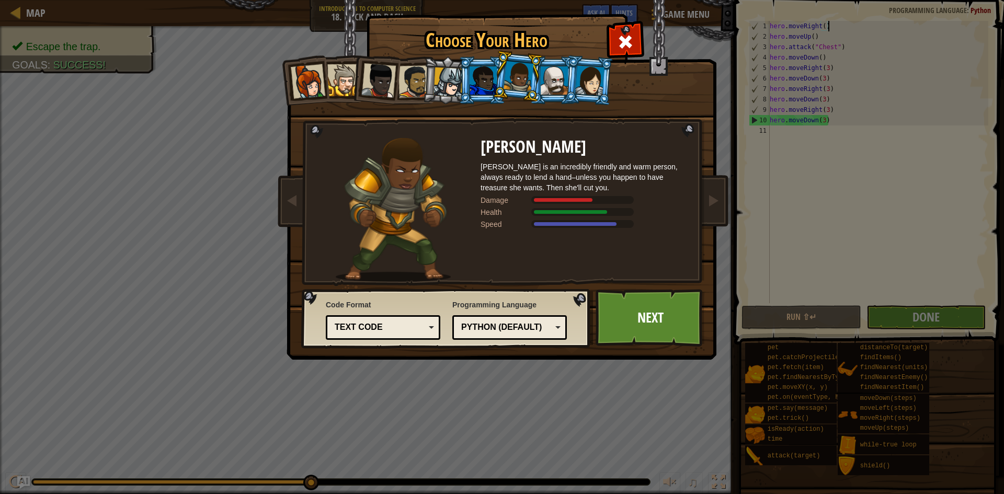
click at [560, 91] on div at bounding box center [553, 80] width 27 height 28
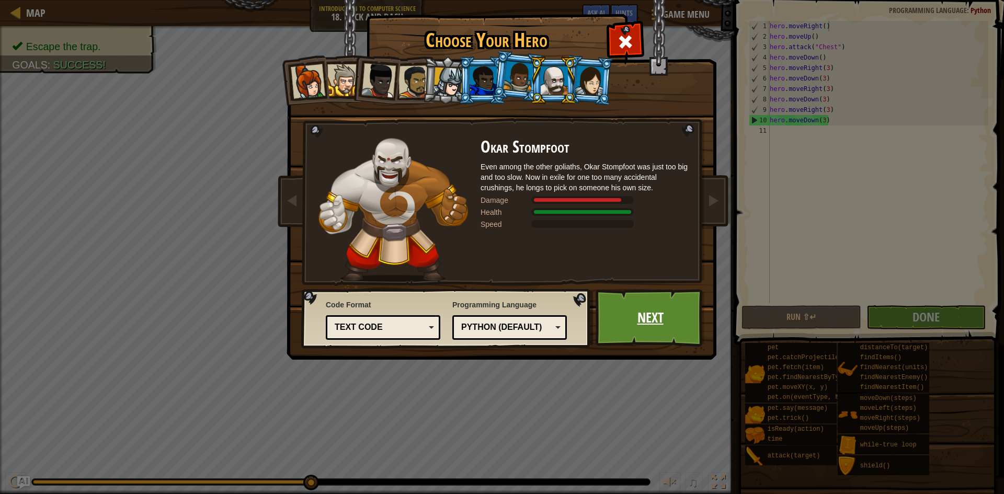
click at [648, 306] on link "Next" at bounding box center [649, 317] width 109 height 57
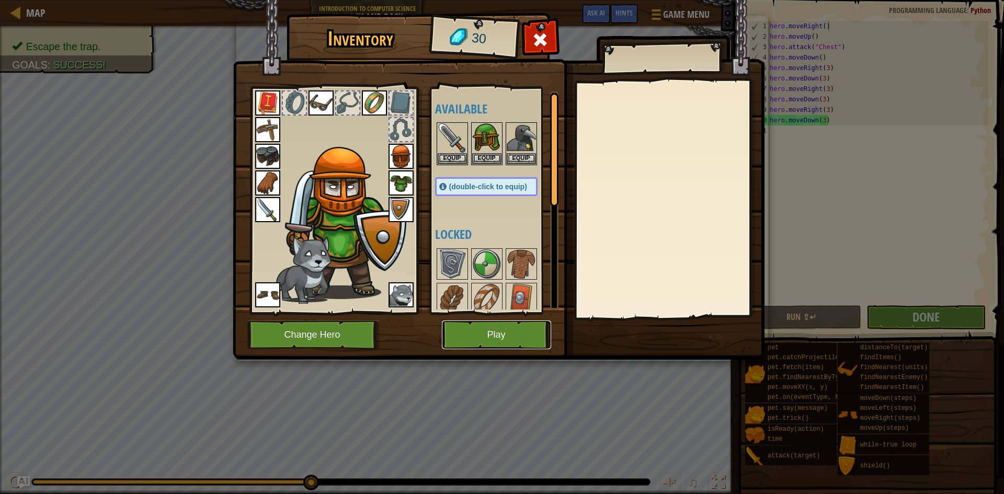
click at [499, 341] on button "Play" at bounding box center [496, 334] width 109 height 29
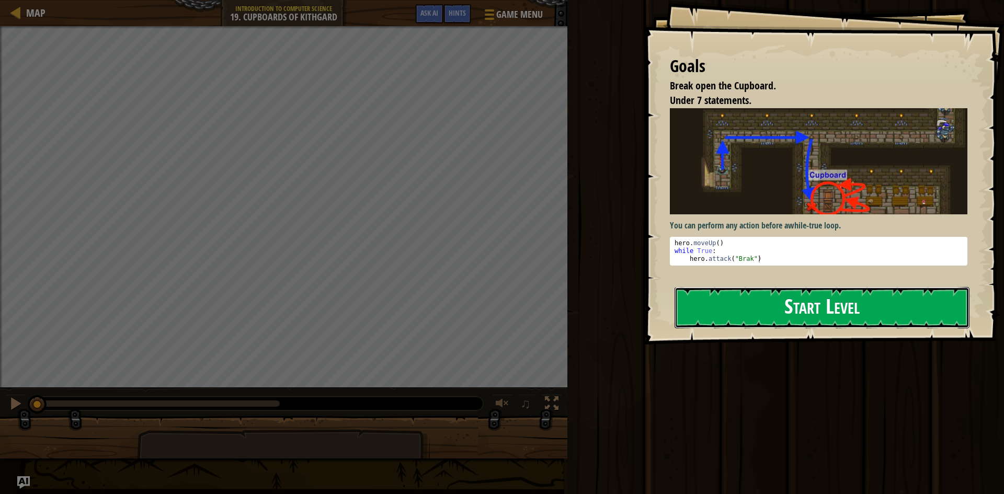
click at [887, 308] on button "Start Level" at bounding box center [821, 307] width 295 height 41
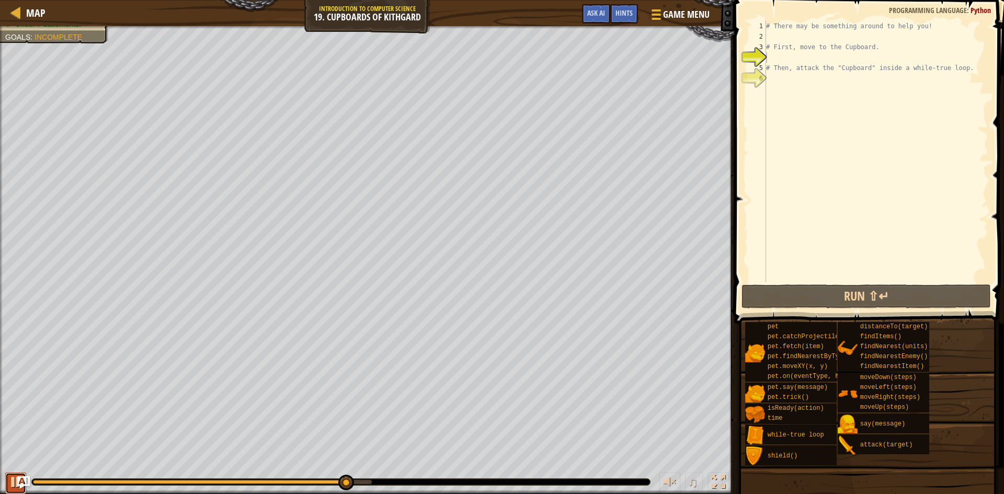
click at [6, 489] on button at bounding box center [15, 483] width 21 height 21
click at [857, 33] on div "# There may be something around to help you! # First, move to the Cupboard. # T…" at bounding box center [876, 162] width 224 height 282
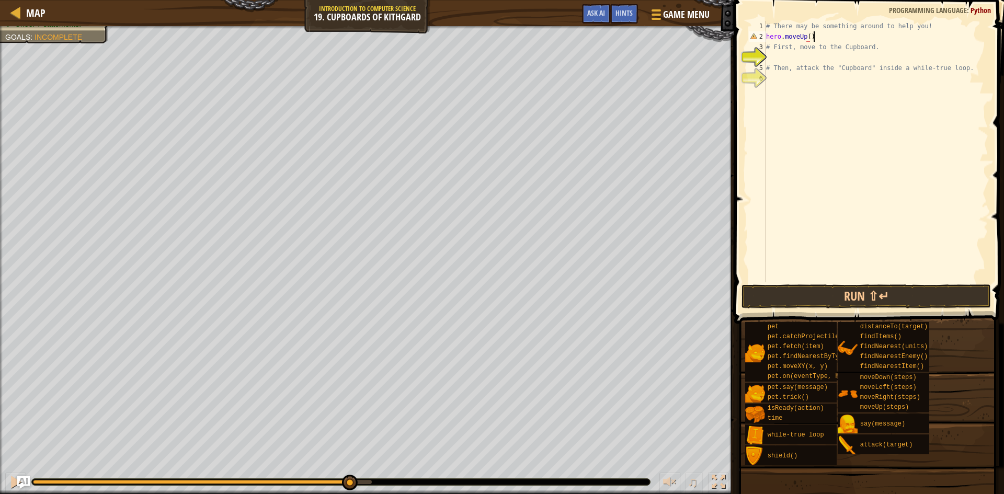
scroll to position [5, 6]
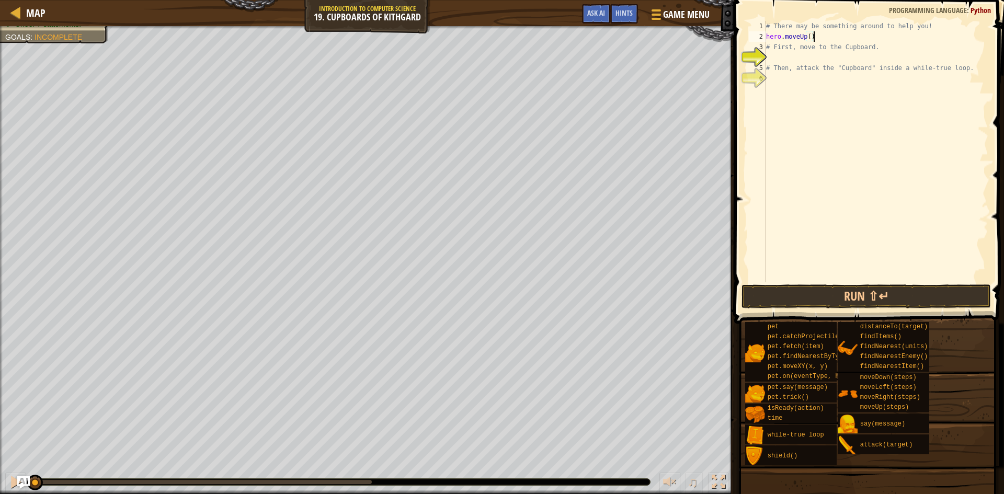
drag, startPoint x: 354, startPoint y: 476, endPoint x: 0, endPoint y: 426, distance: 357.9
click at [0, 426] on div "Break open the Cupboard. Your hero must survive. Under 7 statements. Goals : In…" at bounding box center [502, 260] width 1004 height 468
type textarea "hero.moveUp()"
click at [813, 298] on button "Run ⇧↵" at bounding box center [865, 296] width 249 height 24
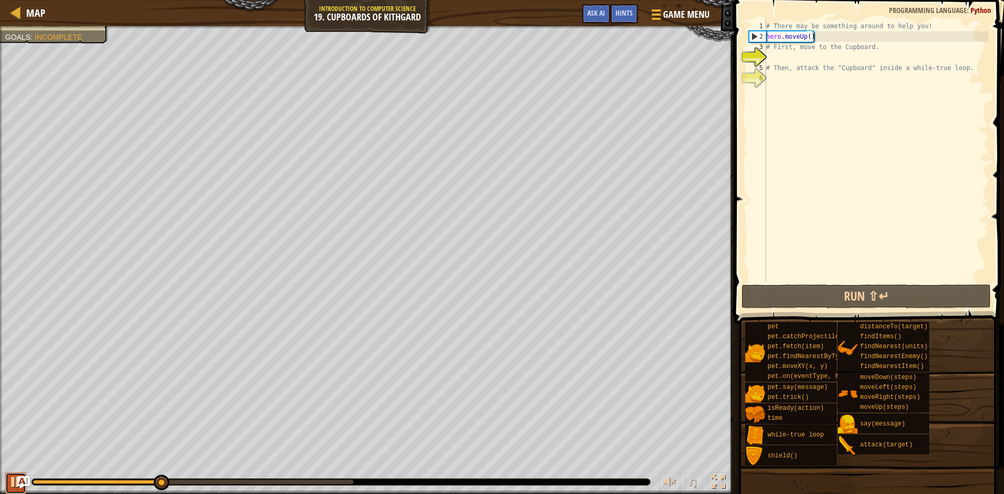
click at [9, 479] on div at bounding box center [16, 482] width 14 height 14
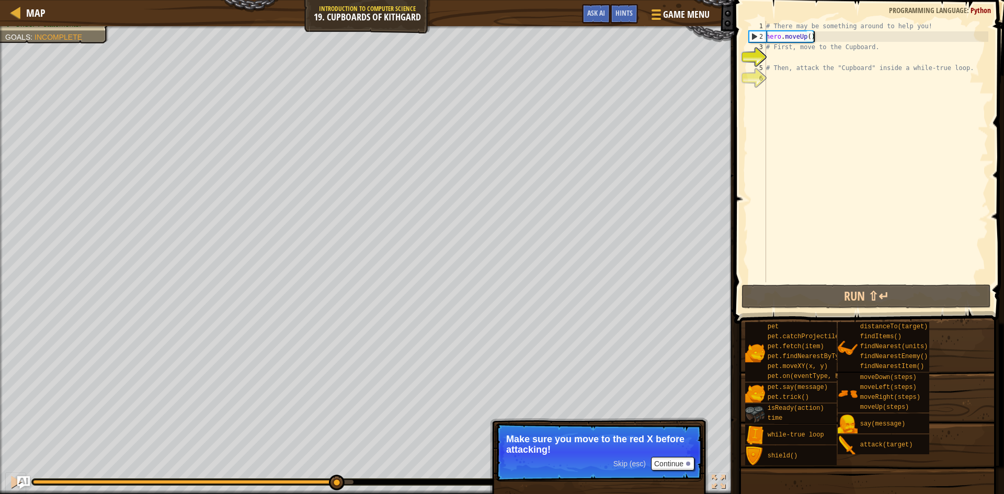
click at [336, 393] on div "Break open the Cupboard. Your hero must survive. Under 7 statements. Goals : In…" at bounding box center [502, 260] width 1004 height 468
click at [694, 435] on p "Skip (esc) Continue Make sure you move to the red X before attacking!" at bounding box center [599, 452] width 208 height 59
click at [657, 460] on button "Continue" at bounding box center [672, 464] width 43 height 14
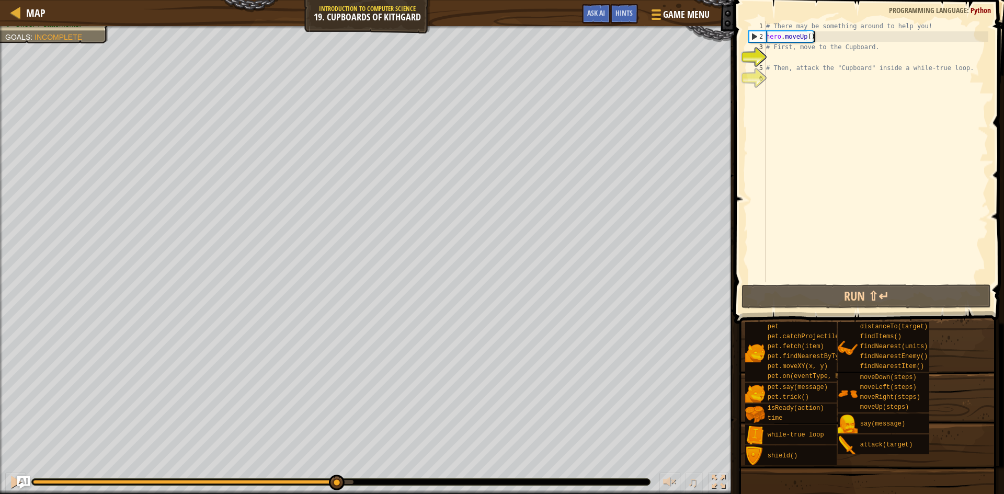
click at [600, 0] on html "Map Introduction to Computer Science 19. Cupboards of Kithgard Game Menu Done H…" at bounding box center [502, 0] width 1004 height 0
click at [0, 41] on div "Break open the Cupboard. Your hero must survive. Under 7 statements. Goals : In…" at bounding box center [367, 260] width 734 height 468
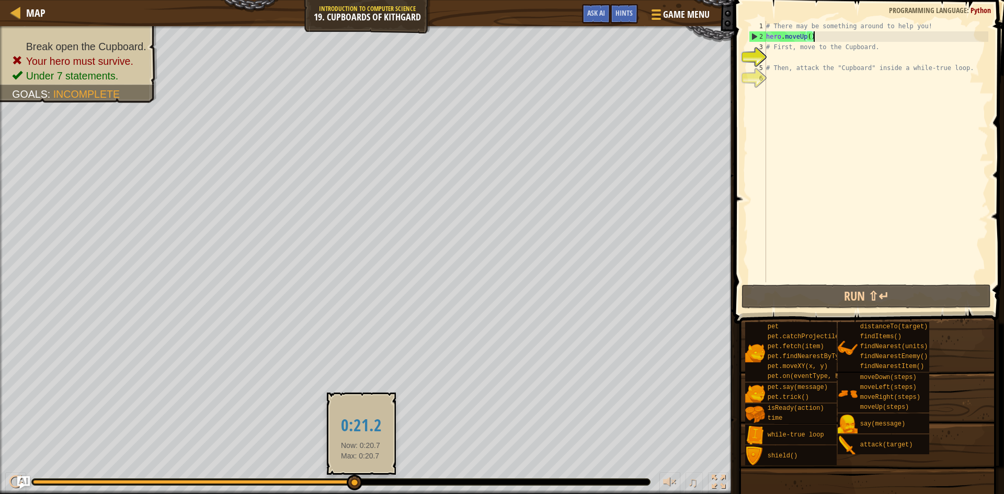
drag, startPoint x: 336, startPoint y: 490, endPoint x: 361, endPoint y: 482, distance: 25.8
click at [361, 482] on div at bounding box center [355, 483] width 16 height 16
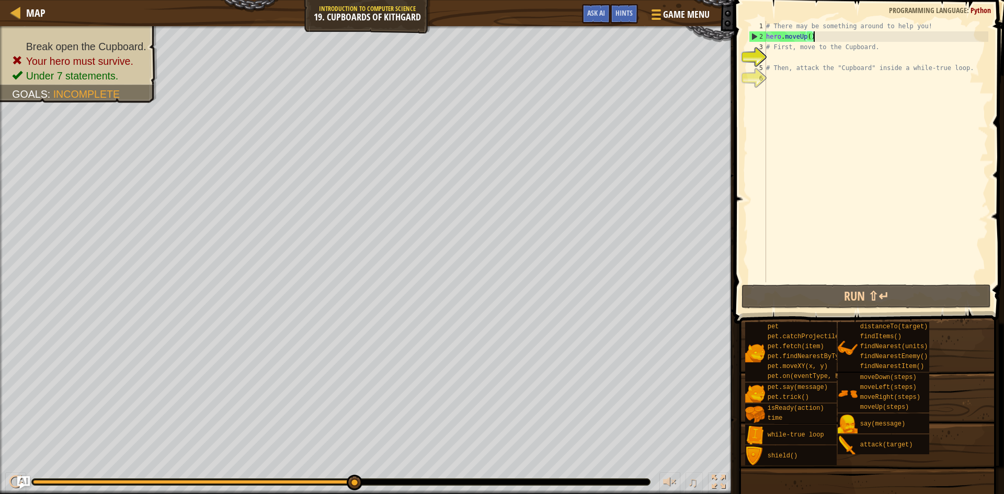
drag, startPoint x: 358, startPoint y: 488, endPoint x: 422, endPoint y: 469, distance: 66.3
click at [419, 473] on div "♫" at bounding box center [367, 479] width 734 height 31
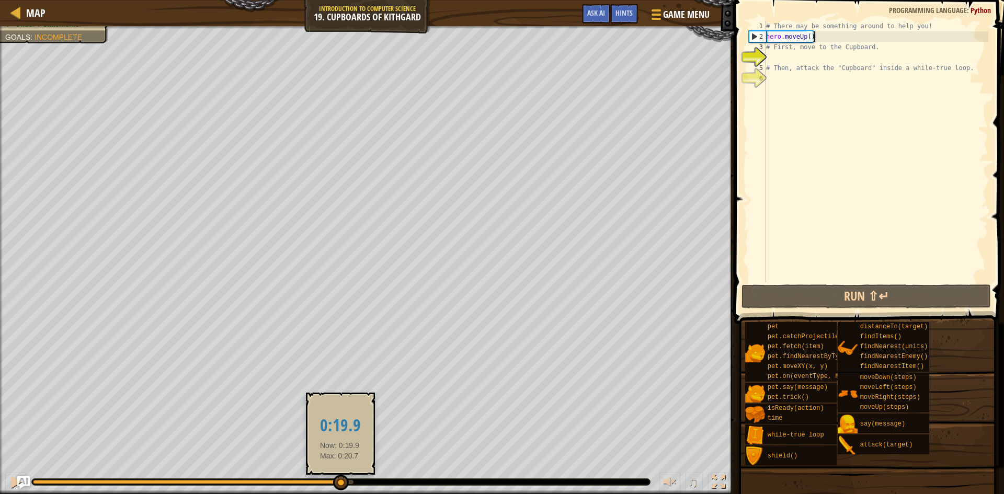
drag, startPoint x: 354, startPoint y: 477, endPoint x: 326, endPoint y: 489, distance: 30.0
click at [333, 489] on div at bounding box center [341, 483] width 16 height 16
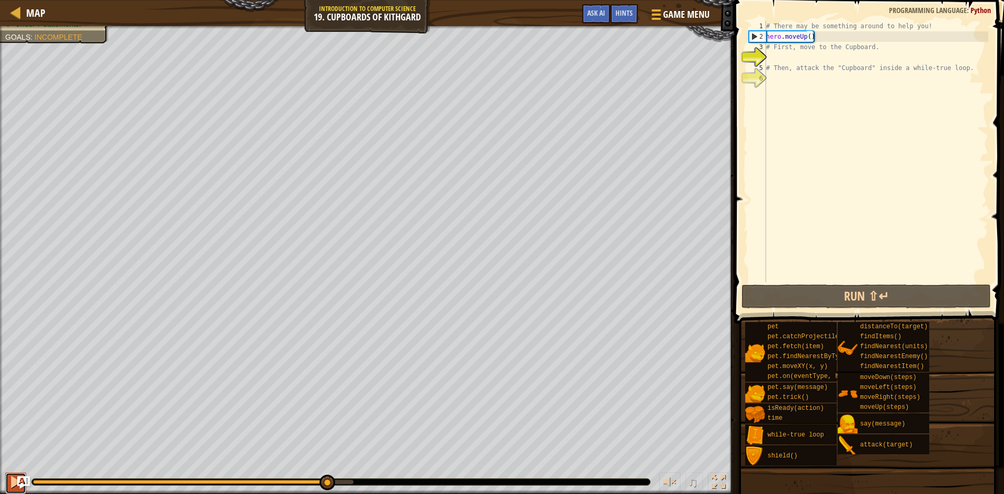
click at [9, 484] on div at bounding box center [16, 482] width 14 height 14
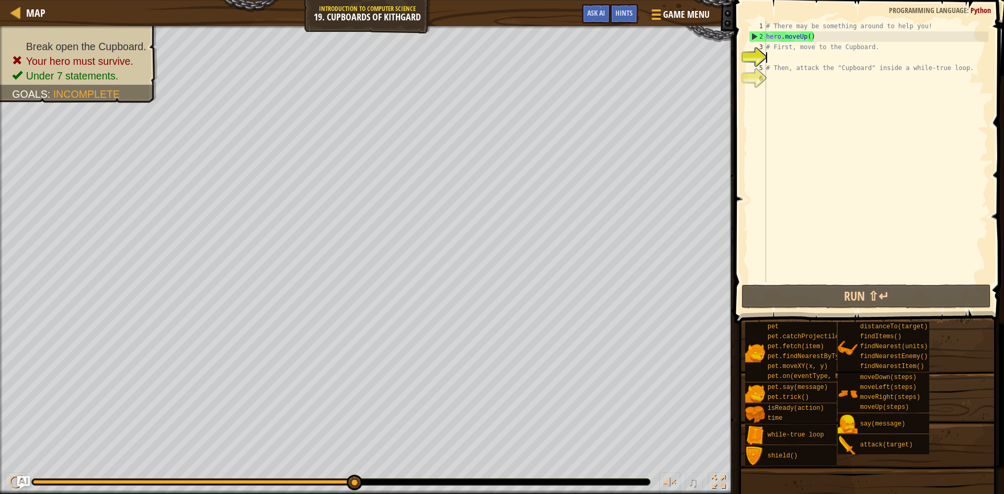
click at [816, 53] on div "# There may be something around to help you! hero . moveUp ( ) # First, move to…" at bounding box center [876, 162] width 224 height 282
drag, startPoint x: 816, startPoint y: 53, endPoint x: 804, endPoint y: 50, distance: 12.4
click at [804, 50] on div "# There may be something around to help you! hero . moveUp ( ) # First, move to…" at bounding box center [876, 162] width 224 height 282
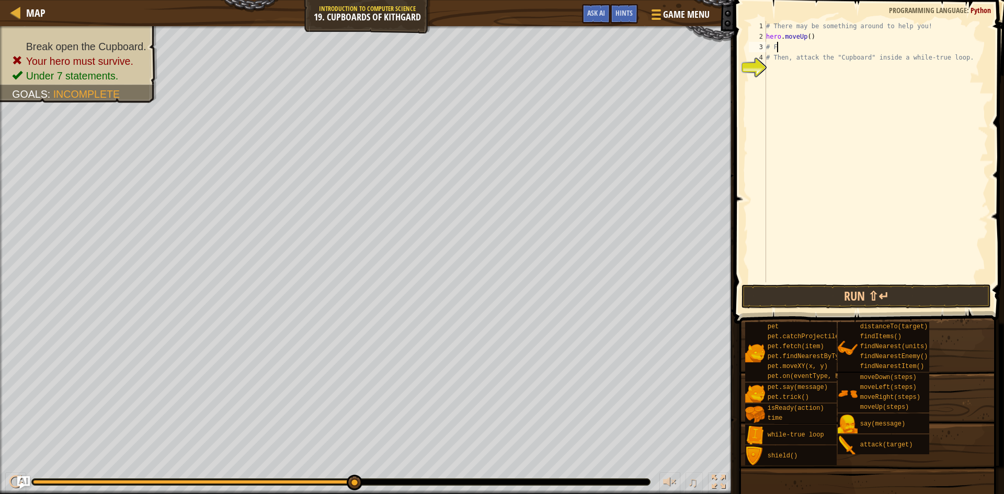
type textarea "#"
click at [847, 296] on button "Run ⇧↵" at bounding box center [865, 296] width 249 height 24
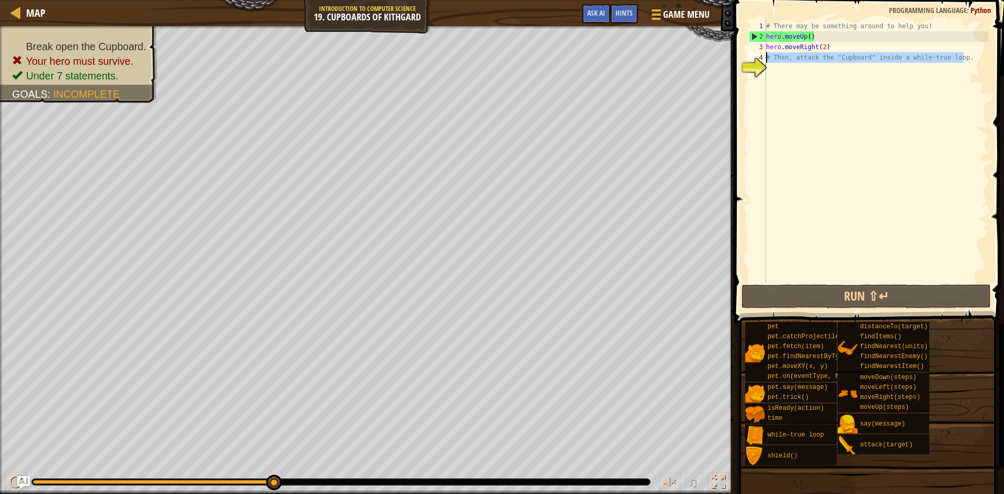
drag, startPoint x: 965, startPoint y: 57, endPoint x: 732, endPoint y: 59, distance: 233.1
click at [732, 59] on div "hero.moveRight(2) 1 2 3 4 5 # There may be something around to help you! hero .…" at bounding box center [867, 182] width 273 height 354
type textarea "."
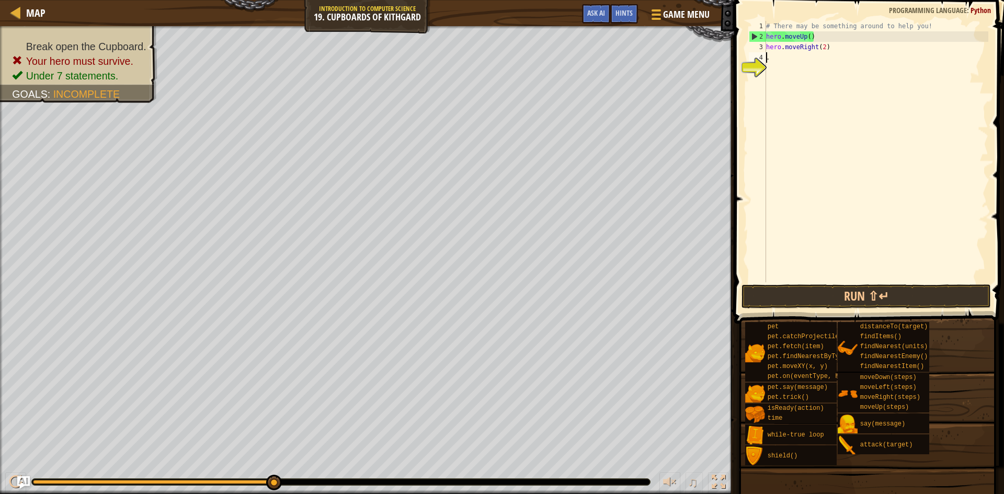
scroll to position [5, 0]
click at [832, 271] on div ". 1 2 3 4 5 # There may be something around to help you! hero . moveUp ( ) hero…" at bounding box center [866, 151] width 241 height 261
type textarea "."
type textarea "hero.moveDown(3)"
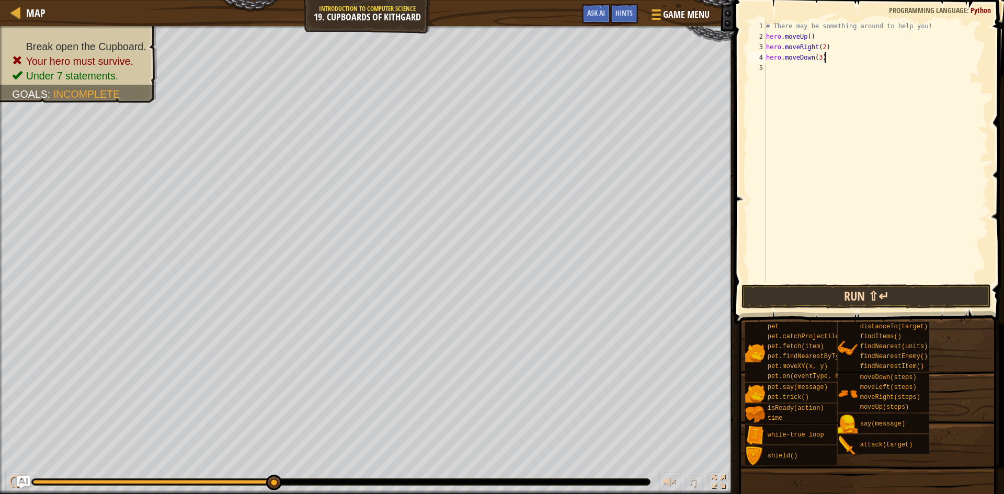
scroll to position [5, 0]
click at [853, 300] on button "Run ⇧↵" at bounding box center [865, 296] width 249 height 24
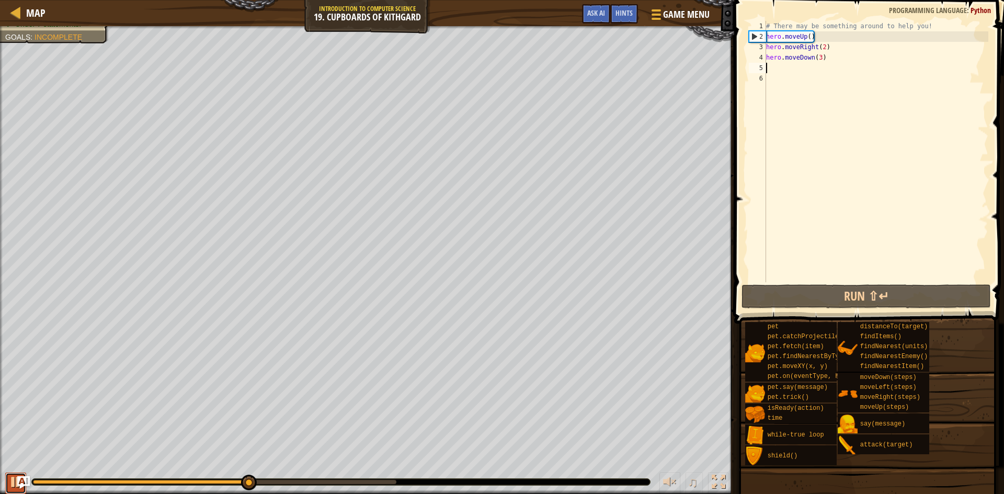
click at [11, 478] on div at bounding box center [16, 482] width 14 height 14
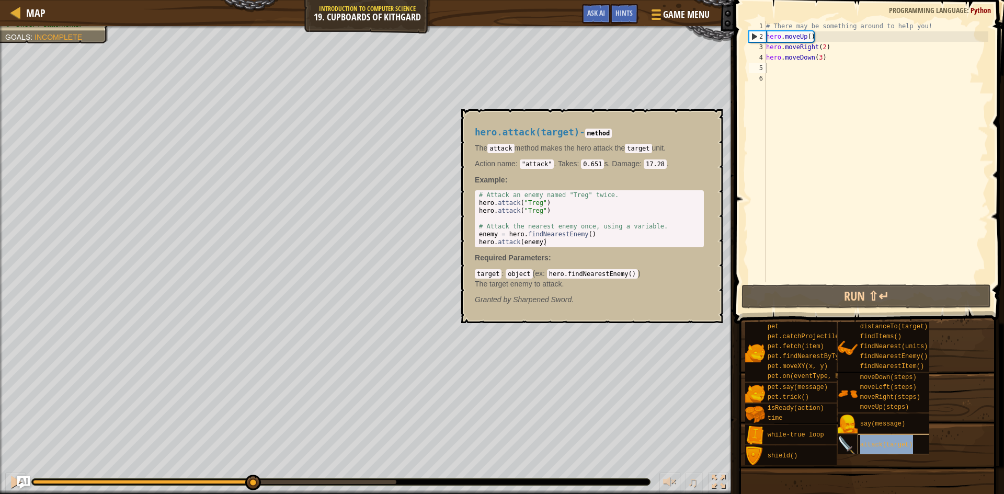
click at [881, 442] on span "attack(target)" at bounding box center [886, 444] width 53 height 7
click at [819, 59] on div "# There may be something around to help you! hero . moveUp ( ) hero . moveRight…" at bounding box center [876, 162] width 224 height 282
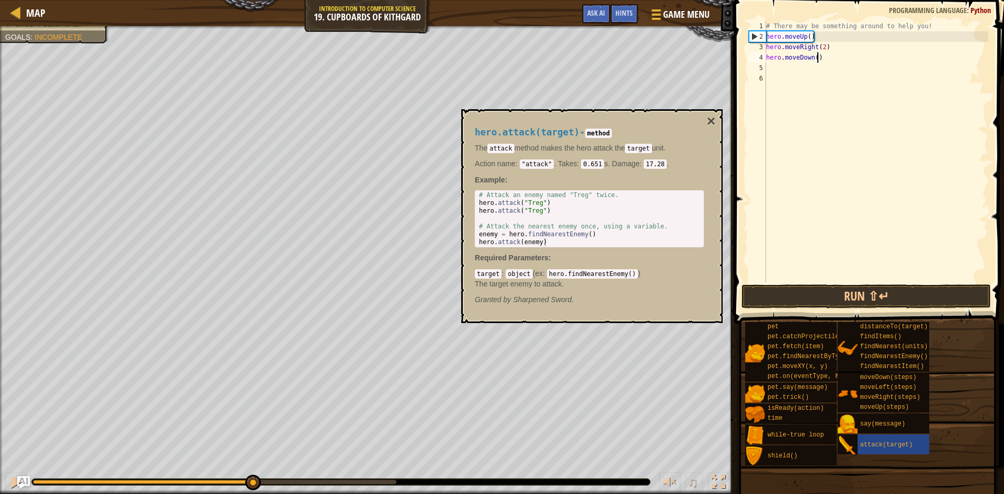
type textarea "hero.moveDown(2)"
click at [783, 67] on div "# There may be something around to help you! hero . moveUp ( ) hero . moveRight…" at bounding box center [876, 162] width 224 height 282
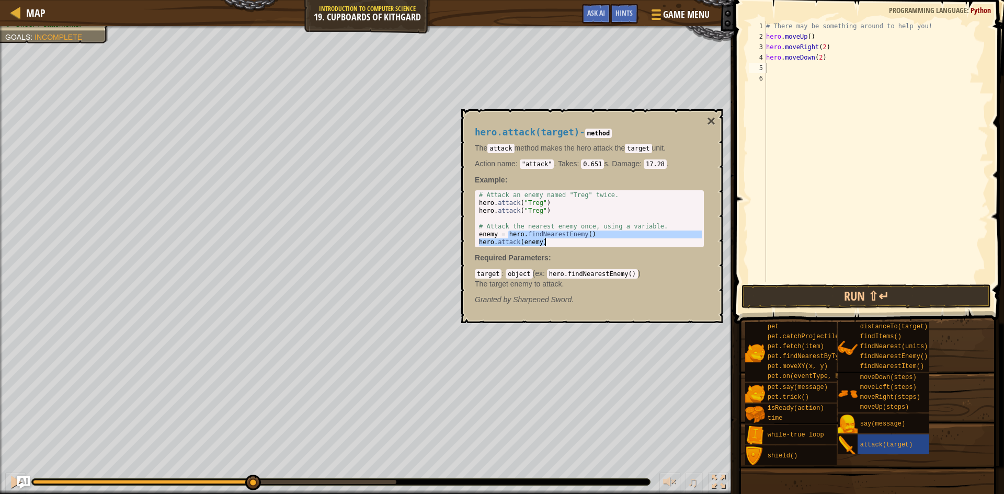
drag, startPoint x: 509, startPoint y: 232, endPoint x: 567, endPoint y: 259, distance: 63.4
click at [567, 259] on div "hero.attack(target) - method The attack method makes the hero attack the target…" at bounding box center [589, 216] width 244 height 197
type textarea "enemy = hero.findNearestEnemy() hero.attack(enemy)"
click at [783, 68] on div "# There may be something around to help you! hero . moveUp ( ) hero . moveRight…" at bounding box center [876, 162] width 224 height 282
paste textarea "hero.attack(enemy)"
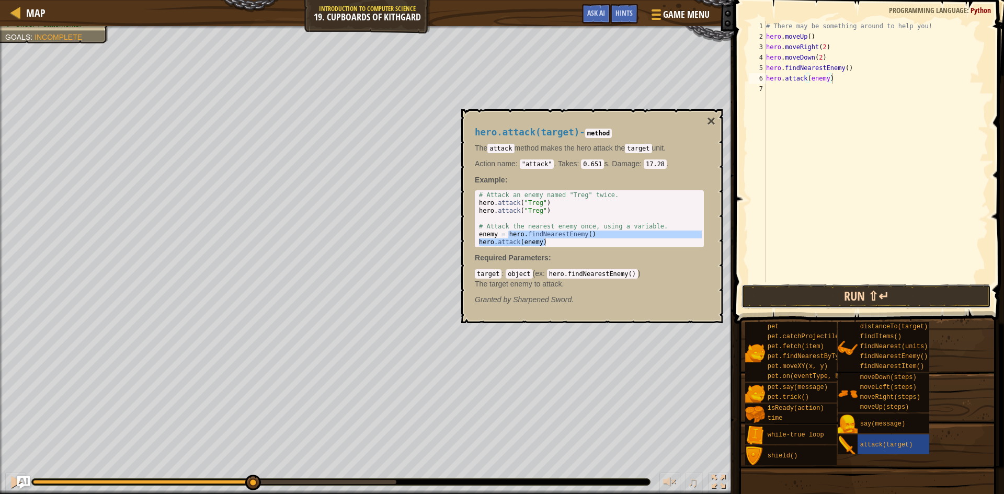
click at [892, 297] on button "Run ⇧↵" at bounding box center [865, 296] width 249 height 24
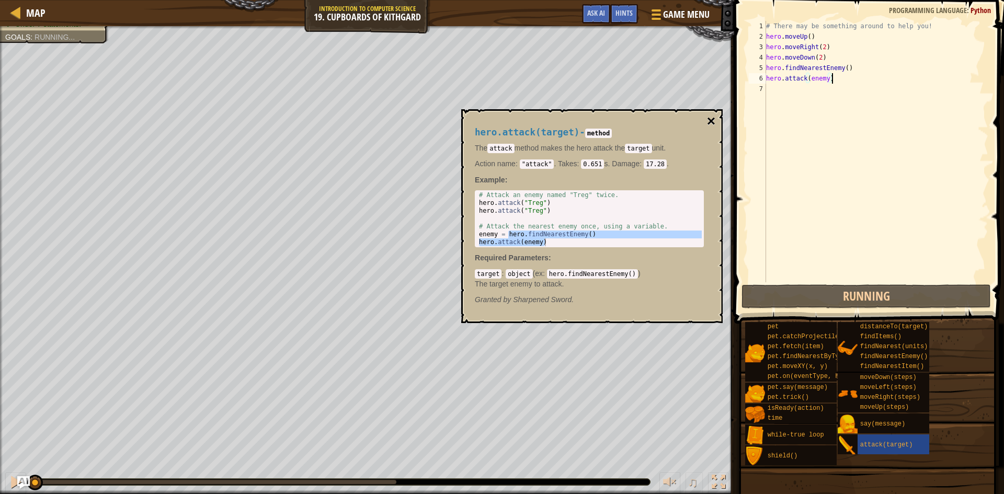
click at [709, 122] on button "×" at bounding box center [711, 121] width 8 height 15
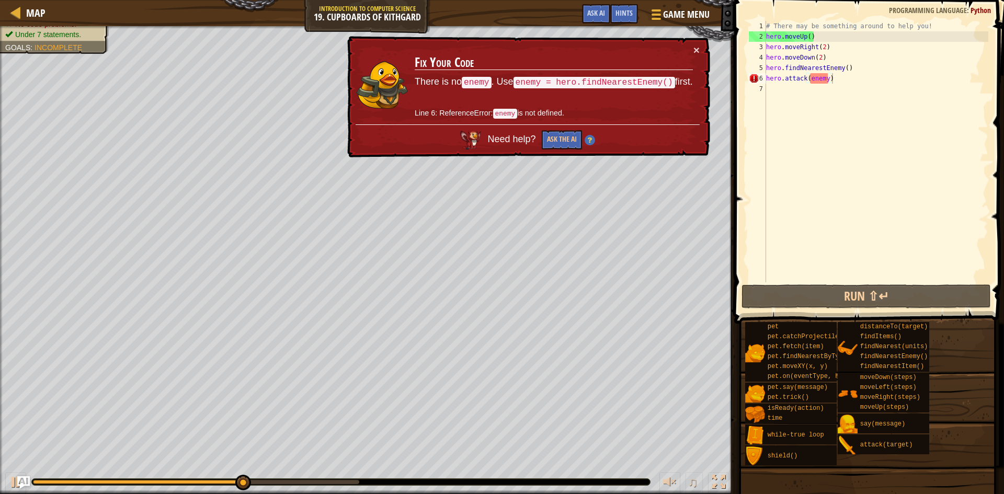
click at [699, 47] on div "× Fix Your Code There is no enemy . Use enemy = hero.findNearestEnemy() first. …" at bounding box center [527, 97] width 365 height 122
click at [20, 484] on img "Ask AI" at bounding box center [24, 483] width 14 height 14
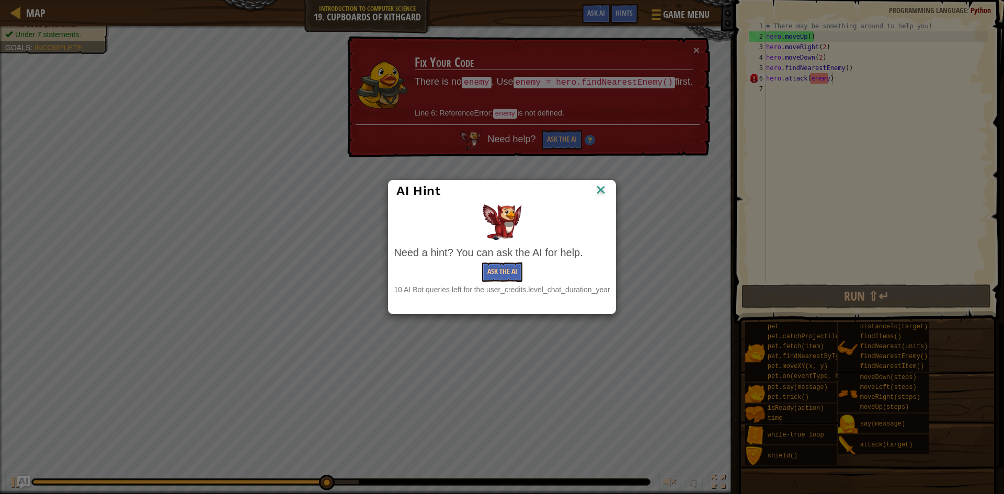
click at [599, 188] on img at bounding box center [601, 191] width 14 height 16
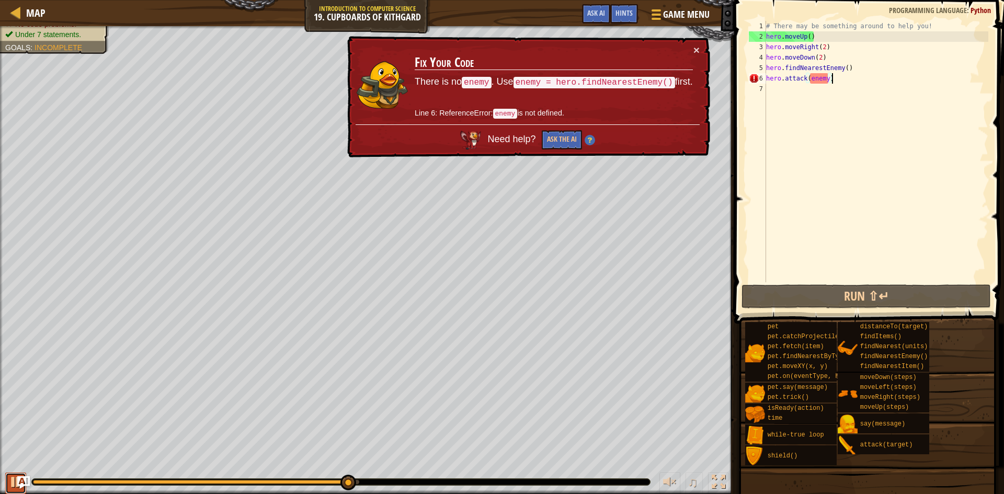
click at [11, 481] on div at bounding box center [16, 482] width 14 height 14
click at [697, 46] on button "×" at bounding box center [696, 49] width 6 height 11
click at [827, 78] on div "# There may be something around to help you! hero . moveUp ( ) hero . moveRight…" at bounding box center [876, 162] width 224 height 282
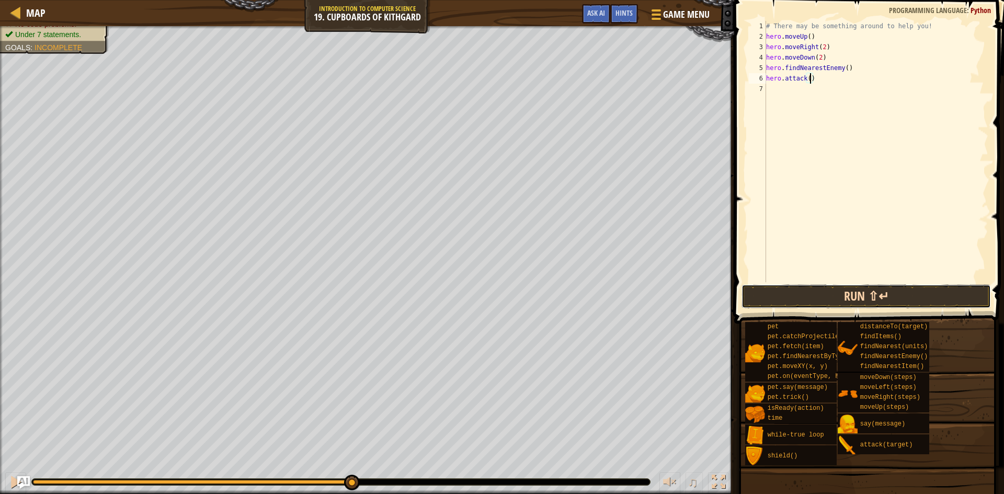
click at [867, 303] on button "Run ⇧↵" at bounding box center [865, 296] width 249 height 24
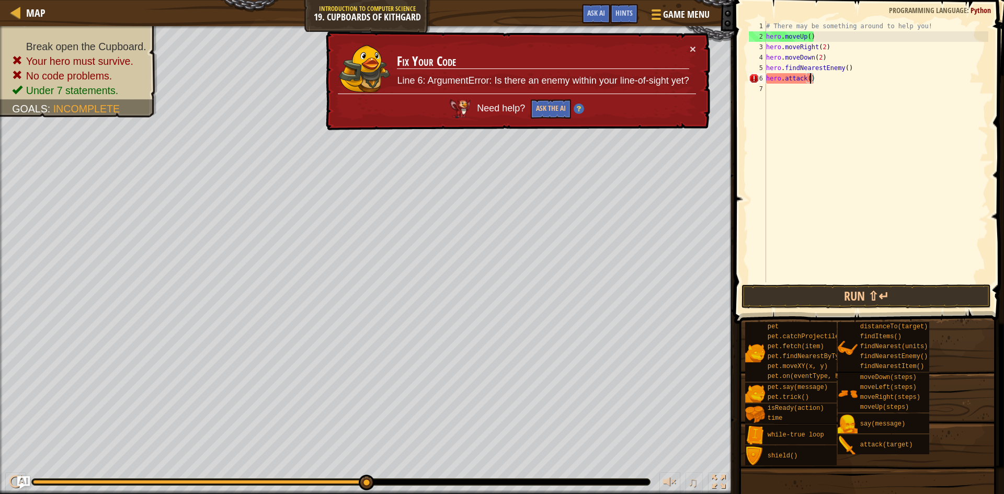
scroll to position [5, 7]
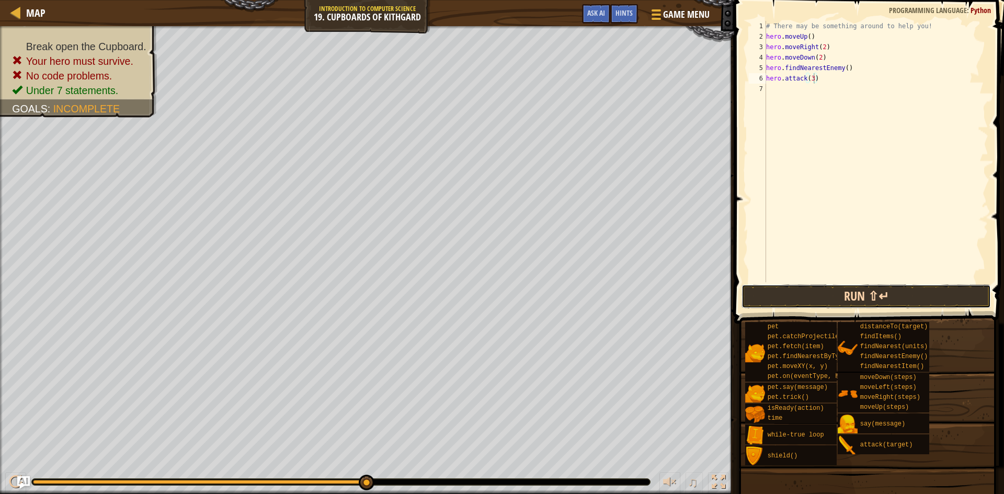
click at [780, 303] on button "Run ⇧↵" at bounding box center [865, 296] width 249 height 24
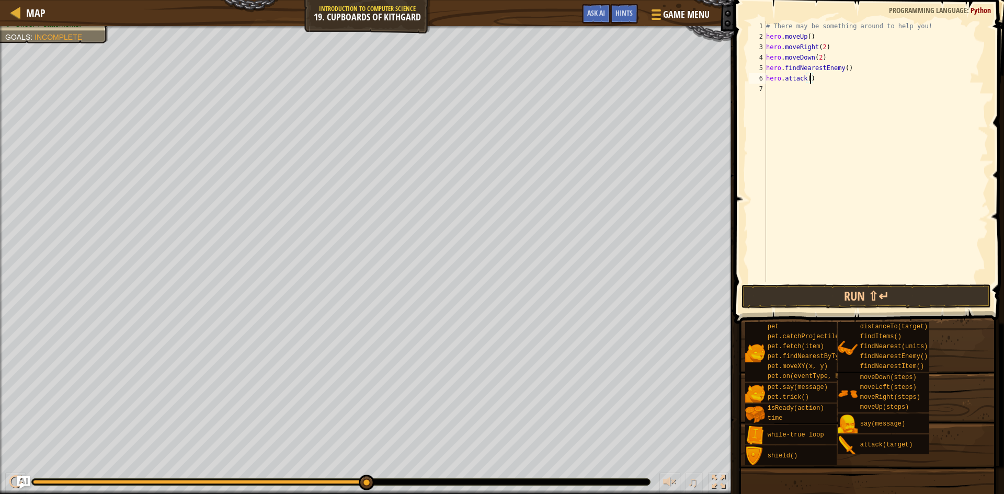
scroll to position [5, 6]
click at [502, 0] on html "Map Introduction to Computer Science 19. Cupboards of Kithgard Game Menu Done H…" at bounding box center [502, 0] width 1004 height 0
click at [898, 101] on div "Map Introduction to Computer Science 19. Cupboards of Kithgard Game Menu Done H…" at bounding box center [502, 247] width 1004 height 494
click at [934, 130] on div "Map Introduction to Computer Science 19. Cupboards of Kithgard Game Menu Done H…" at bounding box center [502, 247] width 1004 height 494
click at [255, 0] on html "Map Introduction to Computer Science 19. Cupboards of Kithgard Game Menu Done H…" at bounding box center [502, 0] width 1004 height 0
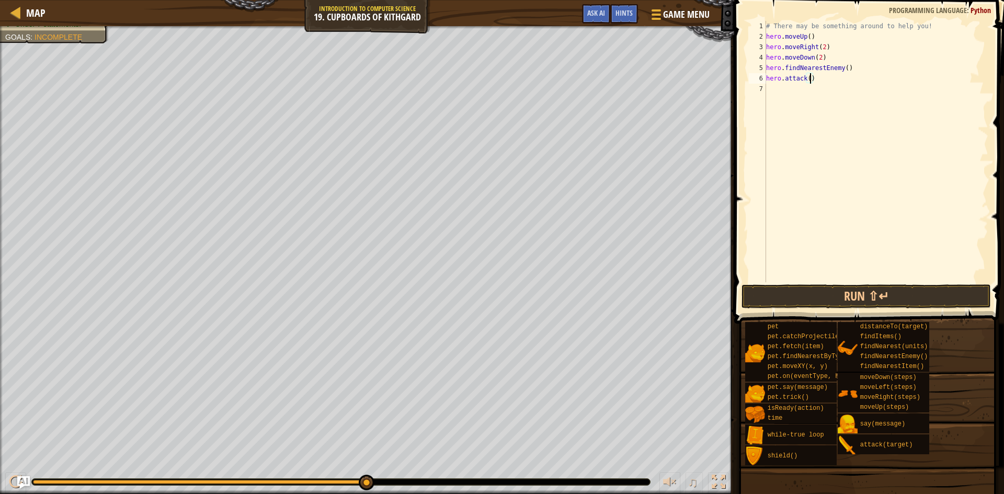
type textarea "hero.attack()"
